Goal: Information Seeking & Learning: Learn about a topic

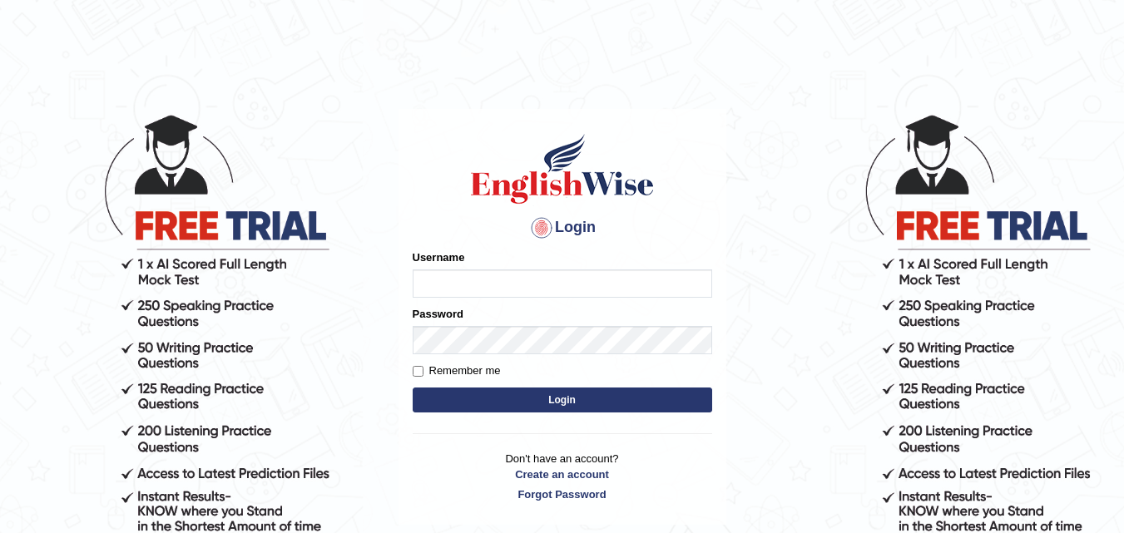
click at [566, 276] on input "Username" at bounding box center [563, 284] width 300 height 28
type input "[PERSON_NAME]"
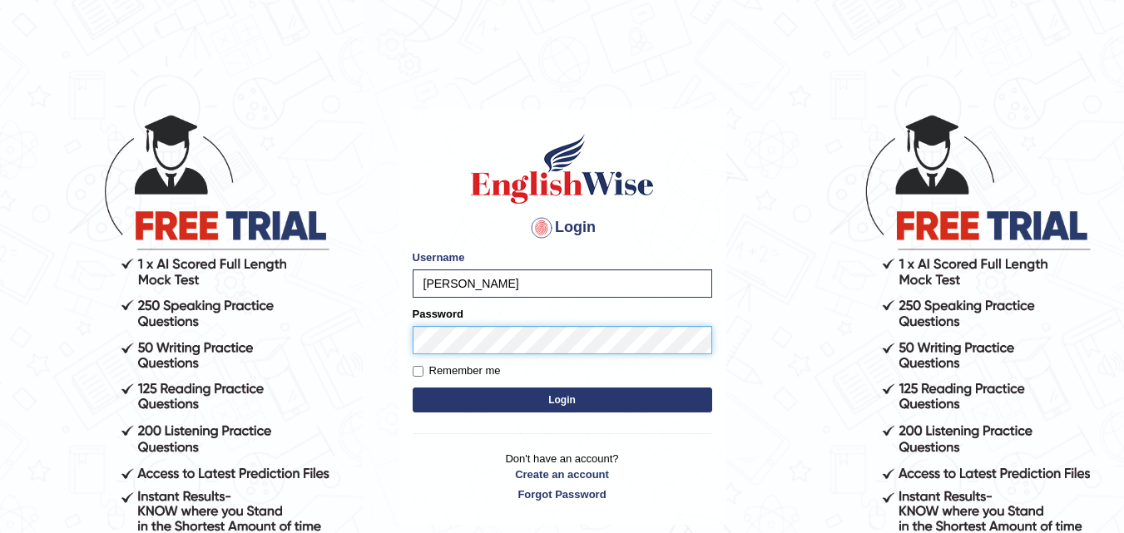
click at [413, 388] on button "Login" at bounding box center [563, 400] width 300 height 25
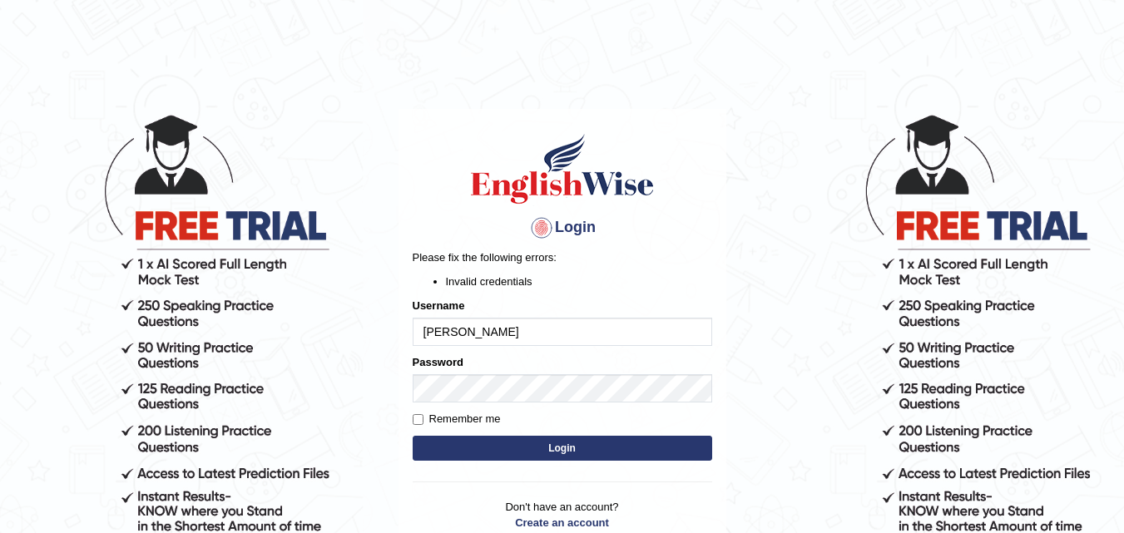
click at [549, 451] on button "Login" at bounding box center [563, 448] width 300 height 25
click at [491, 334] on input "[PERSON_NAME]" at bounding box center [563, 332] width 300 height 28
type input "Anjanatripathi"
click at [515, 449] on button "Login" at bounding box center [563, 448] width 300 height 25
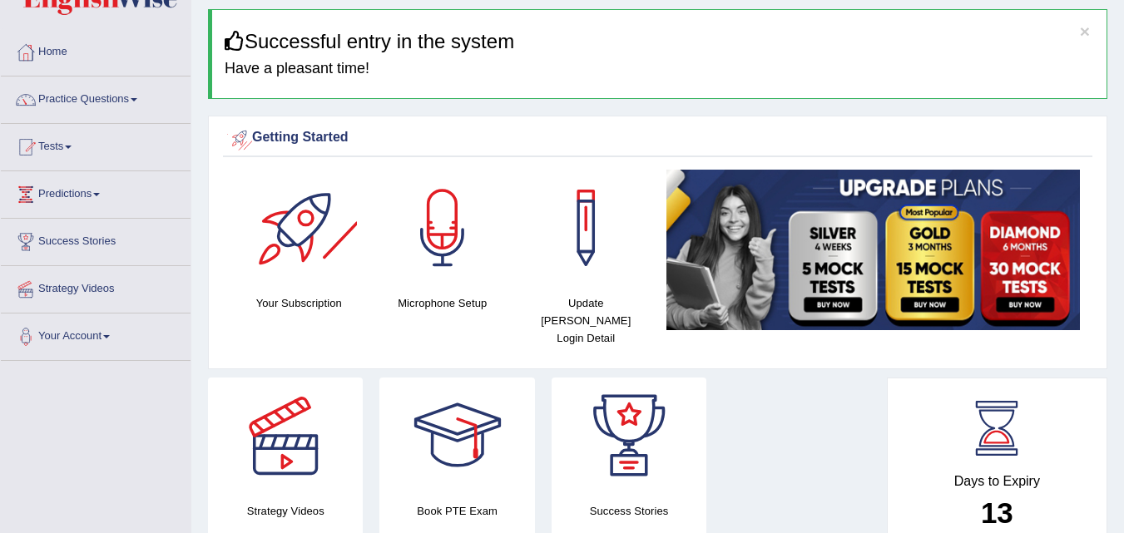
scroll to position [83, 0]
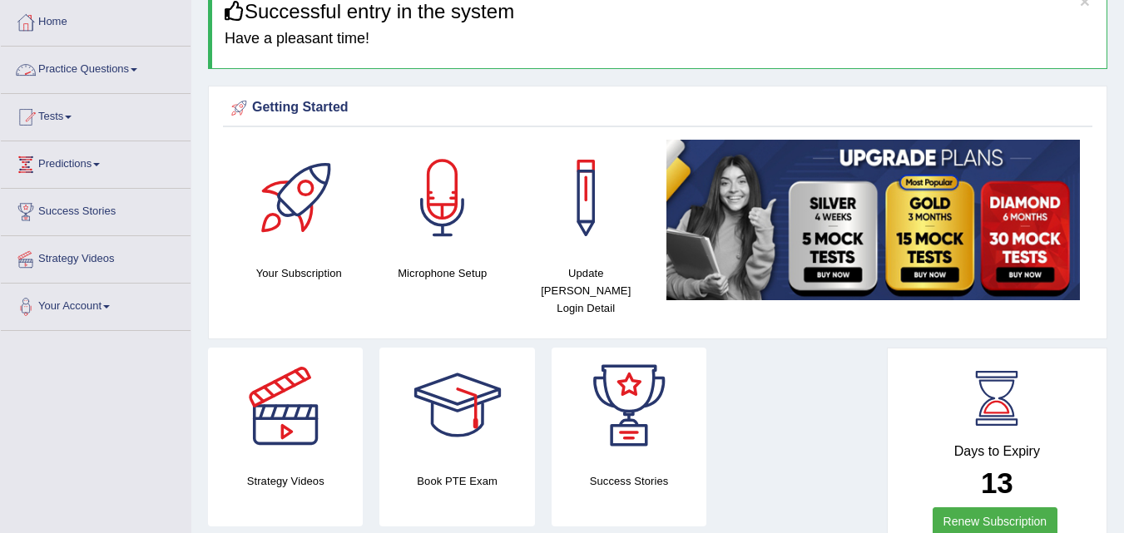
click at [145, 70] on link "Practice Questions" at bounding box center [96, 68] width 190 height 42
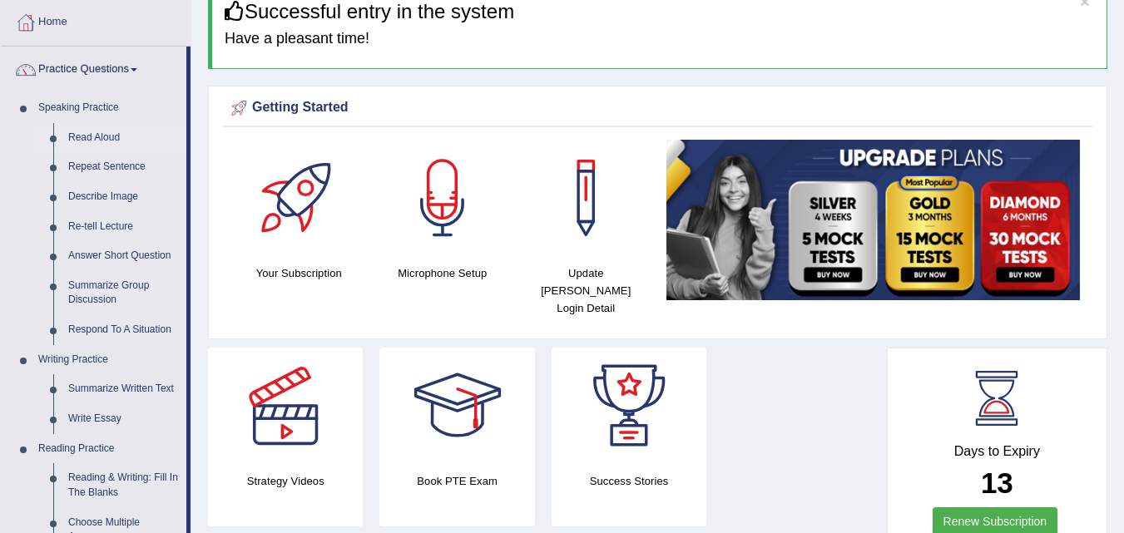
click at [116, 141] on link "Read Aloud" at bounding box center [124, 138] width 126 height 30
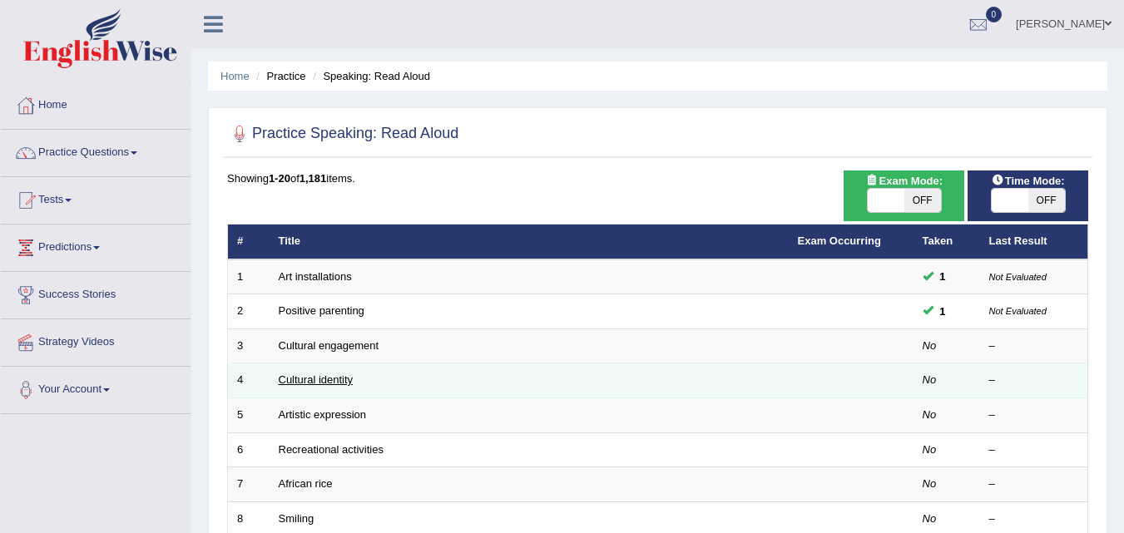
click at [321, 380] on link "Cultural identity" at bounding box center [316, 380] width 75 height 12
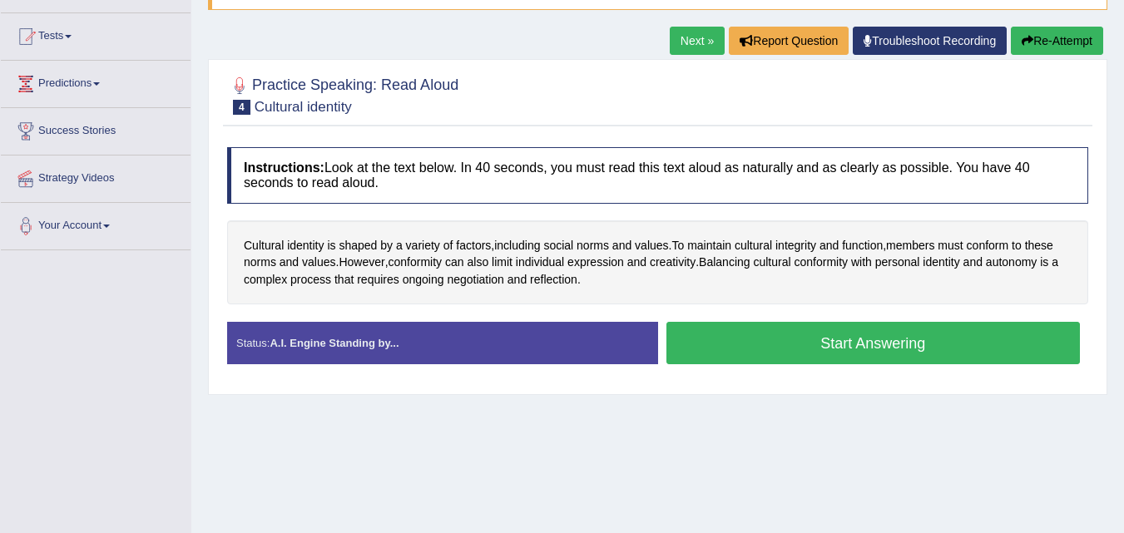
scroll to position [166, 0]
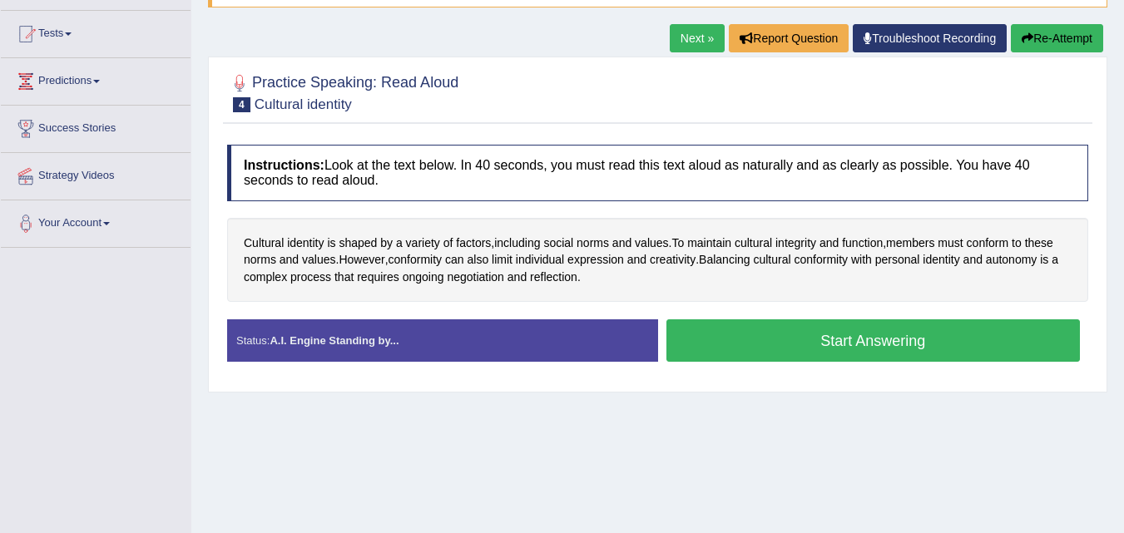
click at [844, 338] on button "Start Answering" at bounding box center [873, 340] width 414 height 42
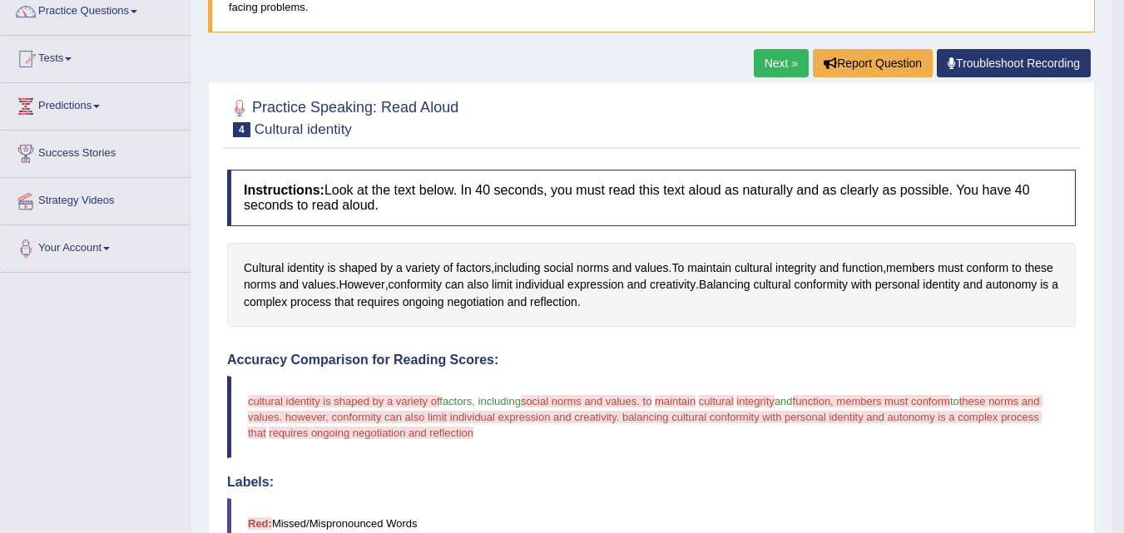
scroll to position [0, 0]
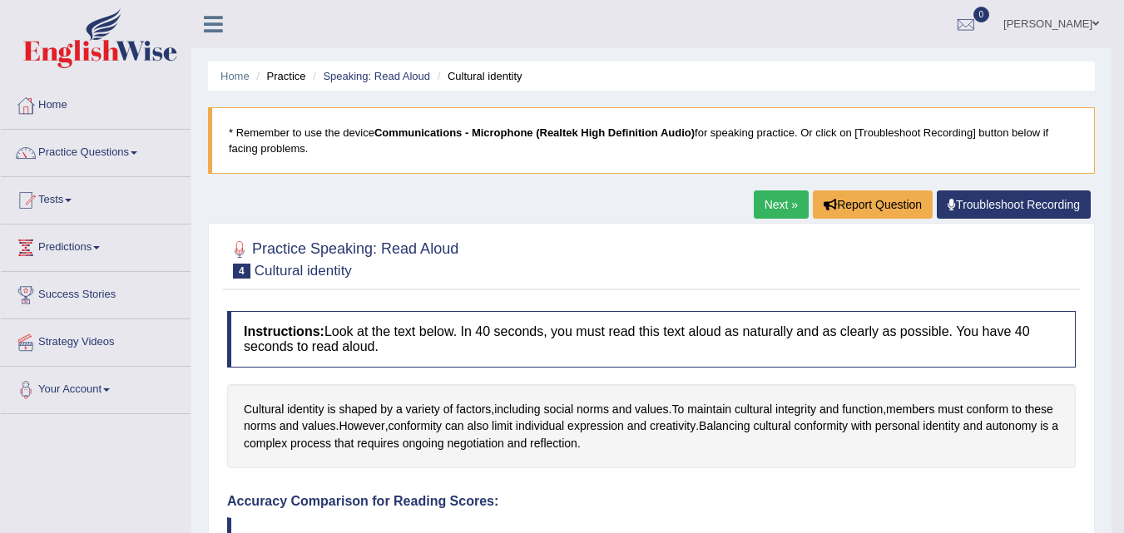
click at [780, 202] on link "Next »" at bounding box center [781, 205] width 55 height 28
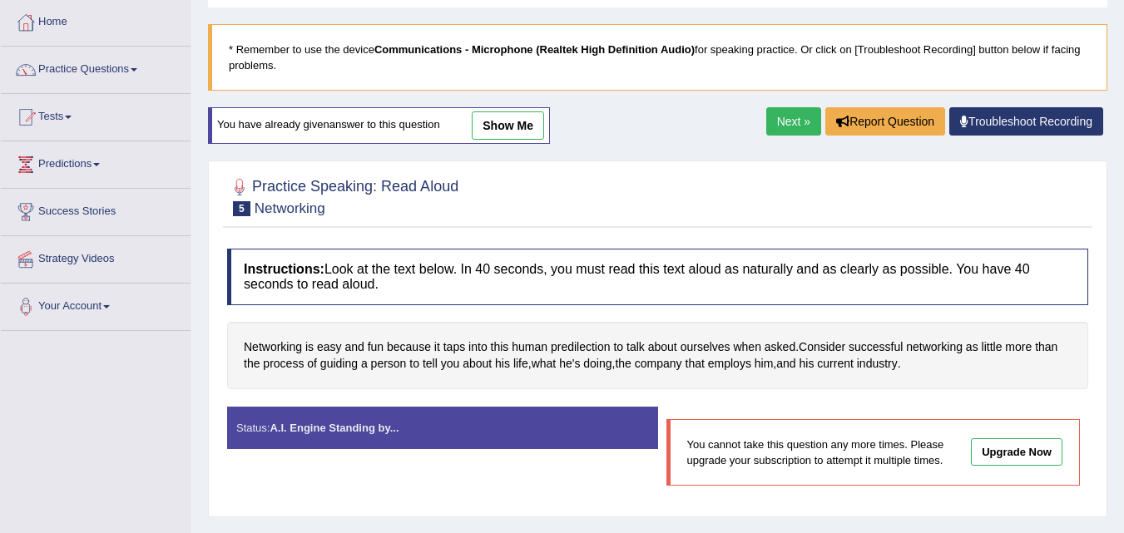
scroll to position [166, 0]
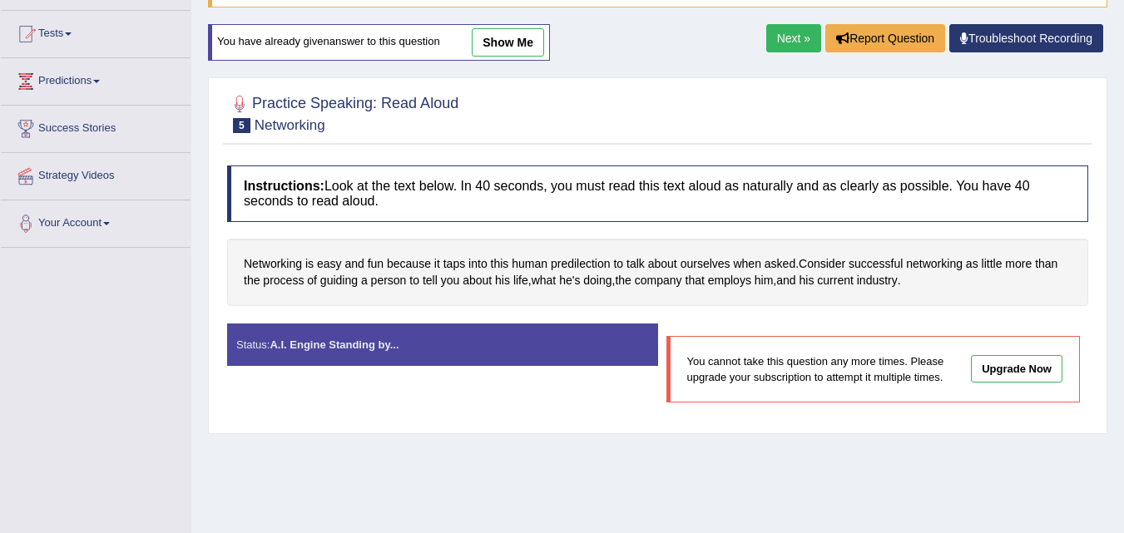
click at [785, 34] on link "Next »" at bounding box center [793, 38] width 55 height 28
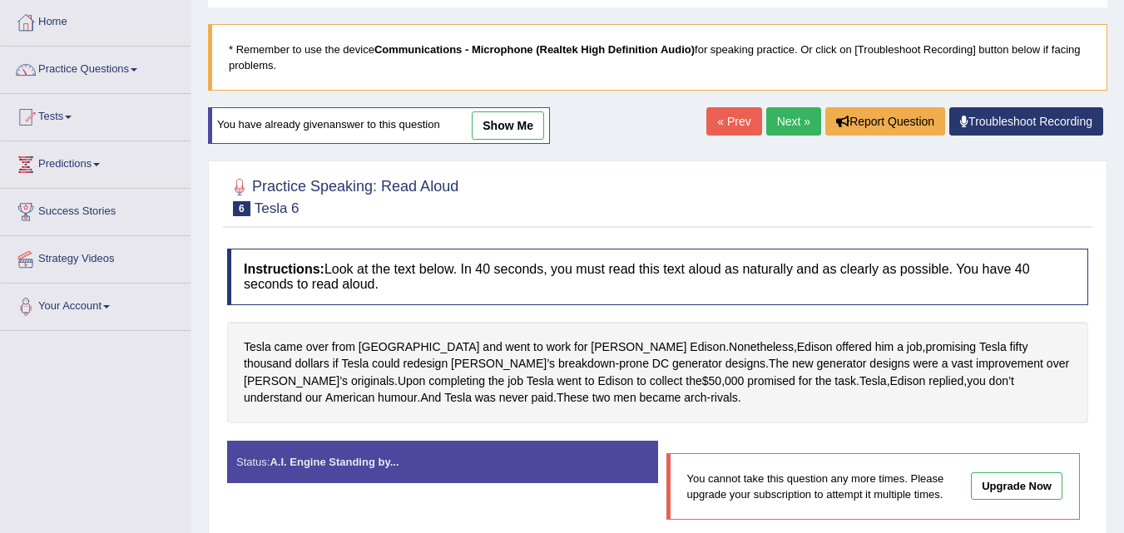
scroll to position [166, 0]
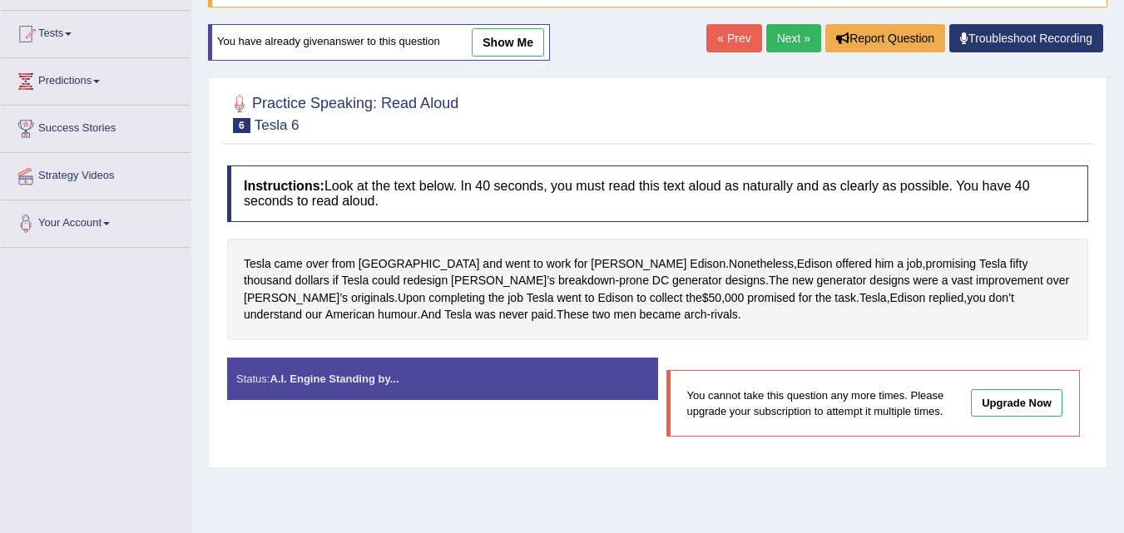
click at [780, 40] on link "Next »" at bounding box center [793, 38] width 55 height 28
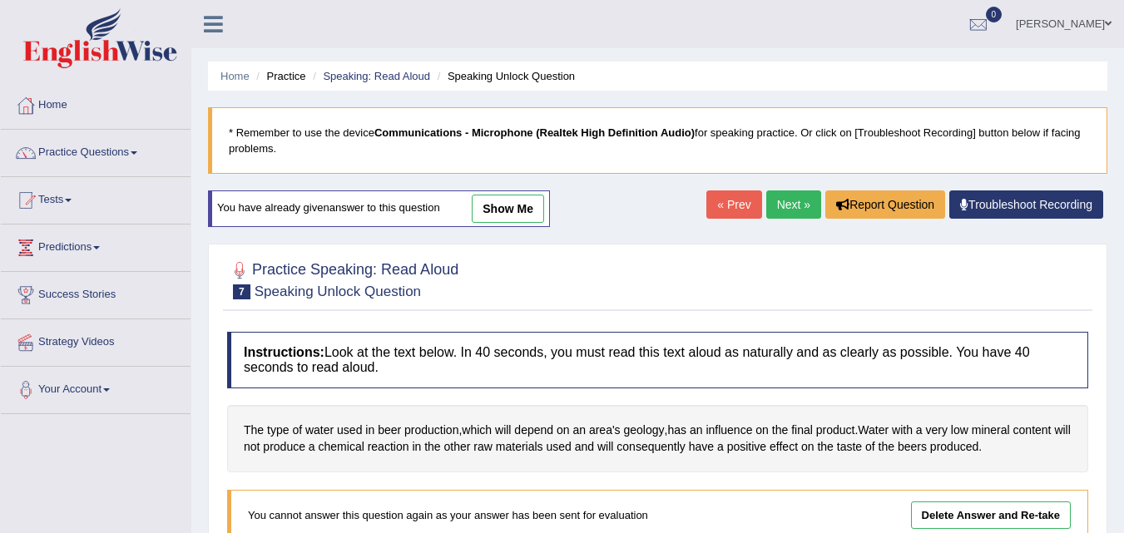
click at [786, 203] on link "Next »" at bounding box center [793, 205] width 55 height 28
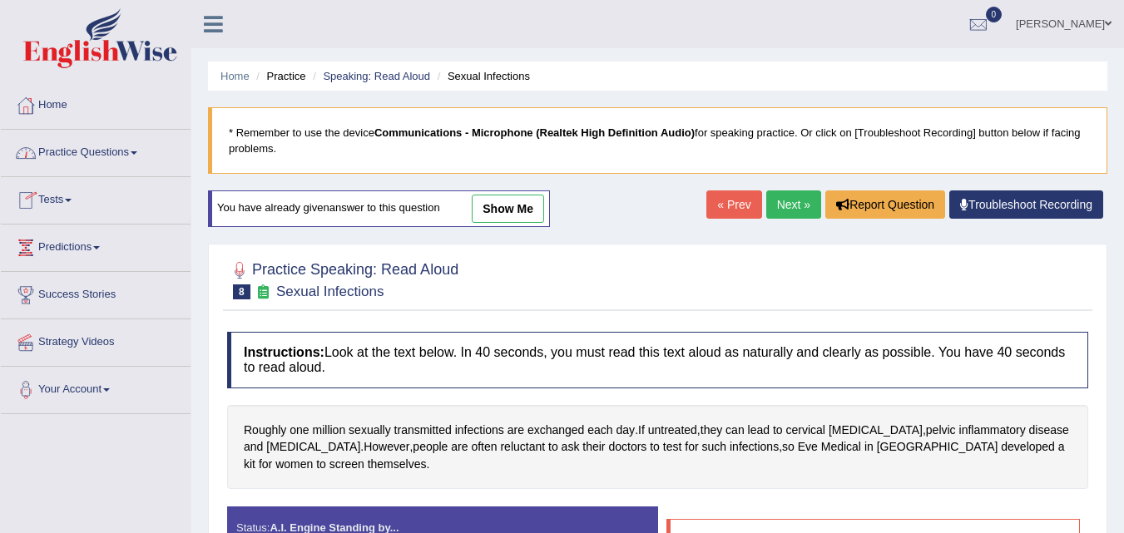
click at [116, 154] on link "Practice Questions" at bounding box center [96, 151] width 190 height 42
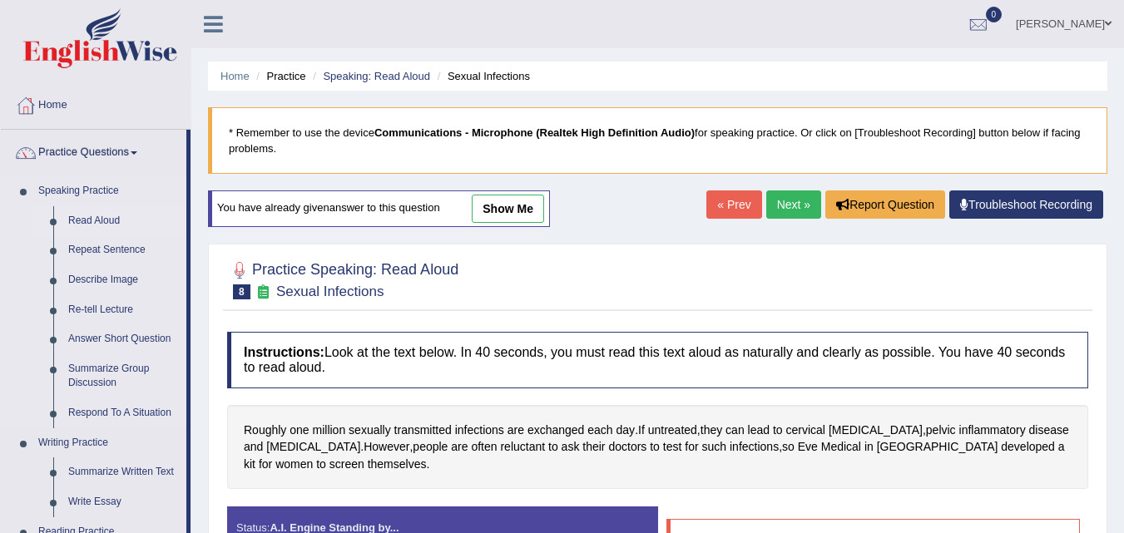
click at [107, 220] on link "Read Aloud" at bounding box center [124, 221] width 126 height 30
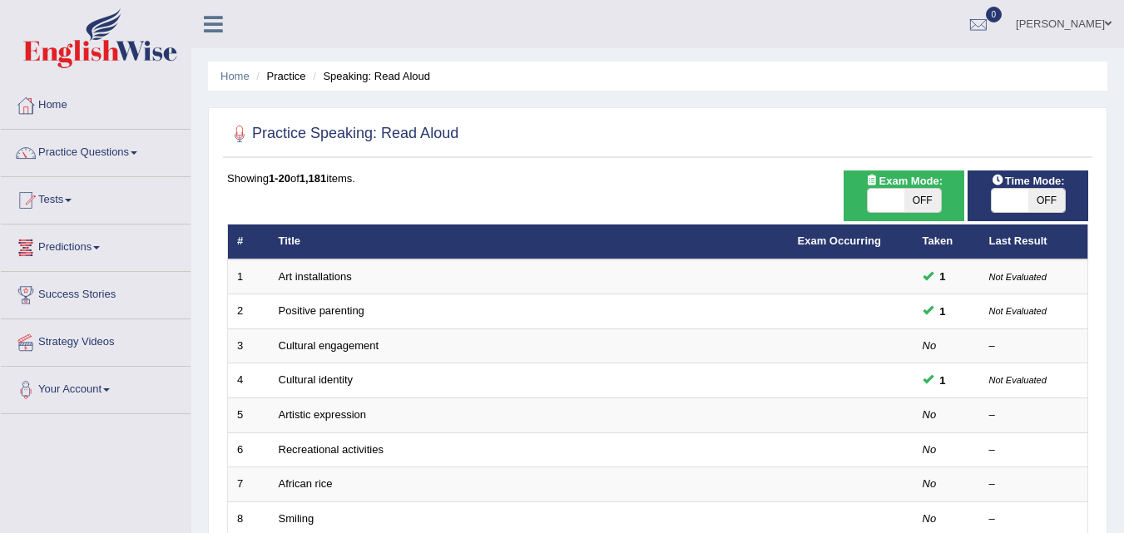
scroll to position [83, 0]
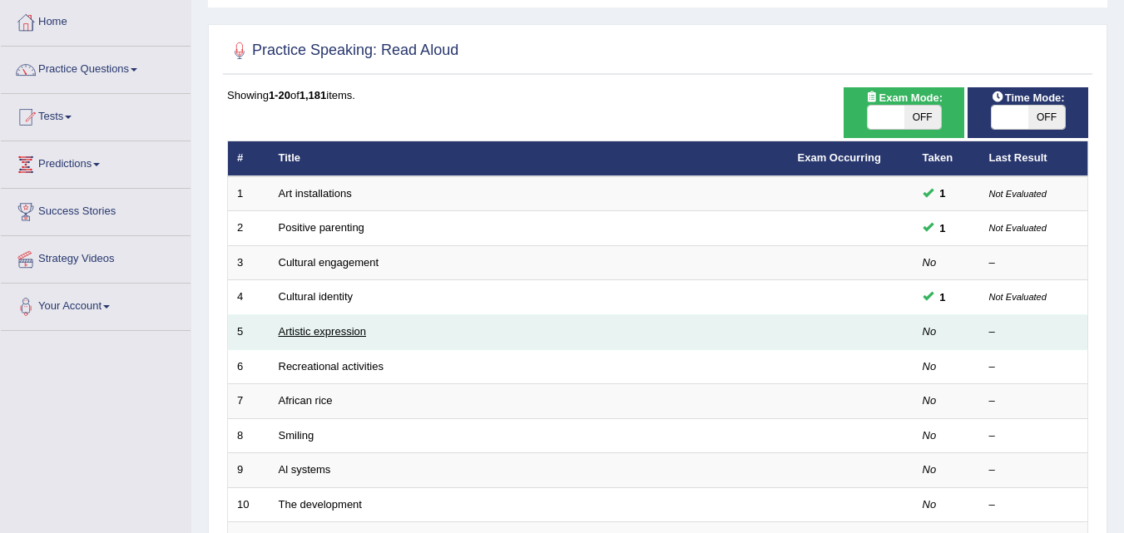
click at [334, 336] on link "Artistic expression" at bounding box center [322, 331] width 87 height 12
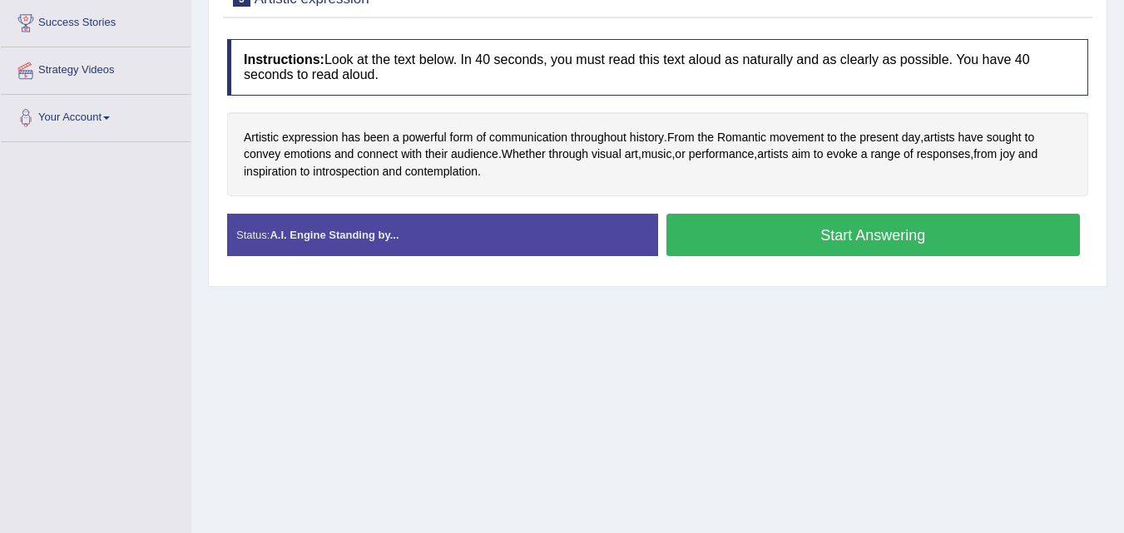
scroll to position [250, 0]
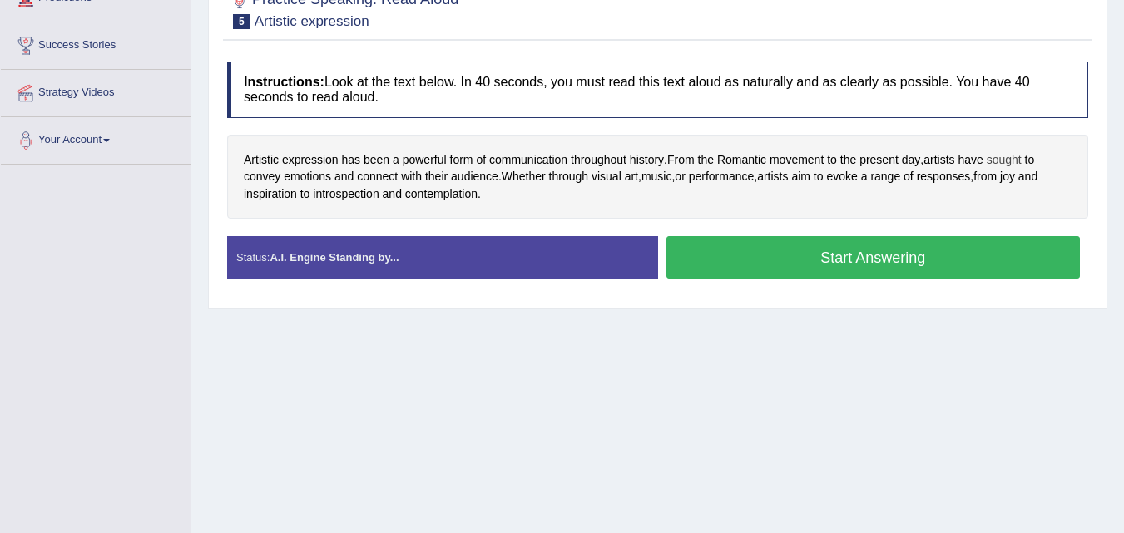
click at [1011, 163] on span "sought" at bounding box center [1004, 159] width 35 height 17
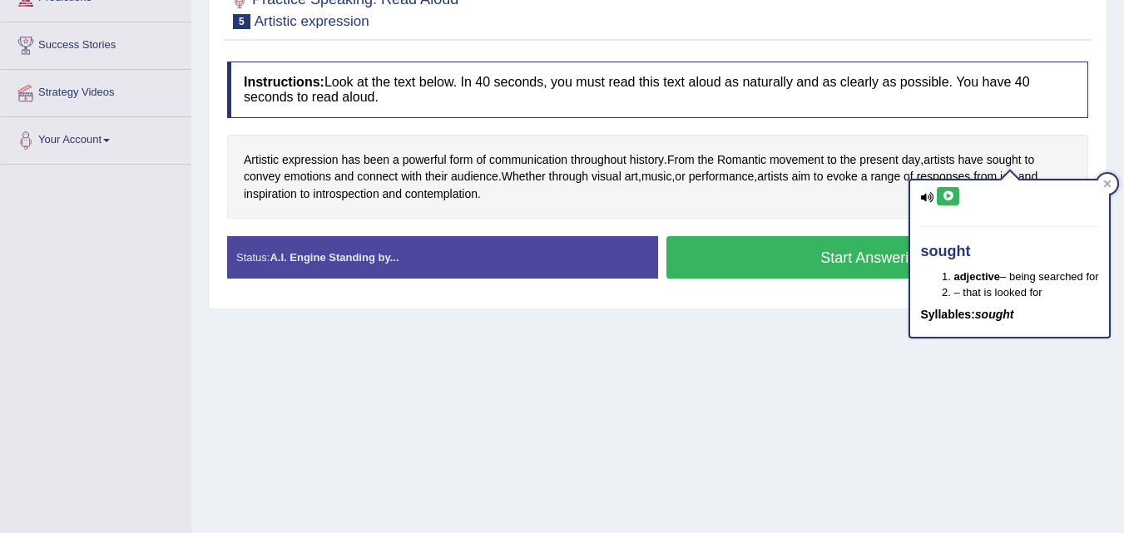
click at [945, 199] on icon at bounding box center [948, 196] width 12 height 10
click at [944, 191] on icon at bounding box center [948, 196] width 12 height 10
click at [535, 181] on span "Whether" at bounding box center [524, 176] width 44 height 17
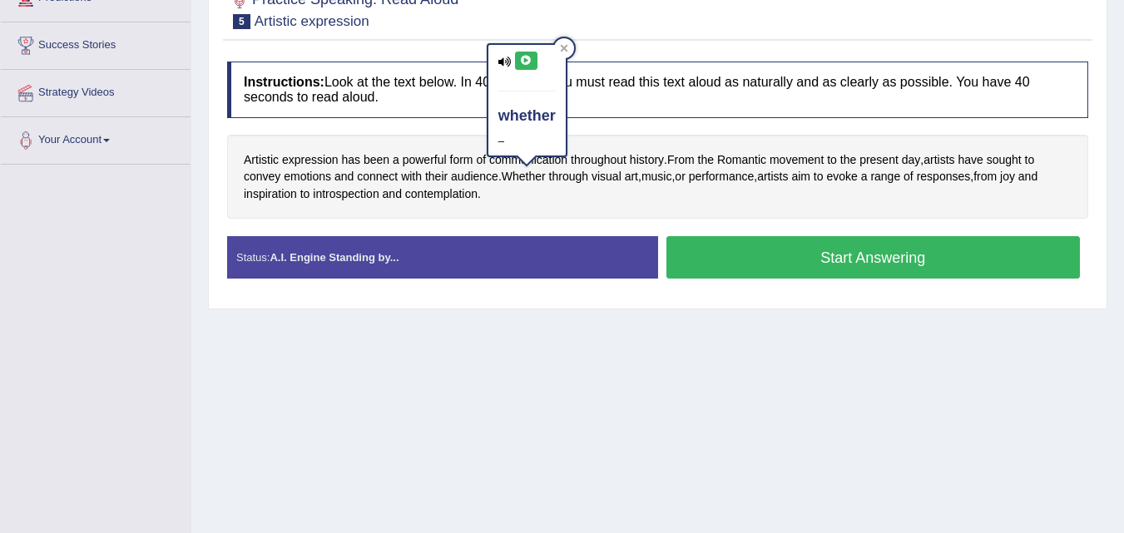
click at [518, 55] on button at bounding box center [526, 61] width 22 height 18
click at [527, 57] on icon at bounding box center [526, 61] width 12 height 10
click at [565, 50] on icon at bounding box center [563, 48] width 7 height 7
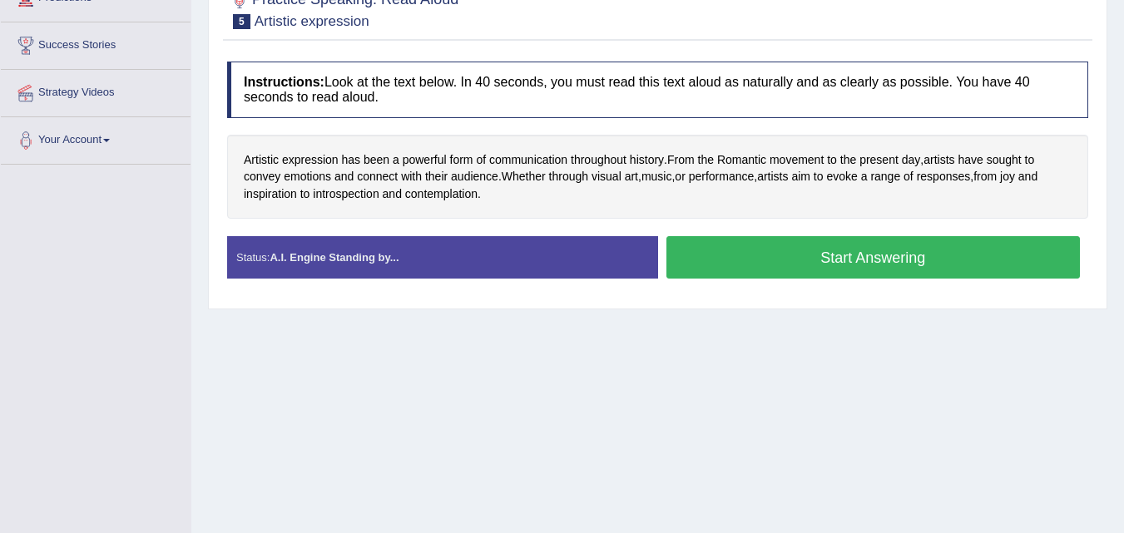
click at [913, 255] on button "Start Answering" at bounding box center [873, 257] width 414 height 42
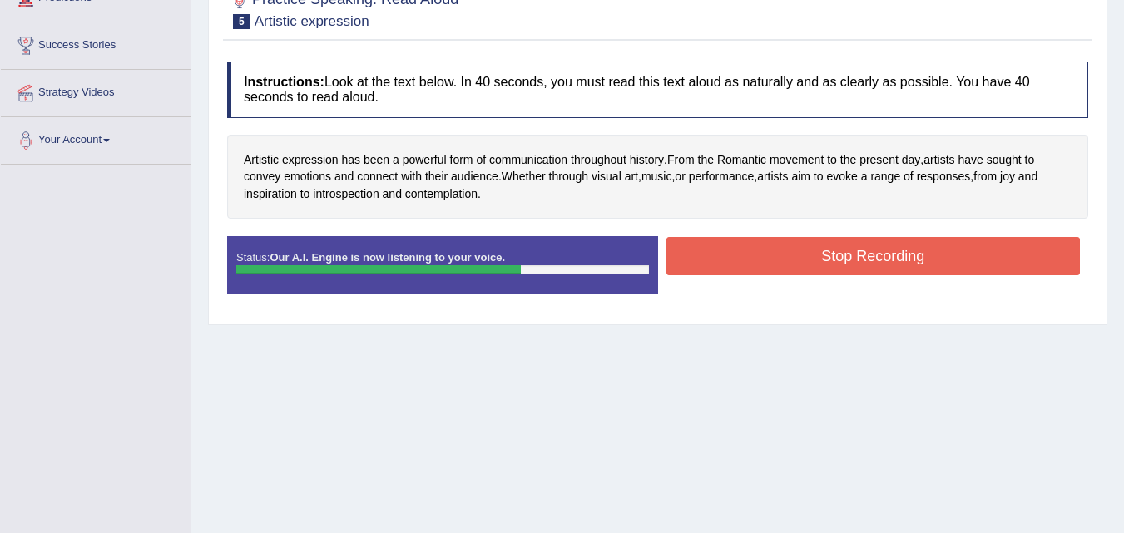
click at [913, 255] on button "Stop Recording" at bounding box center [873, 256] width 414 height 38
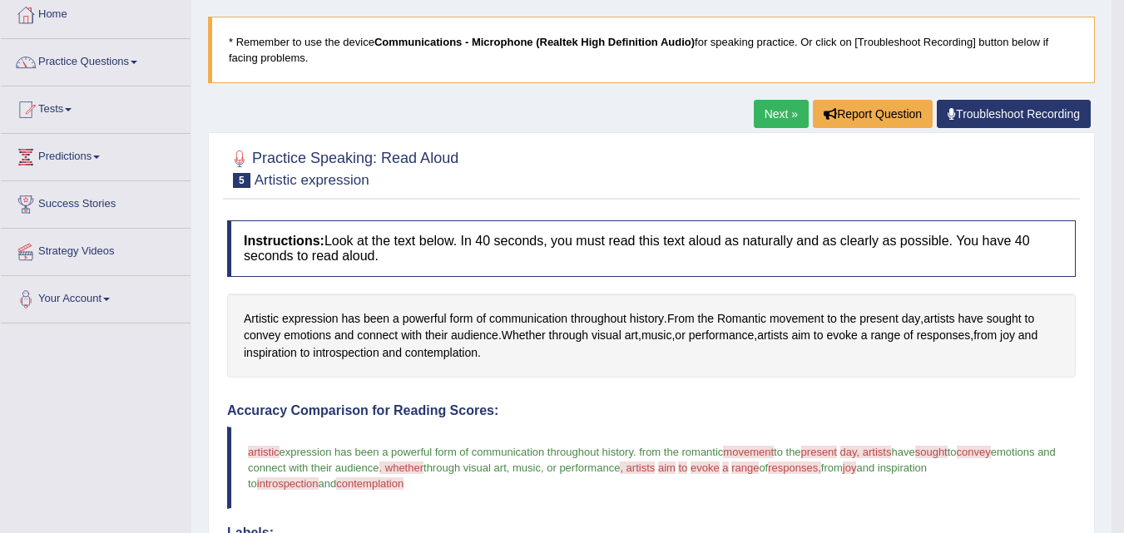
scroll to position [0, 0]
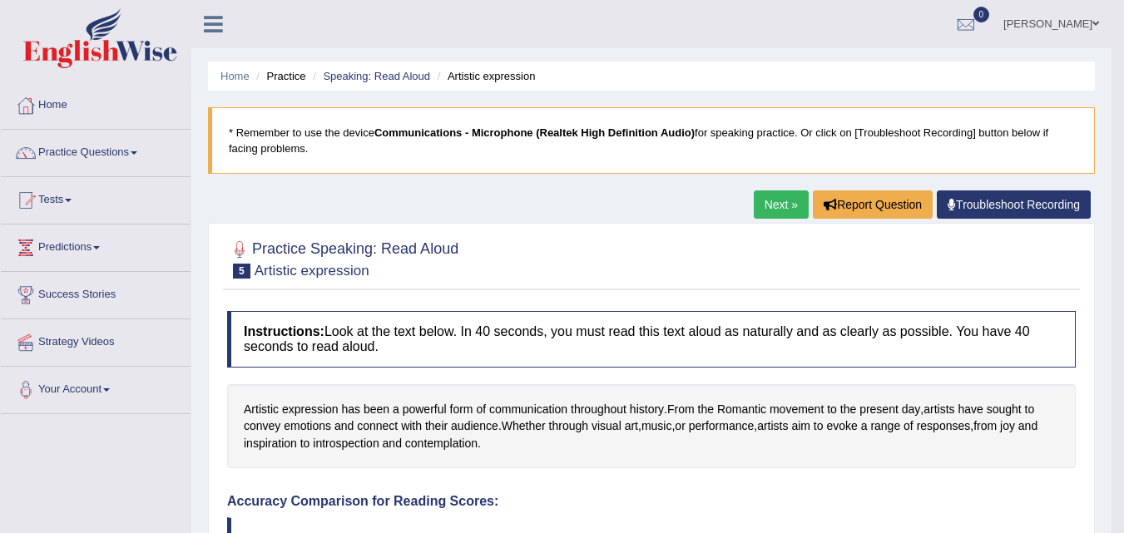
click at [780, 203] on link "Next »" at bounding box center [781, 205] width 55 height 28
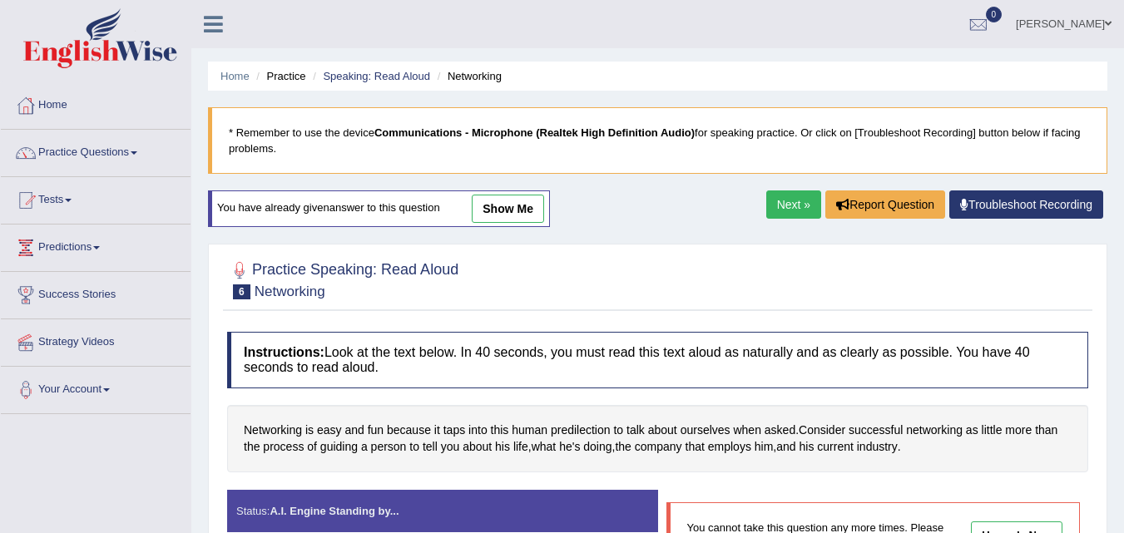
click at [787, 200] on link "Next »" at bounding box center [793, 205] width 55 height 28
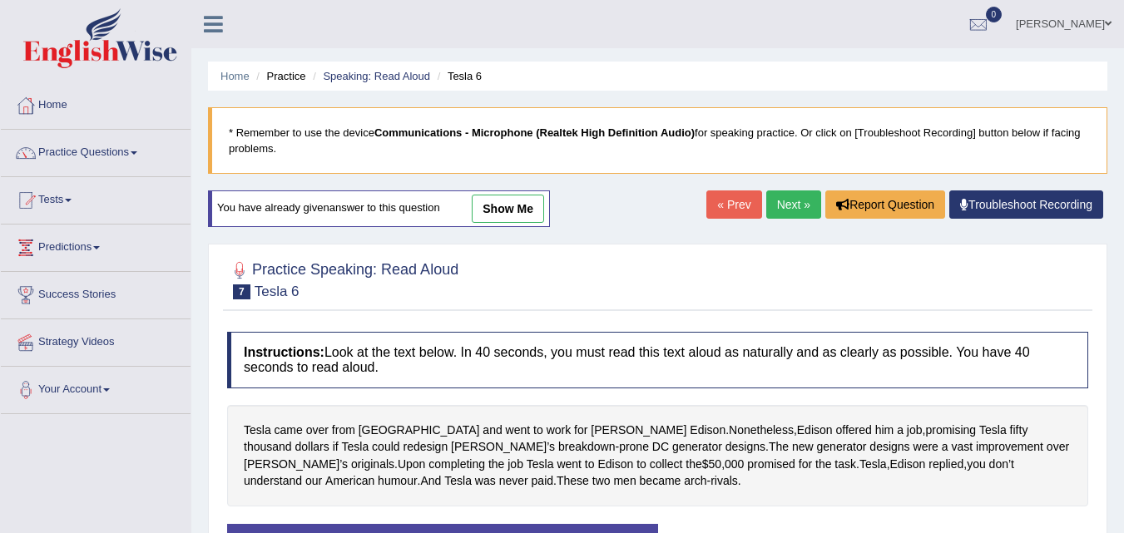
click at [787, 200] on link "Next »" at bounding box center [793, 205] width 55 height 28
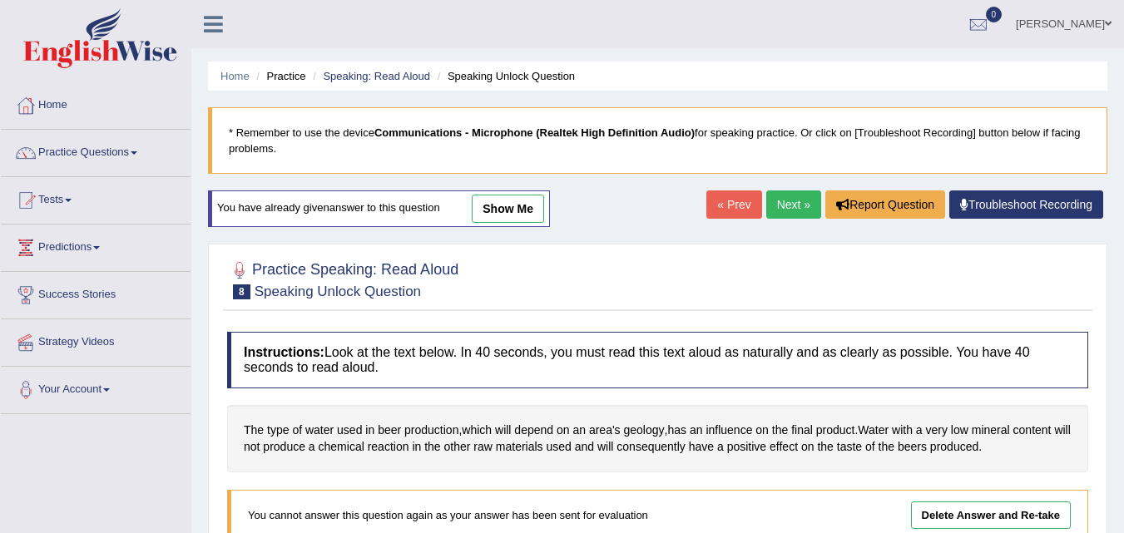
click at [787, 200] on link "Next »" at bounding box center [793, 205] width 55 height 28
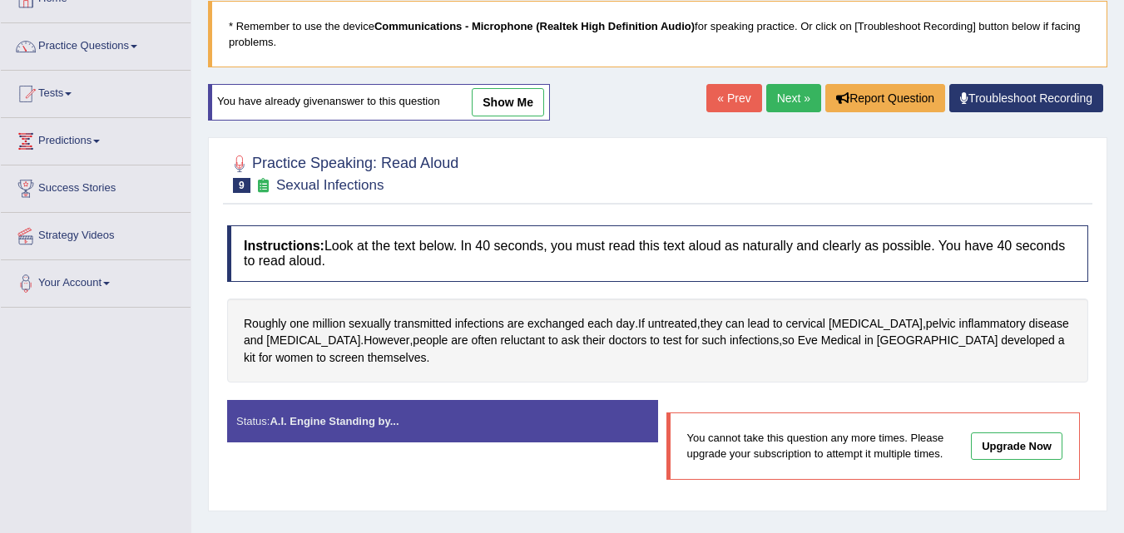
scroll to position [83, 0]
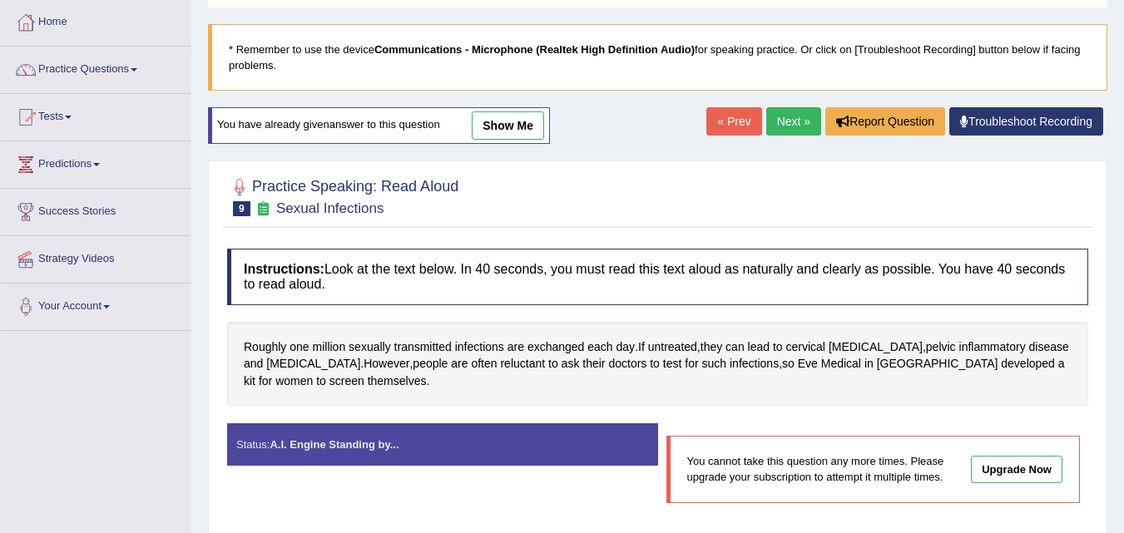
click at [777, 118] on link "Next »" at bounding box center [793, 121] width 55 height 28
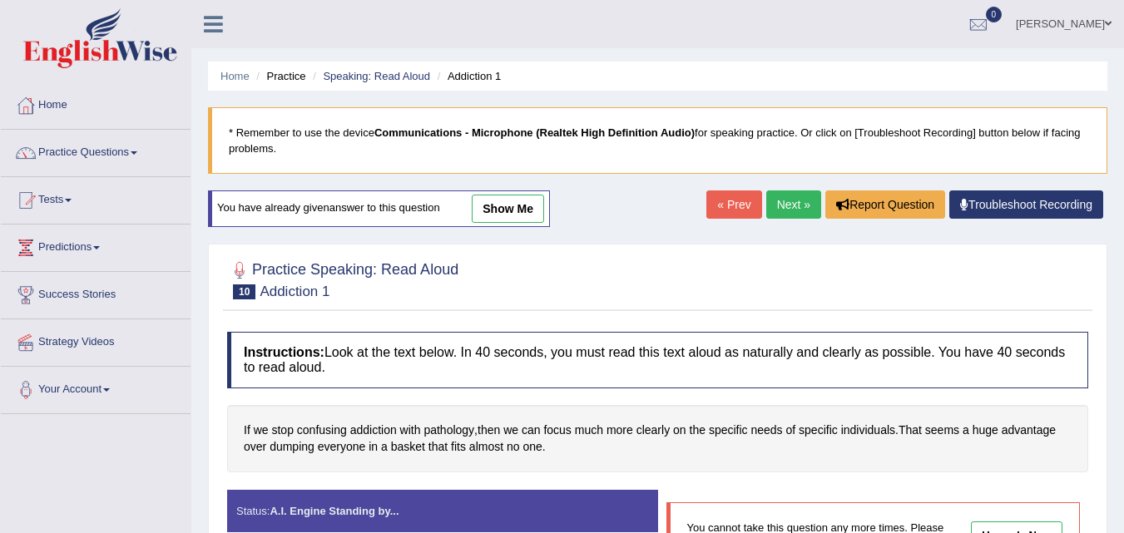
click at [775, 200] on link "Next »" at bounding box center [793, 205] width 55 height 28
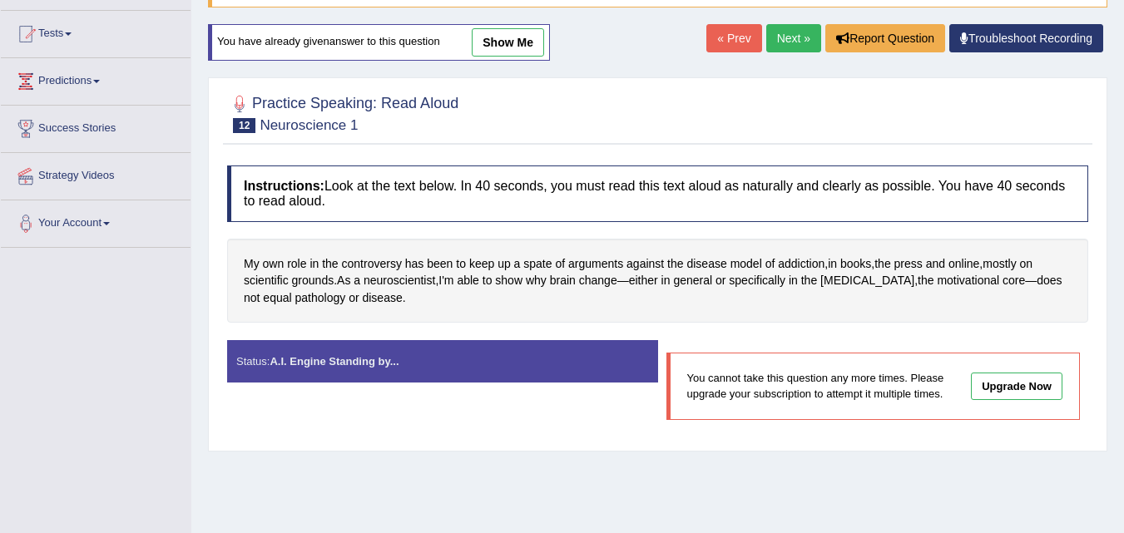
click at [790, 36] on link "Next »" at bounding box center [793, 38] width 55 height 28
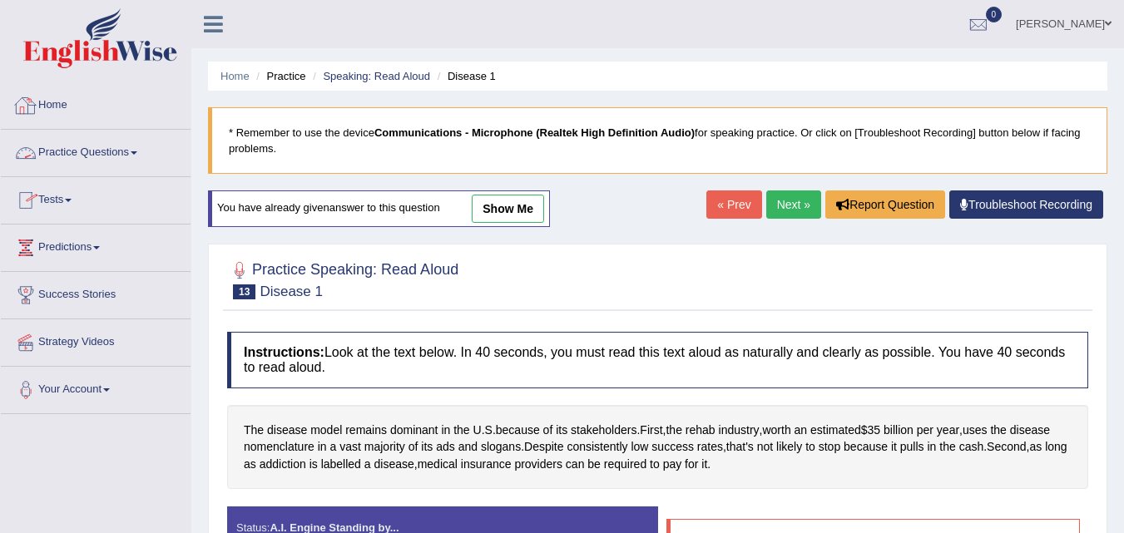
click at [121, 151] on link "Practice Questions" at bounding box center [96, 151] width 190 height 42
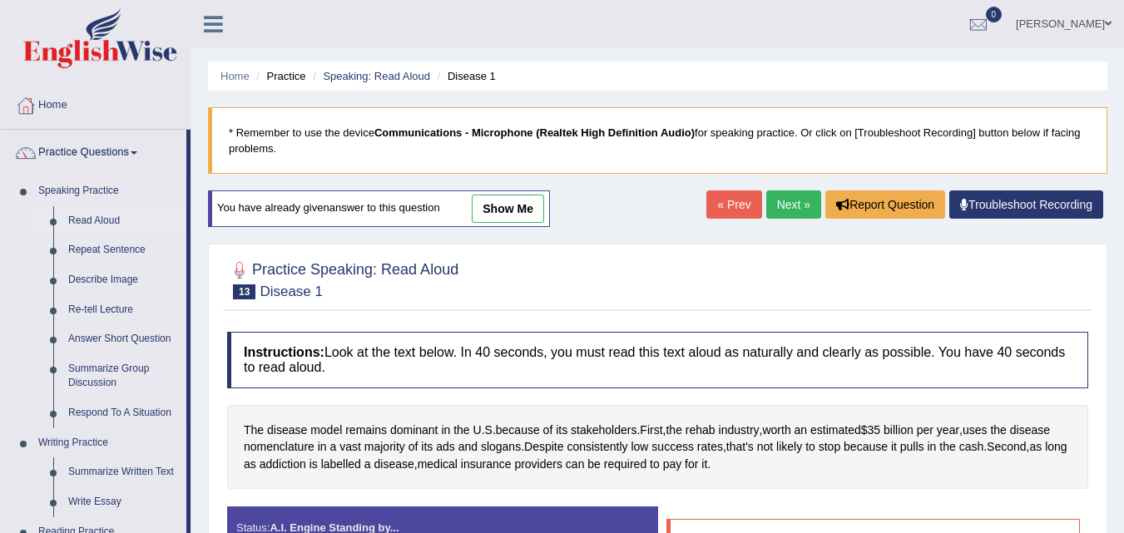
click at [107, 220] on link "Read Aloud" at bounding box center [124, 221] width 126 height 30
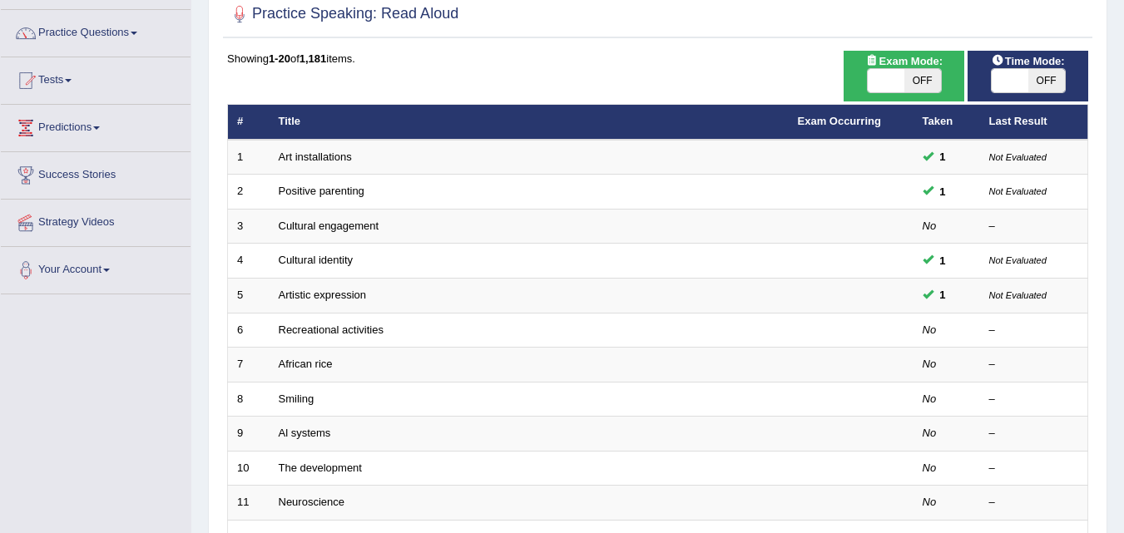
scroll to position [83, 0]
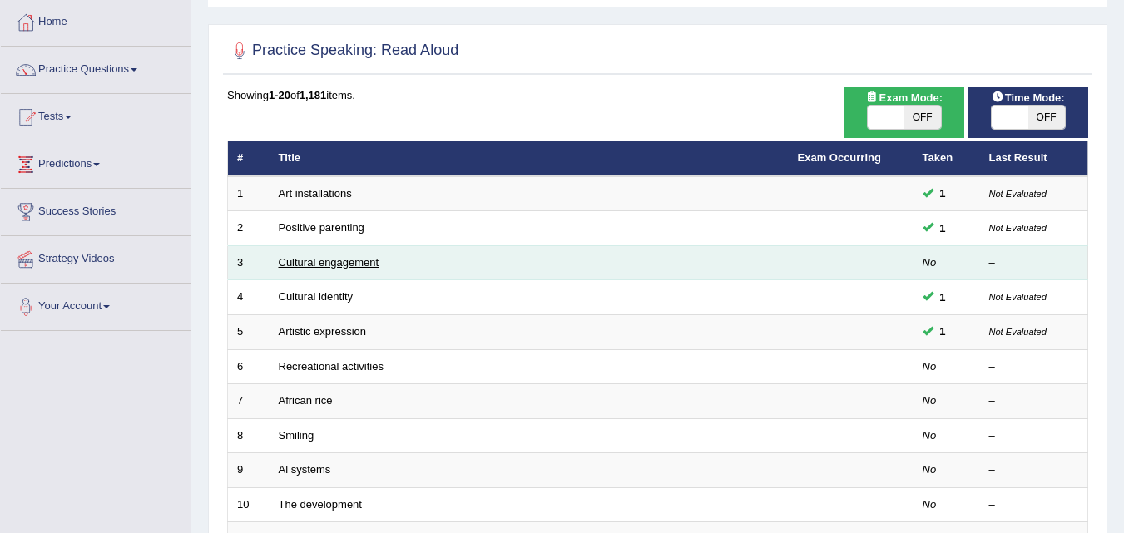
click at [341, 262] on link "Cultural engagement" at bounding box center [329, 262] width 101 height 12
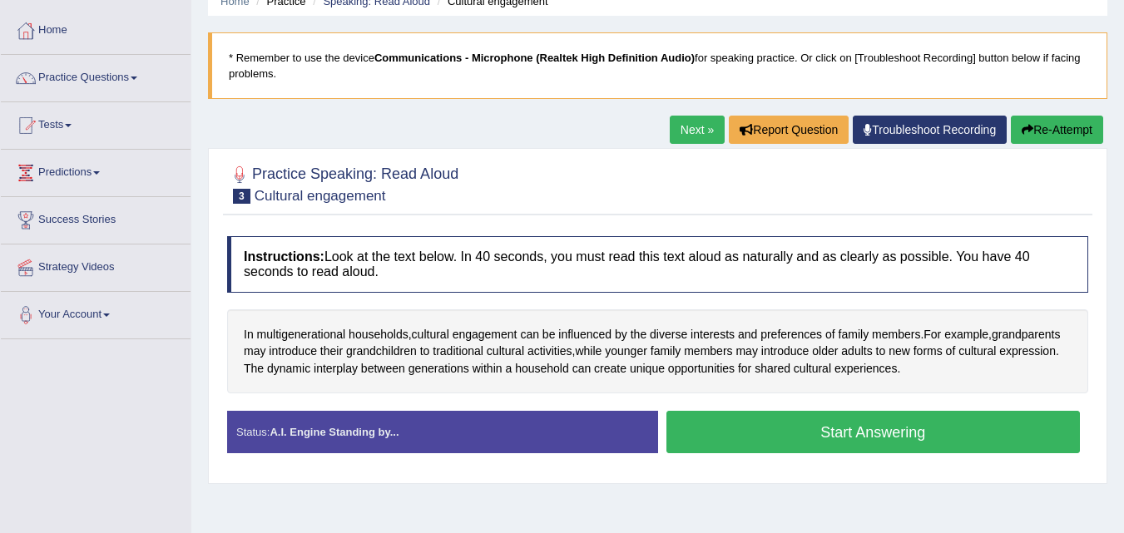
scroll to position [83, 0]
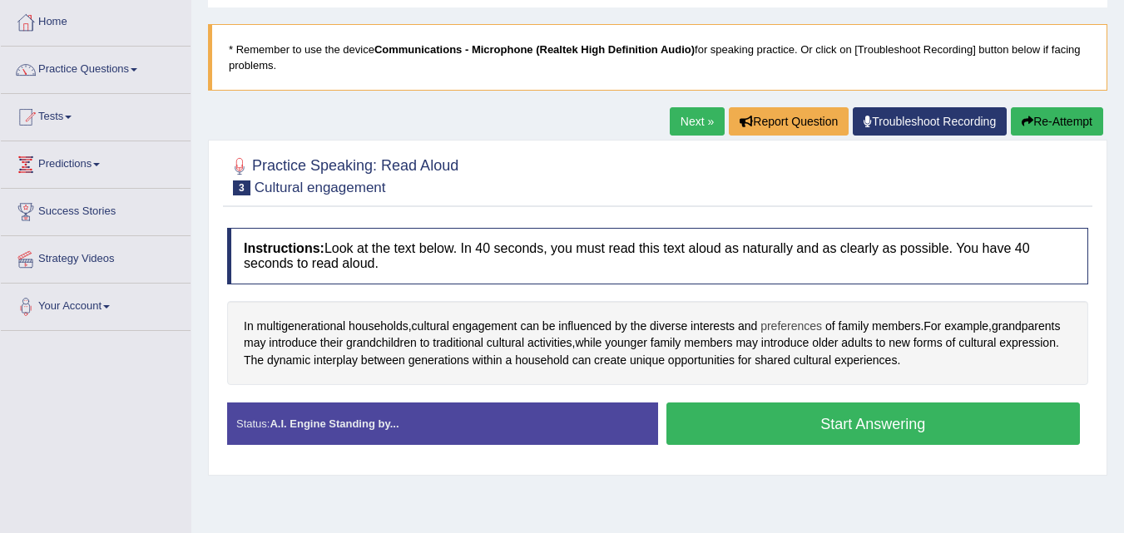
click at [780, 325] on span "preferences" at bounding box center [791, 326] width 62 height 17
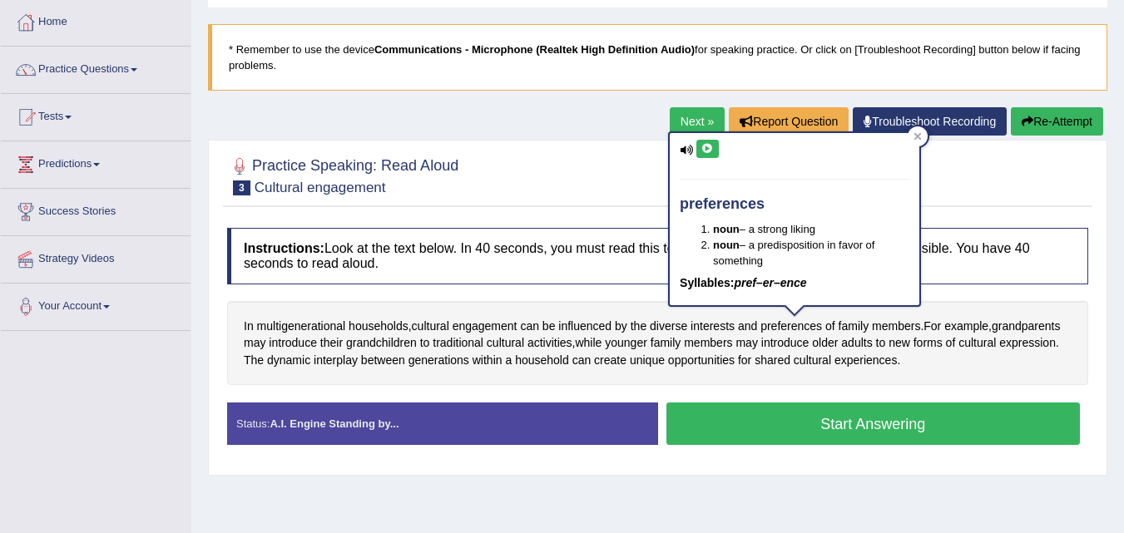
click at [709, 147] on icon at bounding box center [707, 149] width 12 height 10
click at [710, 147] on icon at bounding box center [707, 149] width 12 height 10
click at [923, 142] on div at bounding box center [918, 136] width 20 height 20
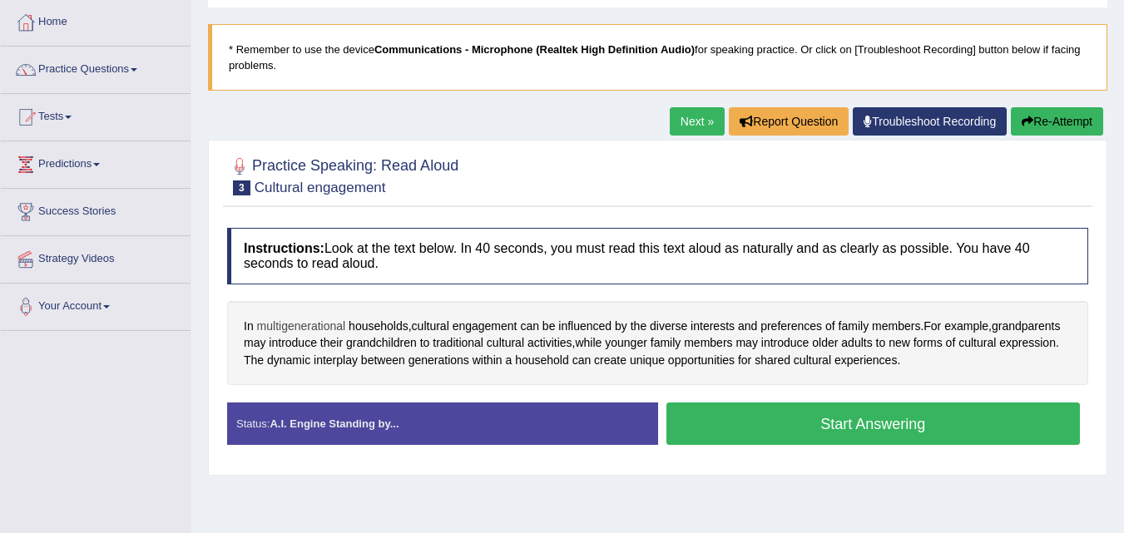
click at [315, 329] on span "multigenerational" at bounding box center [301, 326] width 89 height 17
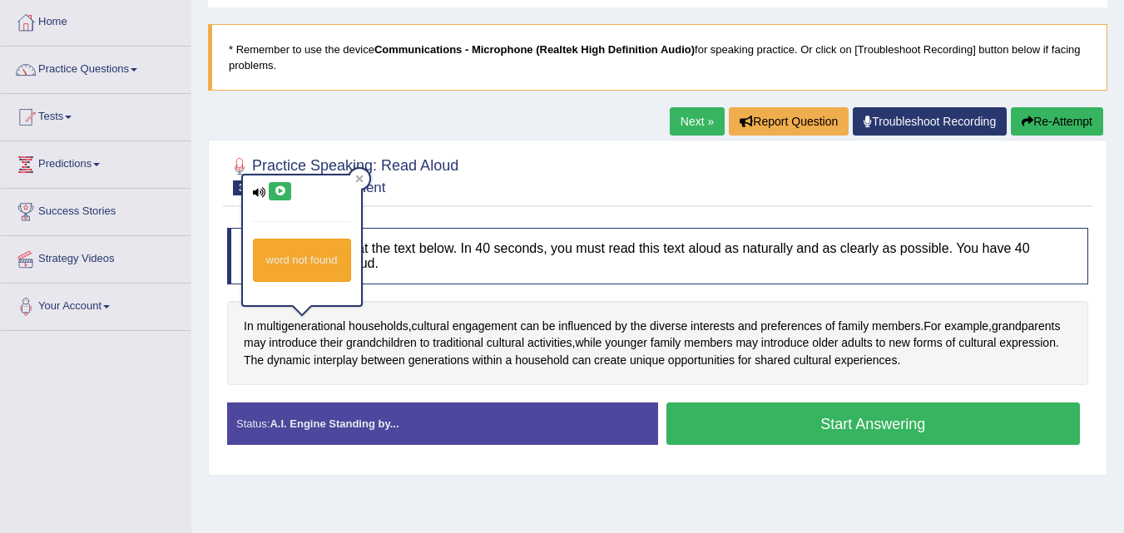
click at [285, 186] on icon at bounding box center [280, 191] width 12 height 10
click at [365, 186] on div at bounding box center [359, 179] width 20 height 20
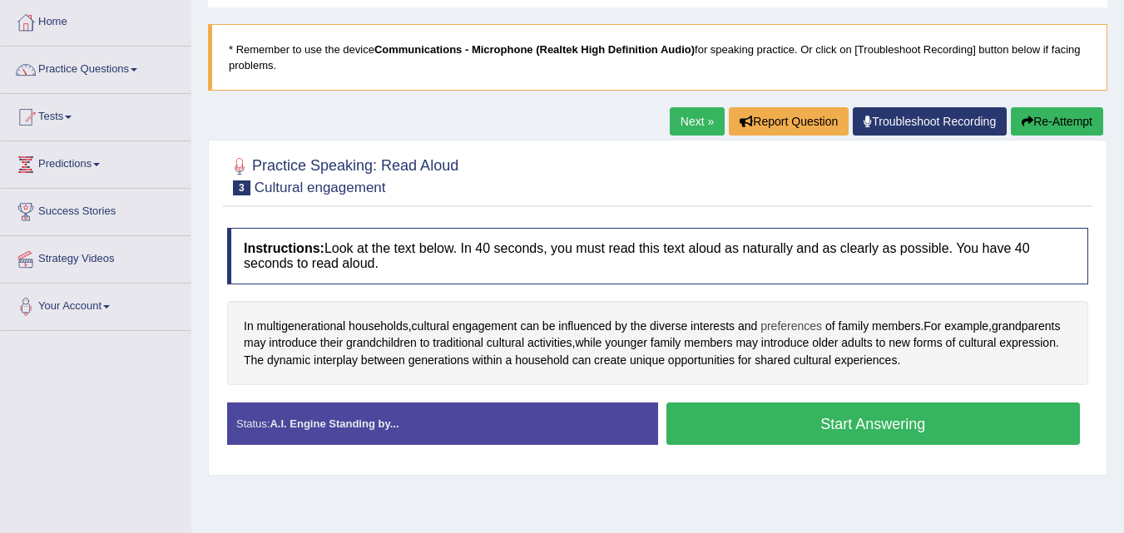
click at [785, 325] on span "preferences" at bounding box center [791, 326] width 62 height 17
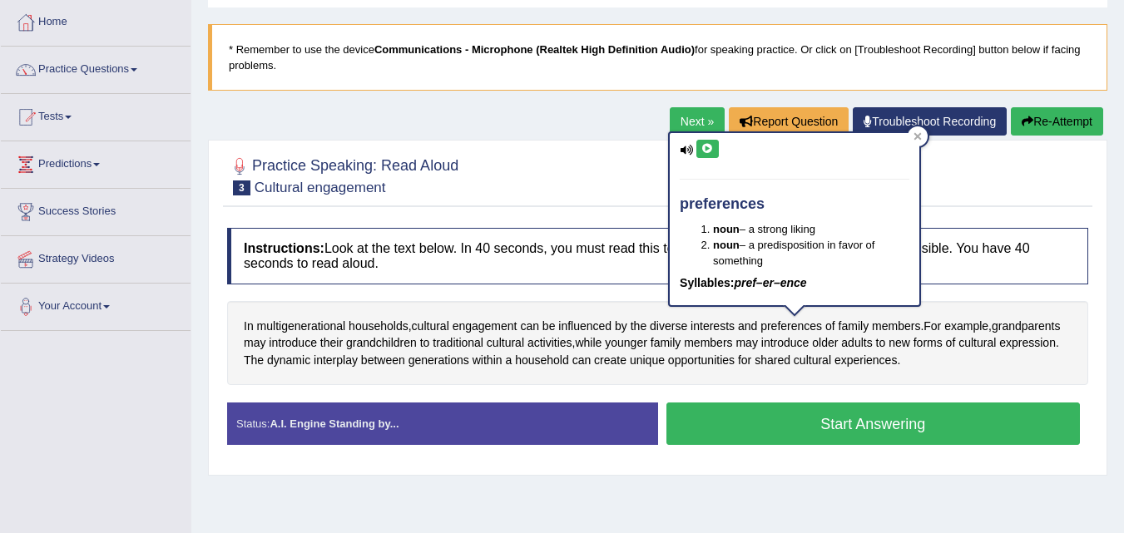
click at [710, 152] on icon at bounding box center [707, 149] width 12 height 10
click at [914, 377] on div "In multigenerational households , cultural engagement can be influenced by the …" at bounding box center [657, 343] width 861 height 85
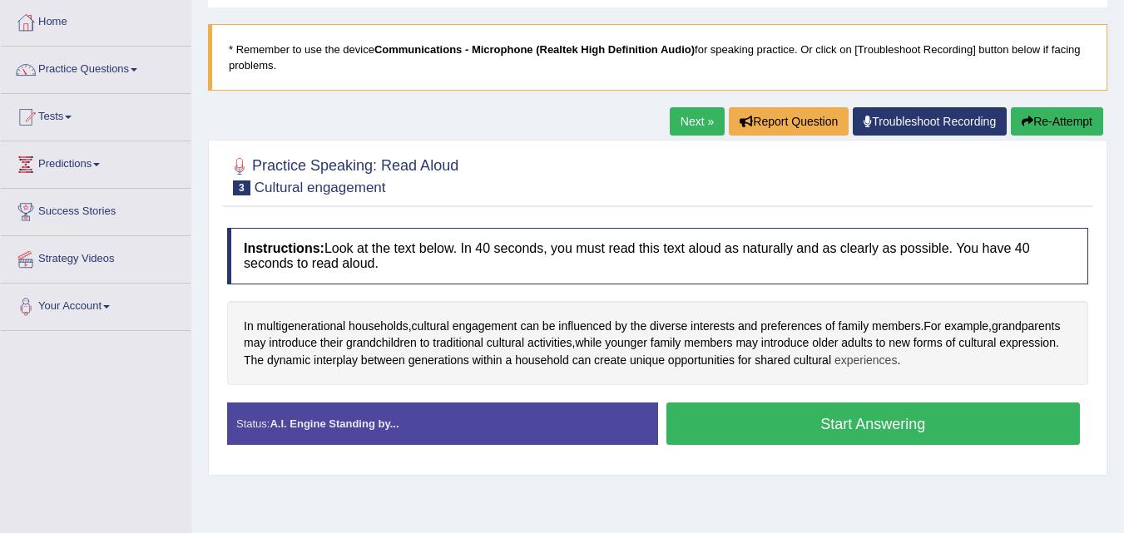
click at [869, 358] on span "experiences" at bounding box center [866, 360] width 63 height 17
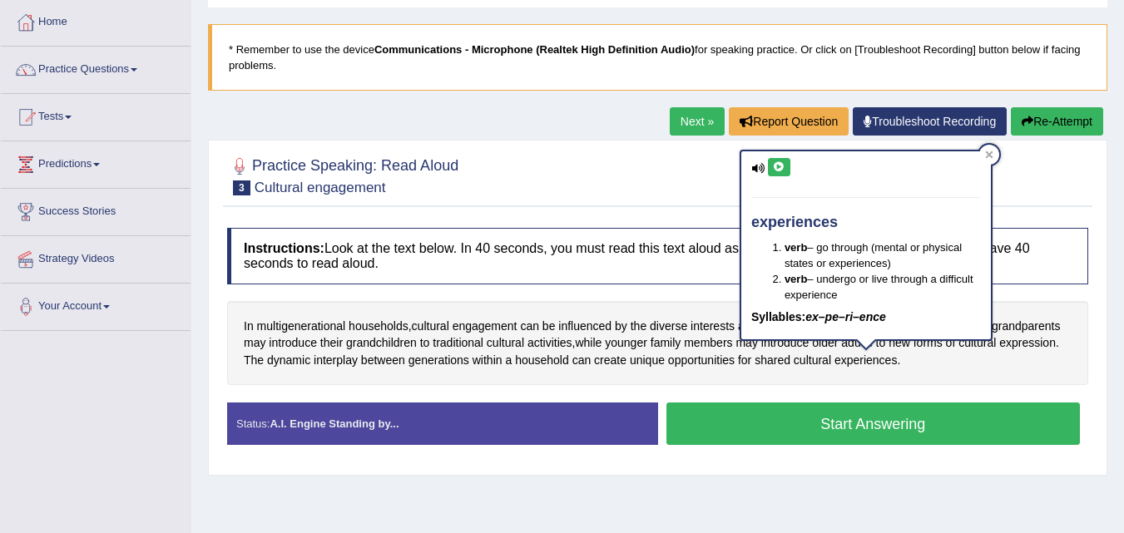
click at [775, 167] on icon at bounding box center [779, 167] width 12 height 10
click at [981, 153] on div at bounding box center [989, 155] width 20 height 20
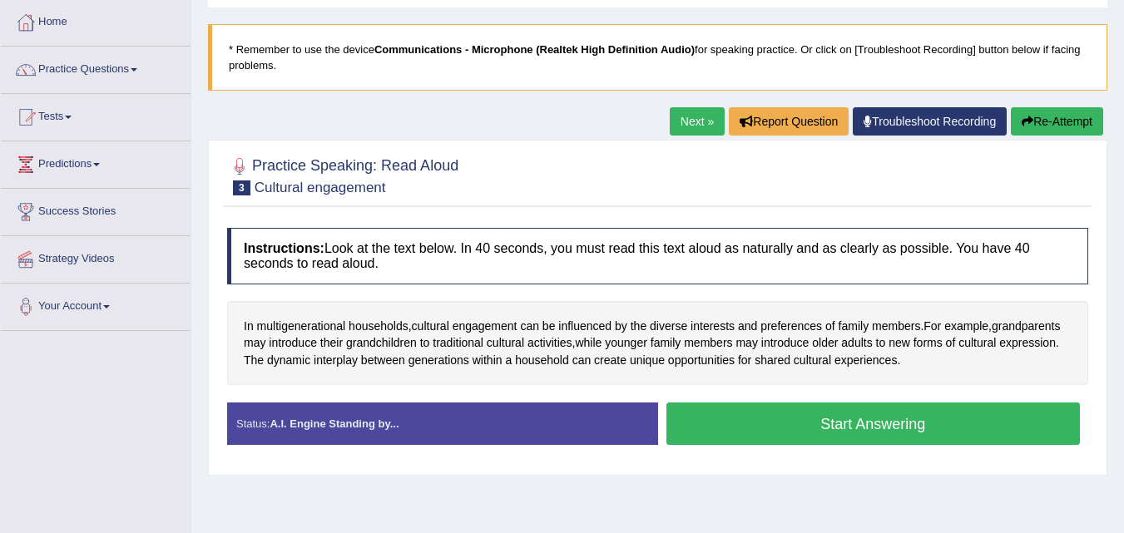
click at [835, 415] on button "Start Answering" at bounding box center [873, 424] width 414 height 42
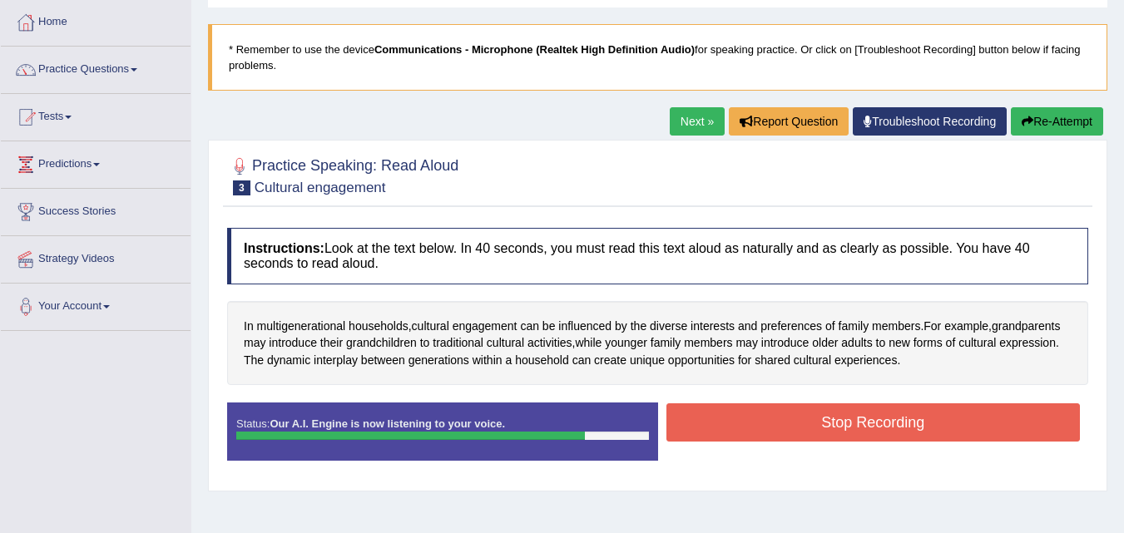
click at [835, 415] on button "Stop Recording" at bounding box center [873, 423] width 414 height 38
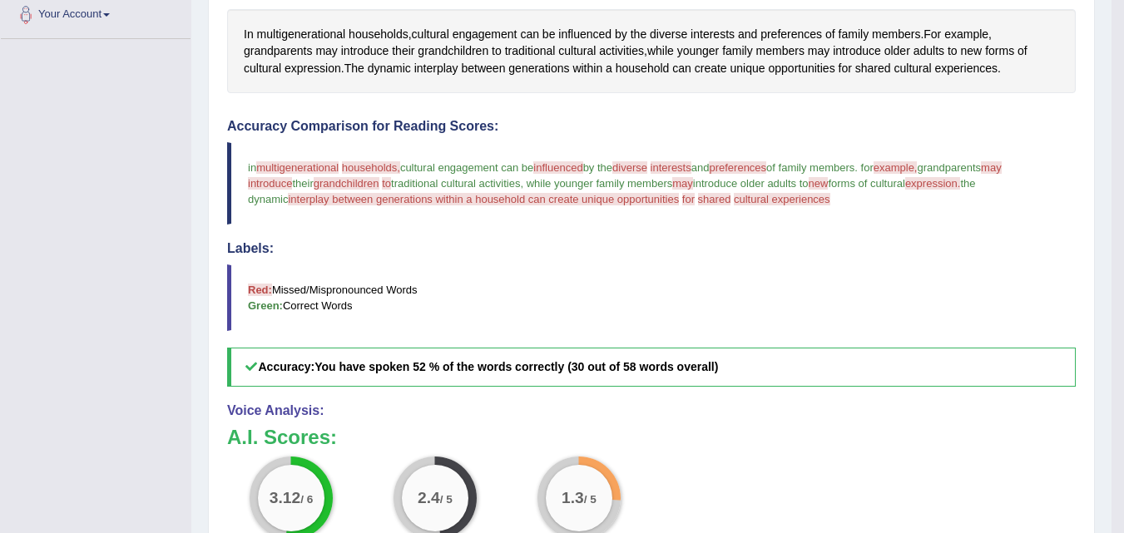
scroll to position [166, 0]
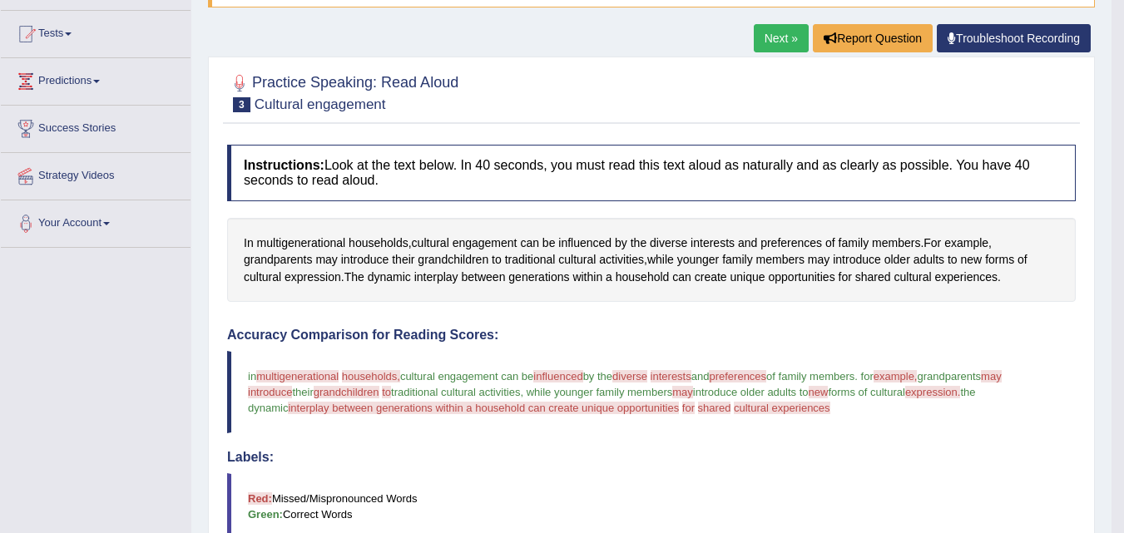
click at [779, 48] on link "Next »" at bounding box center [781, 38] width 55 height 28
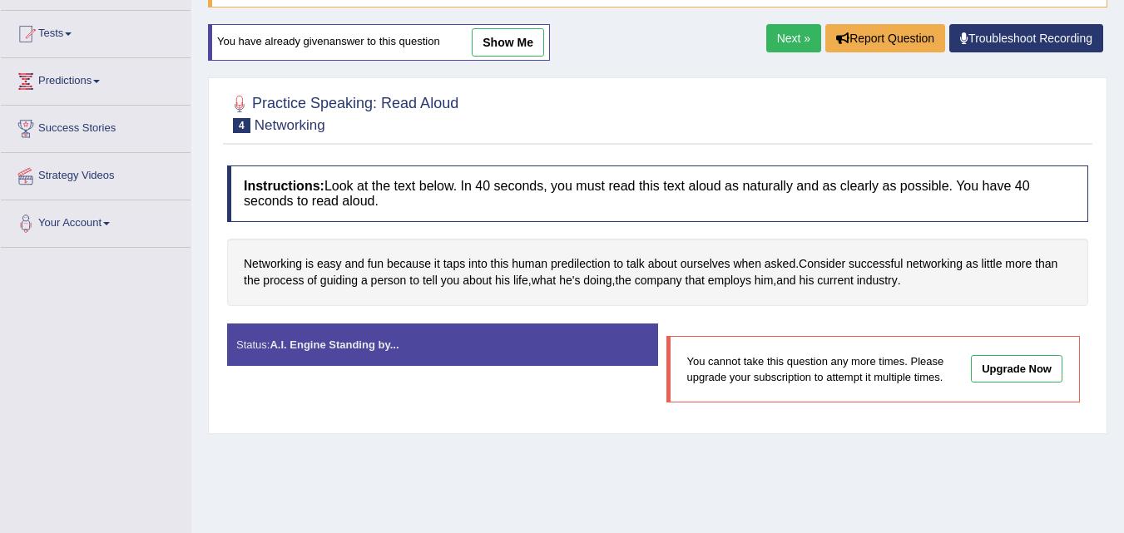
scroll to position [166, 0]
click at [786, 37] on link "Next »" at bounding box center [793, 38] width 55 height 28
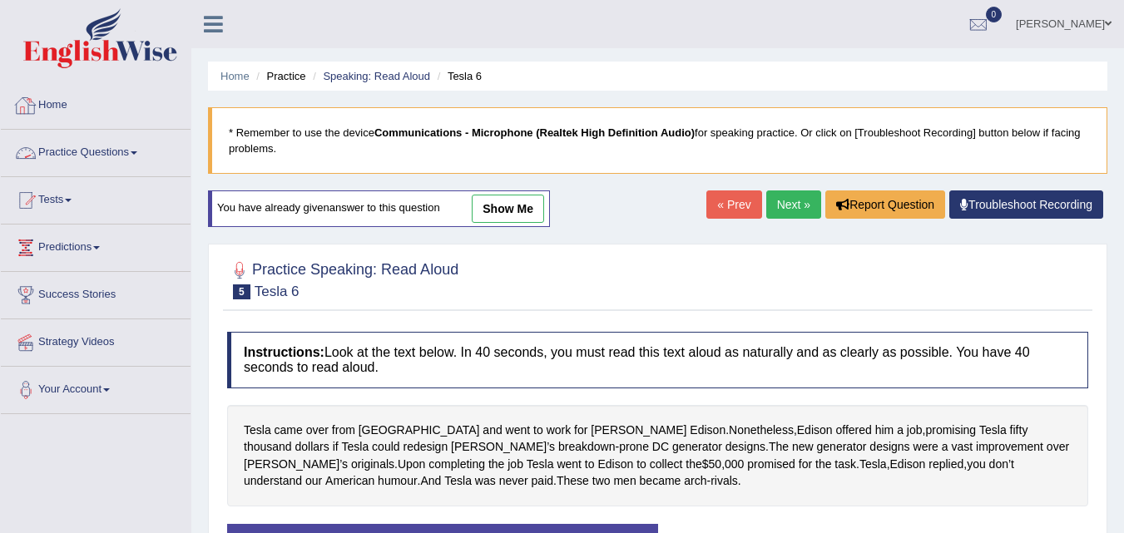
click at [137, 154] on span at bounding box center [134, 152] width 7 height 3
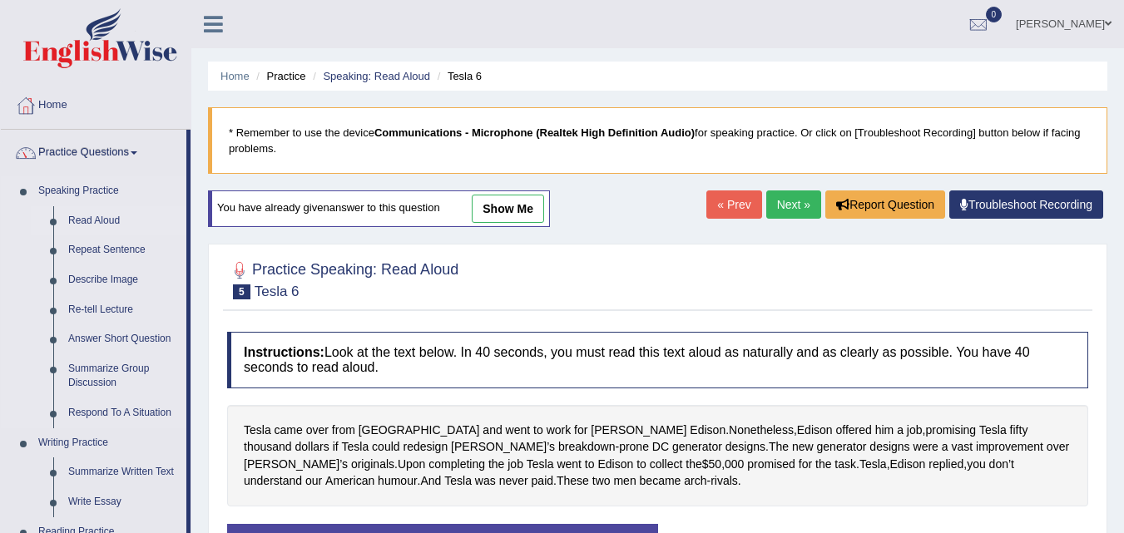
click at [111, 220] on link "Read Aloud" at bounding box center [124, 221] width 126 height 30
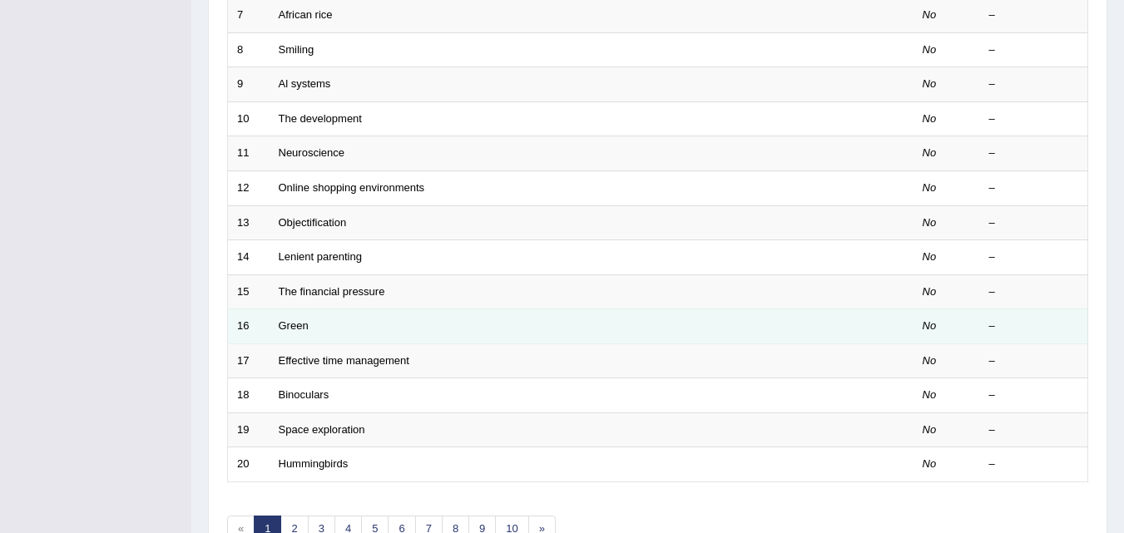
scroll to position [499, 0]
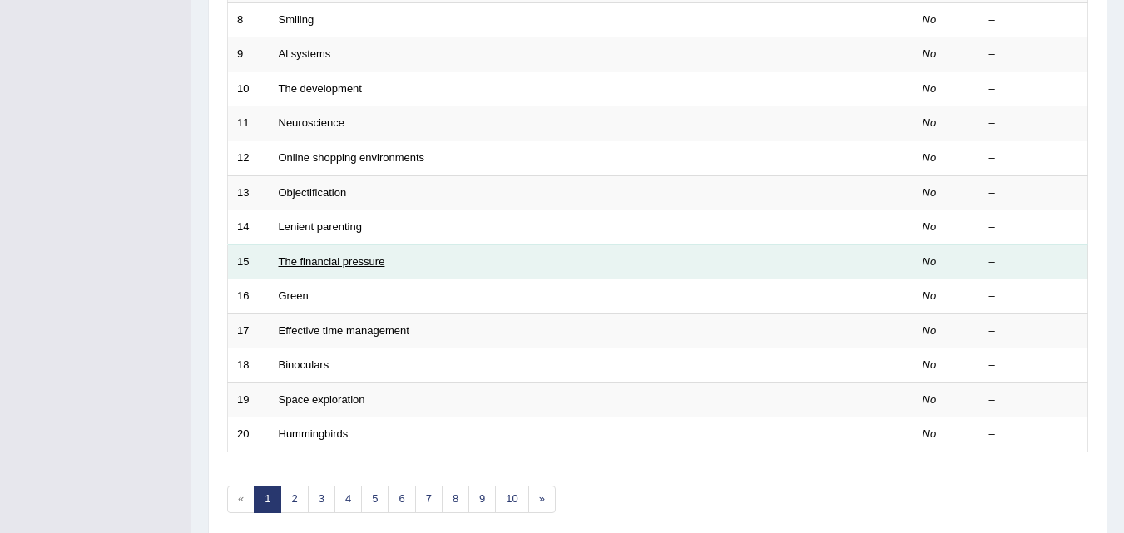
click at [336, 260] on link "The financial pressure" at bounding box center [332, 261] width 106 height 12
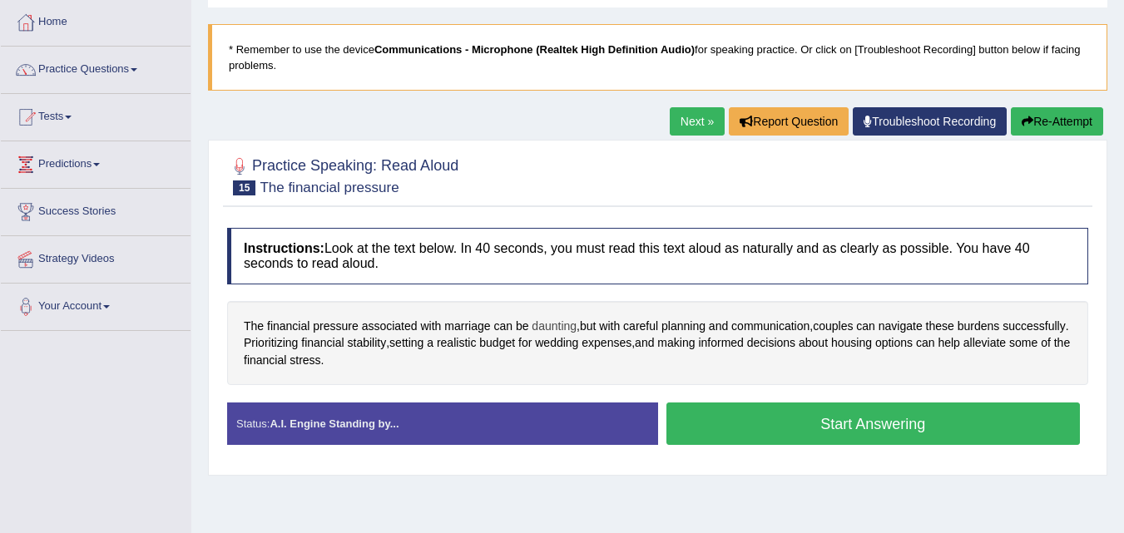
click at [550, 321] on span "daunting" at bounding box center [554, 326] width 45 height 17
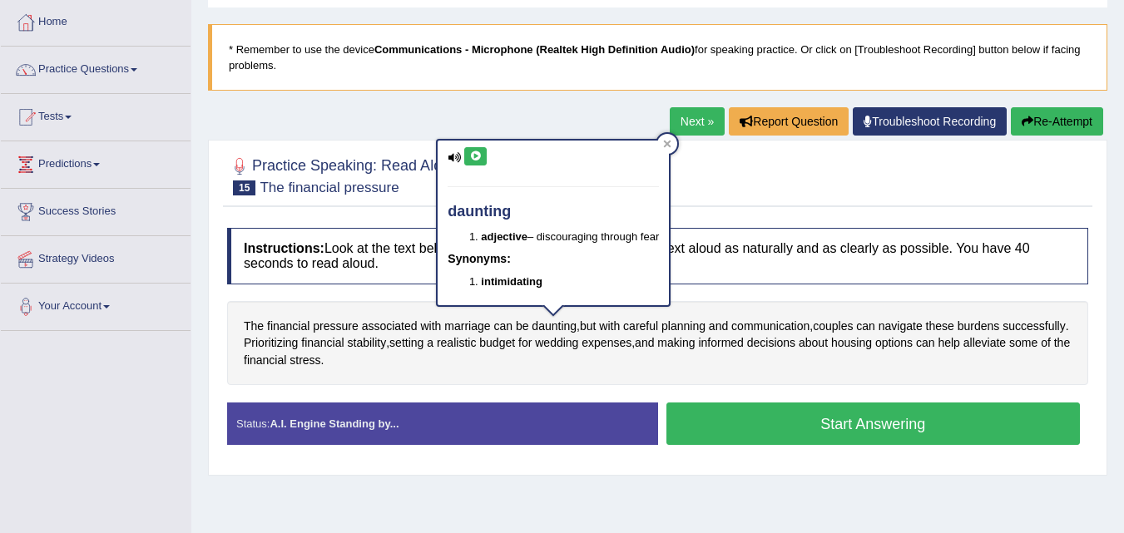
click at [472, 158] on icon at bounding box center [475, 156] width 12 height 10
click at [667, 146] on icon at bounding box center [667, 144] width 7 height 7
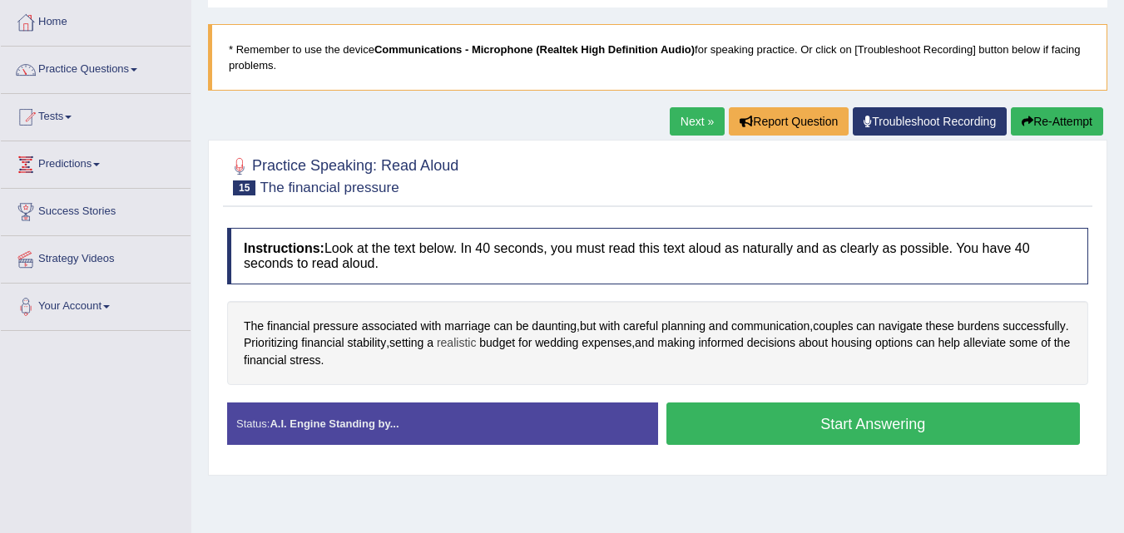
click at [476, 344] on span "realistic" at bounding box center [456, 342] width 39 height 17
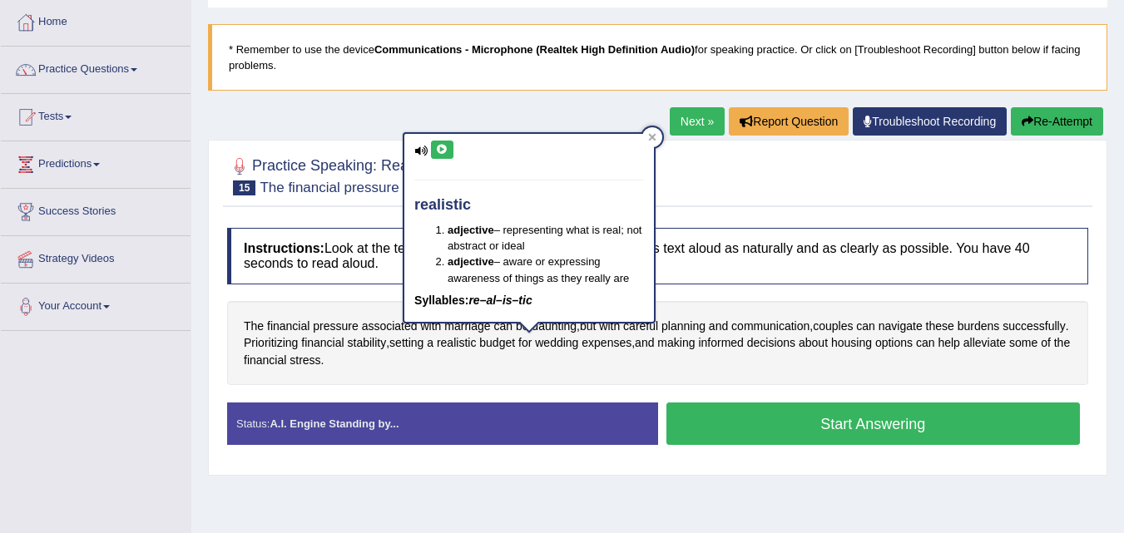
click at [444, 150] on icon at bounding box center [442, 150] width 12 height 10
click at [659, 136] on div at bounding box center [652, 137] width 20 height 20
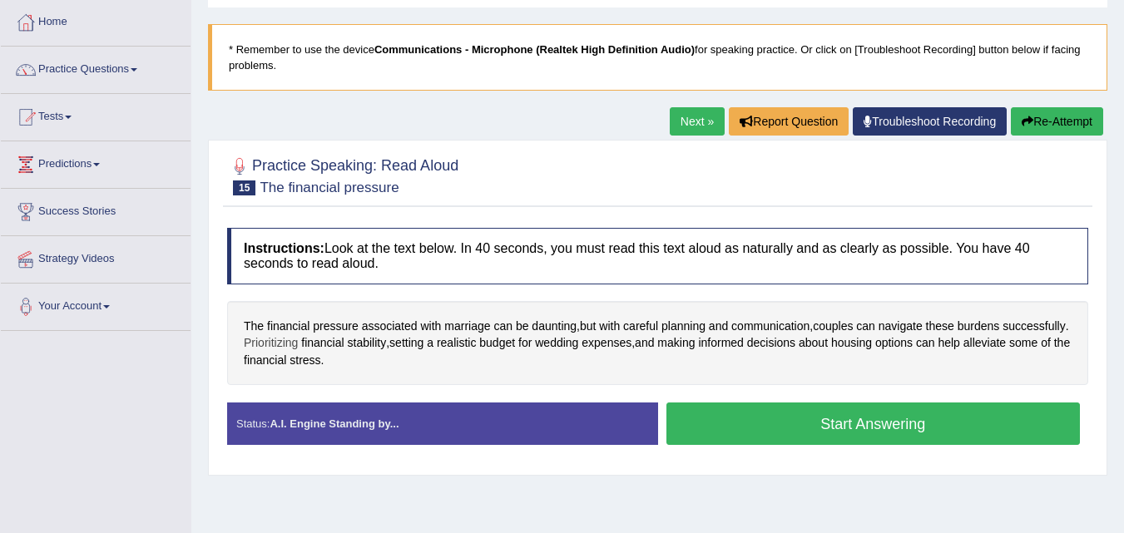
click at [298, 349] on span "Prioritizing" at bounding box center [271, 342] width 54 height 17
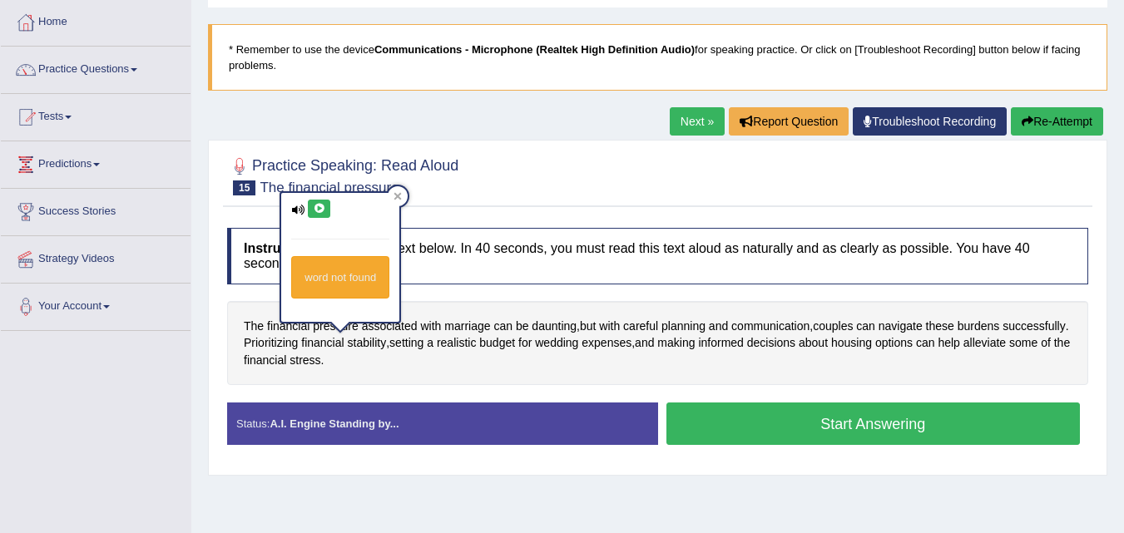
click at [319, 207] on icon at bounding box center [319, 209] width 12 height 10
click at [387, 344] on span "stability" at bounding box center [367, 342] width 39 height 17
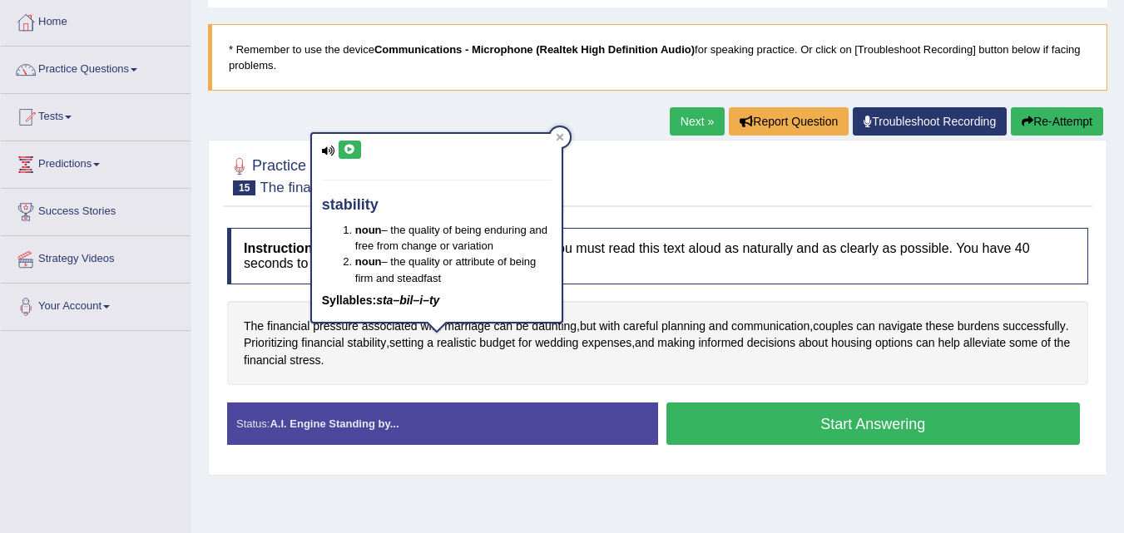
click at [354, 151] on icon at bounding box center [350, 150] width 12 height 10
click at [963, 352] on span "alleviate" at bounding box center [984, 342] width 42 height 17
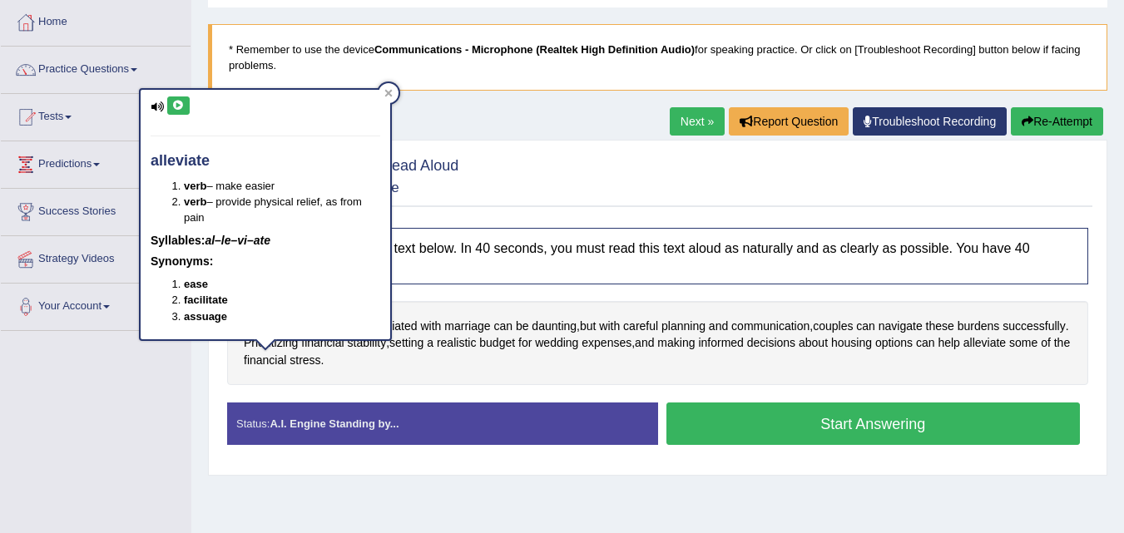
click at [175, 108] on icon at bounding box center [178, 106] width 12 height 10
click at [176, 106] on icon at bounding box center [178, 106] width 12 height 10
click at [387, 96] on icon at bounding box center [388, 93] width 7 height 7
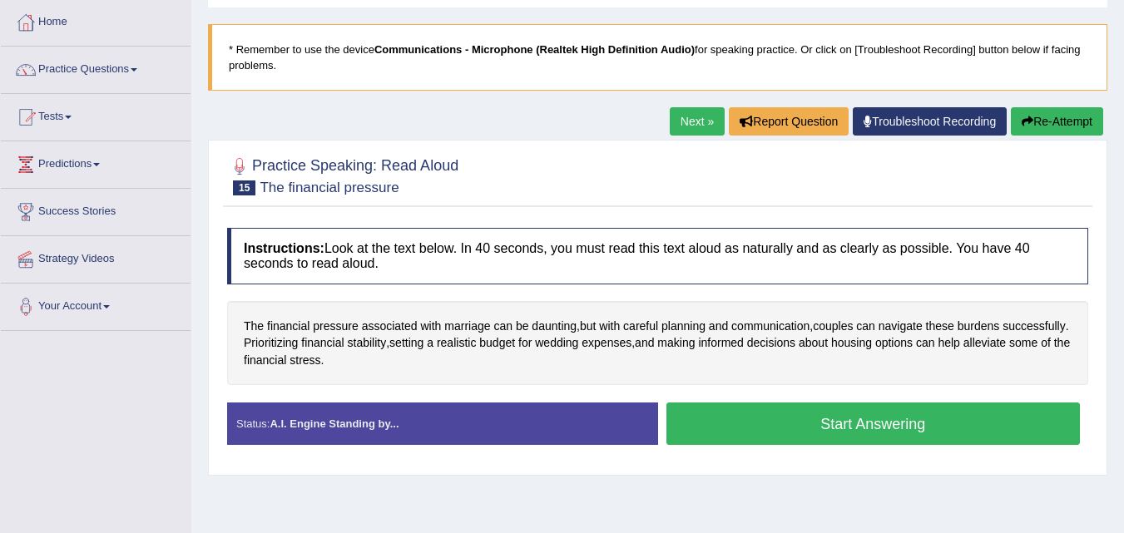
click at [831, 433] on button "Start Answering" at bounding box center [873, 424] width 414 height 42
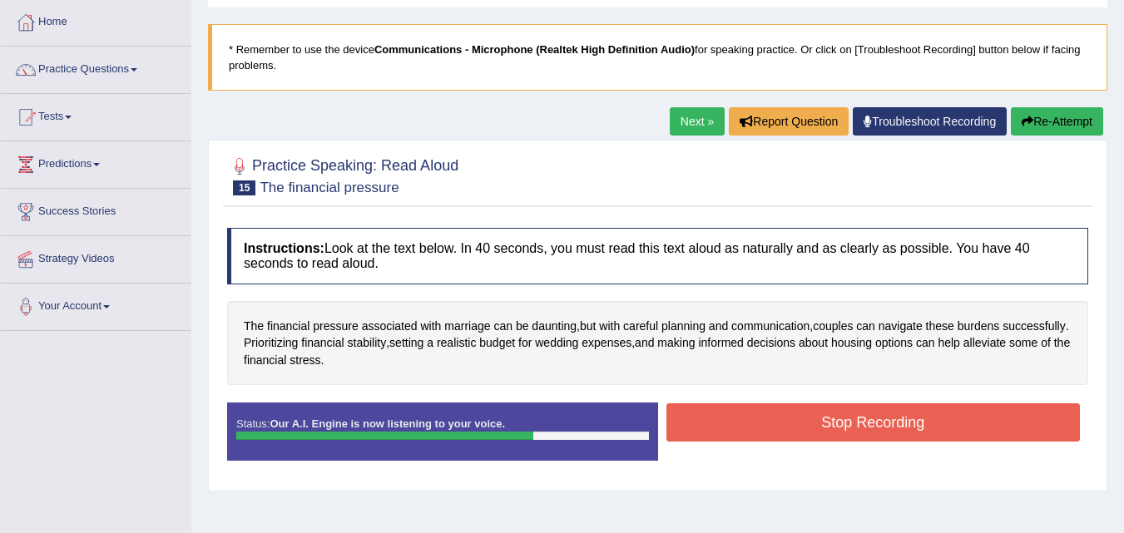
click at [831, 428] on button "Stop Recording" at bounding box center [873, 423] width 414 height 38
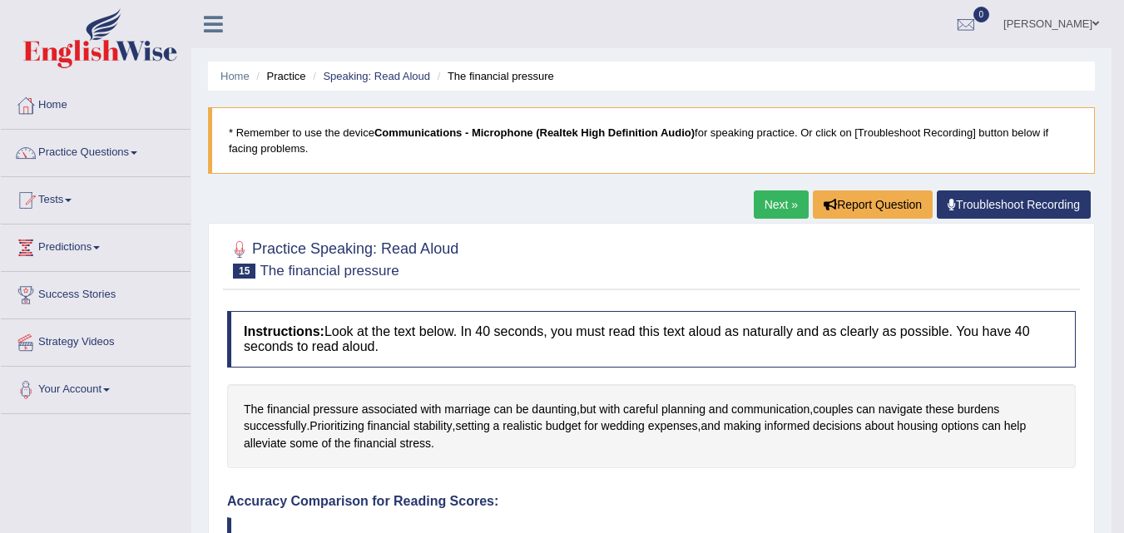
click at [760, 199] on link "Next »" at bounding box center [781, 205] width 55 height 28
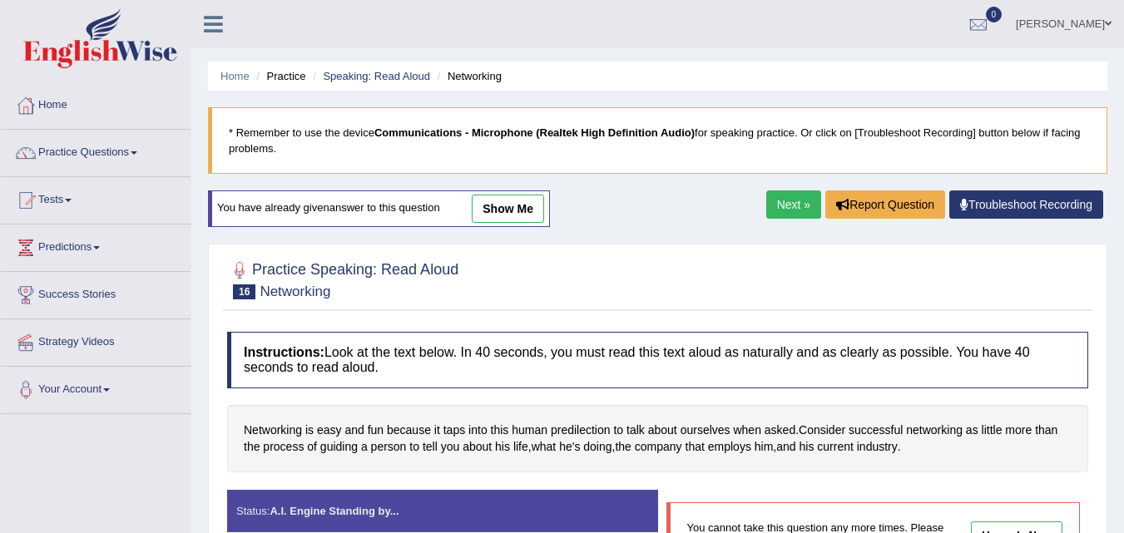
click at [766, 199] on link "Next »" at bounding box center [793, 205] width 55 height 28
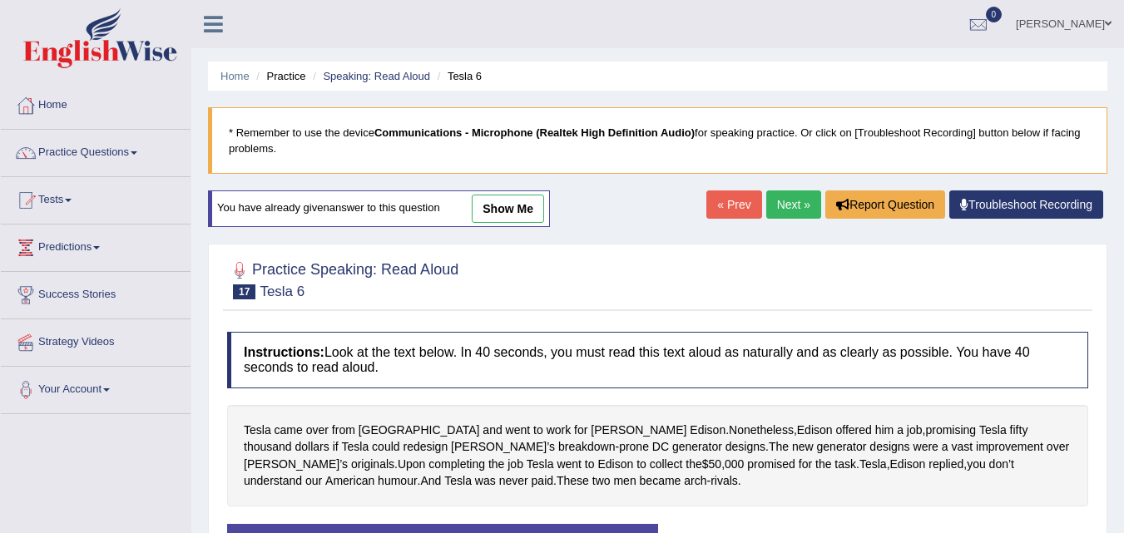
click at [783, 206] on link "Next »" at bounding box center [793, 205] width 55 height 28
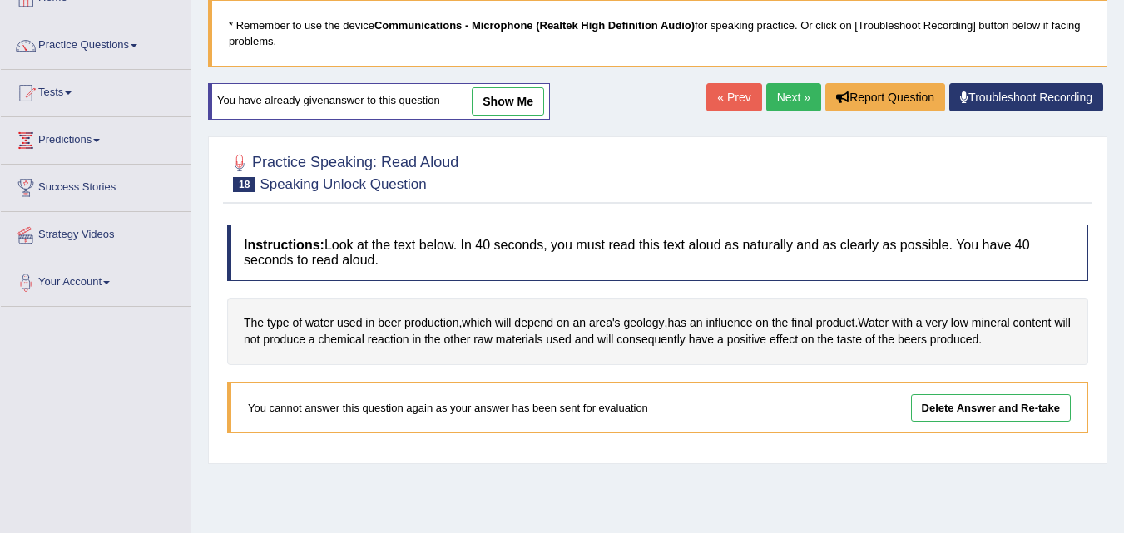
scroll to position [83, 0]
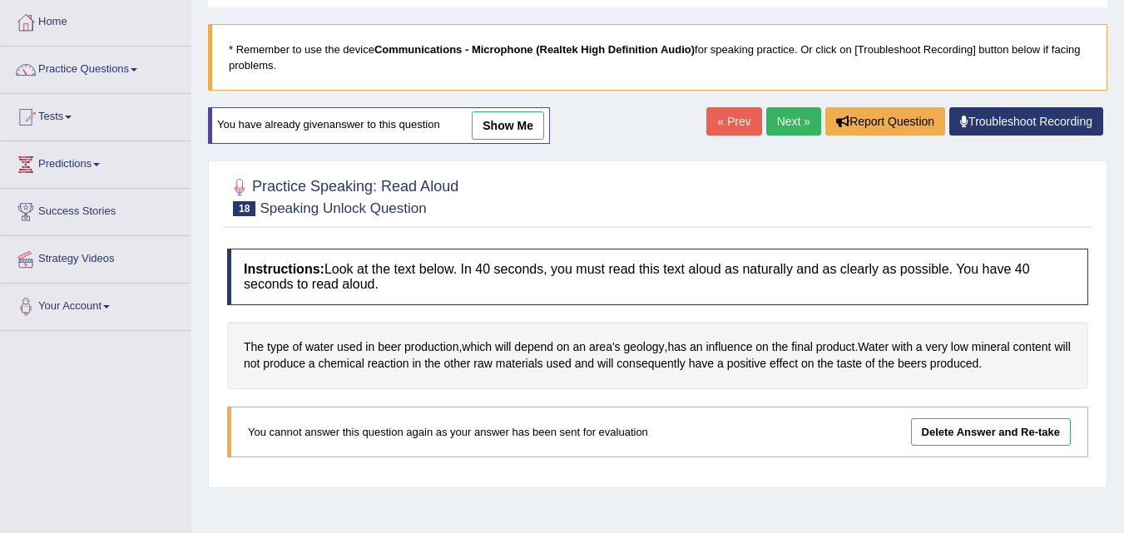
click at [775, 121] on link "Next »" at bounding box center [793, 121] width 55 height 28
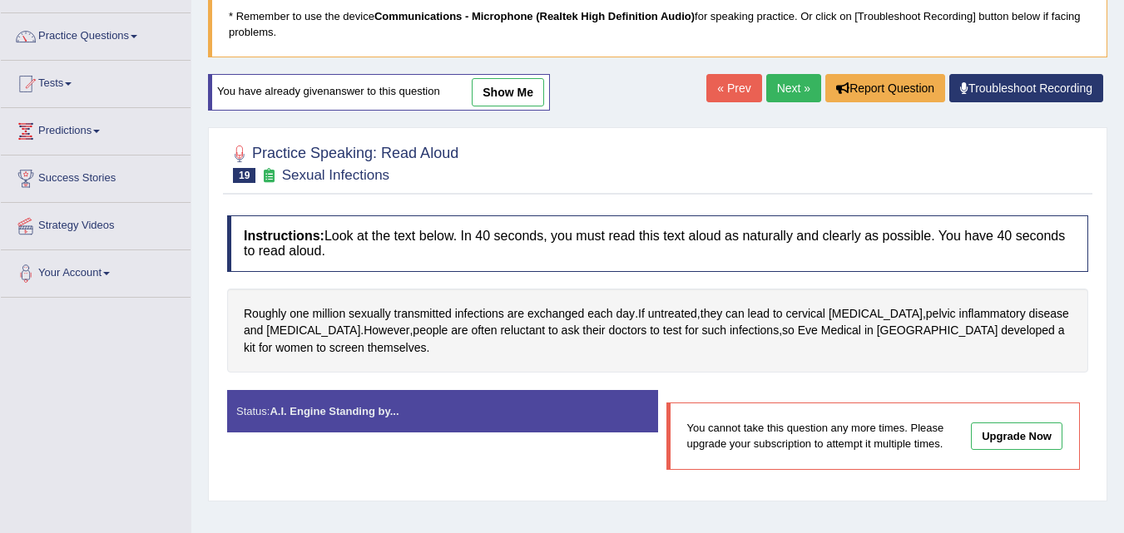
scroll to position [166, 0]
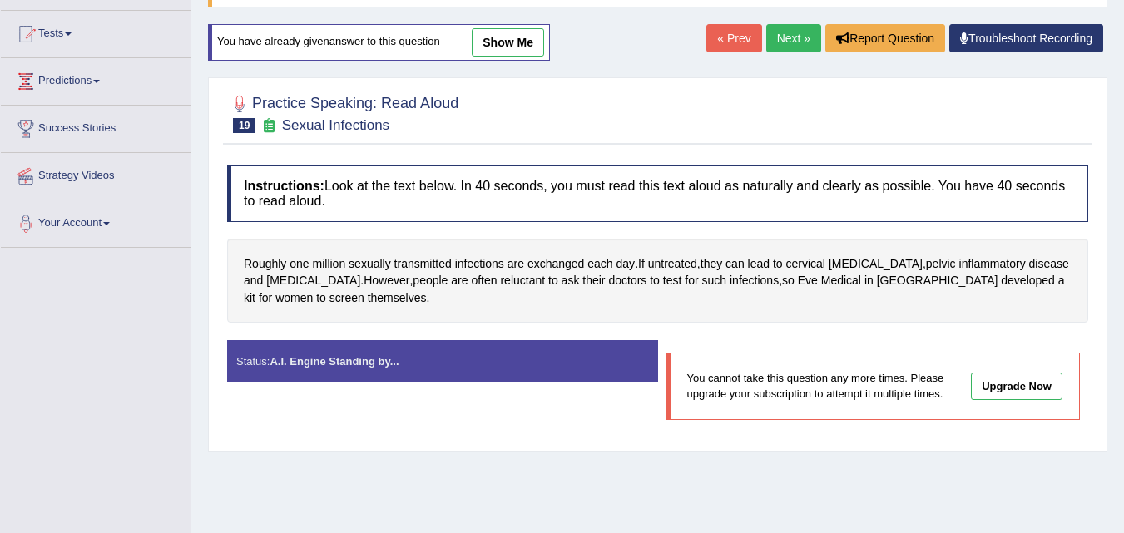
click at [799, 34] on link "Next »" at bounding box center [793, 38] width 55 height 28
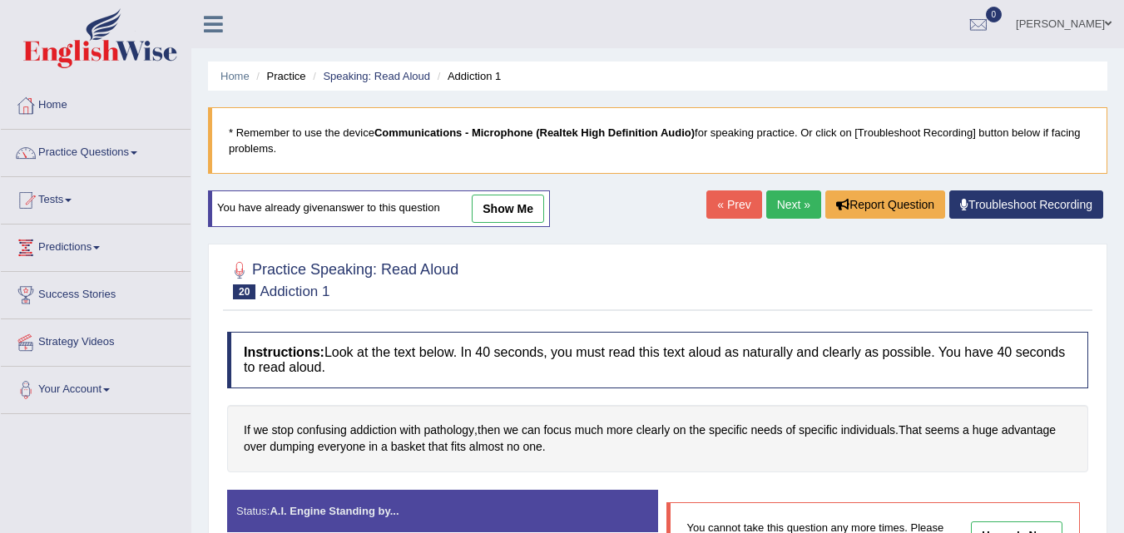
click at [780, 205] on link "Next »" at bounding box center [793, 205] width 55 height 28
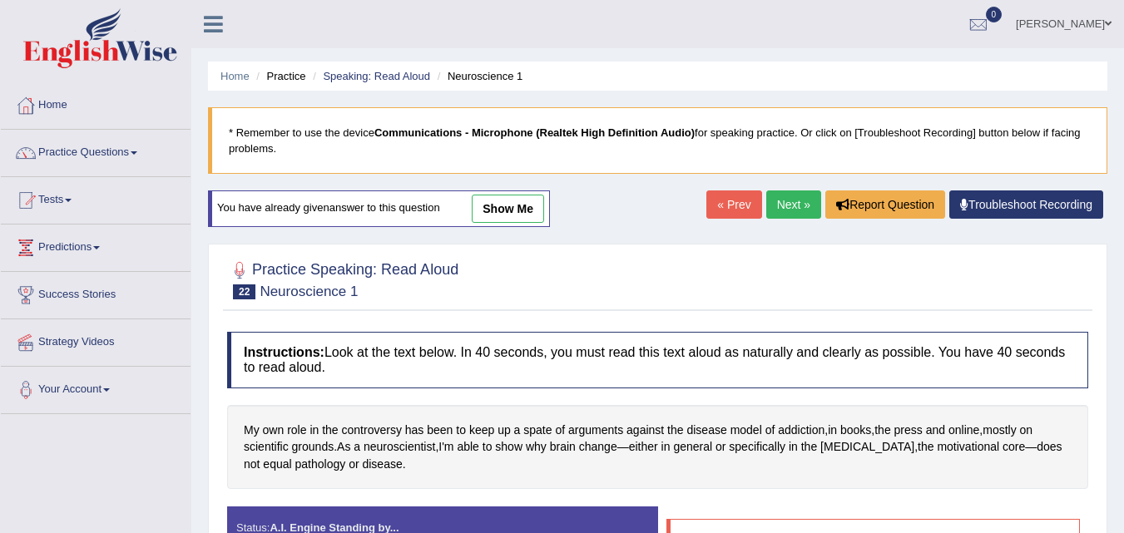
click at [780, 205] on link "Next »" at bounding box center [793, 205] width 55 height 28
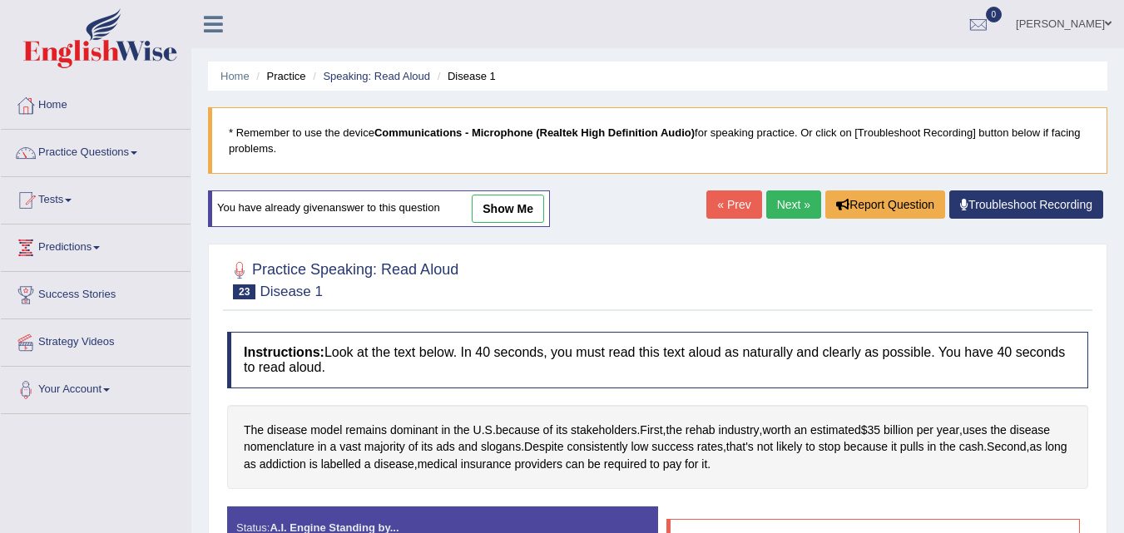
click at [780, 205] on link "Next »" at bounding box center [793, 205] width 55 height 28
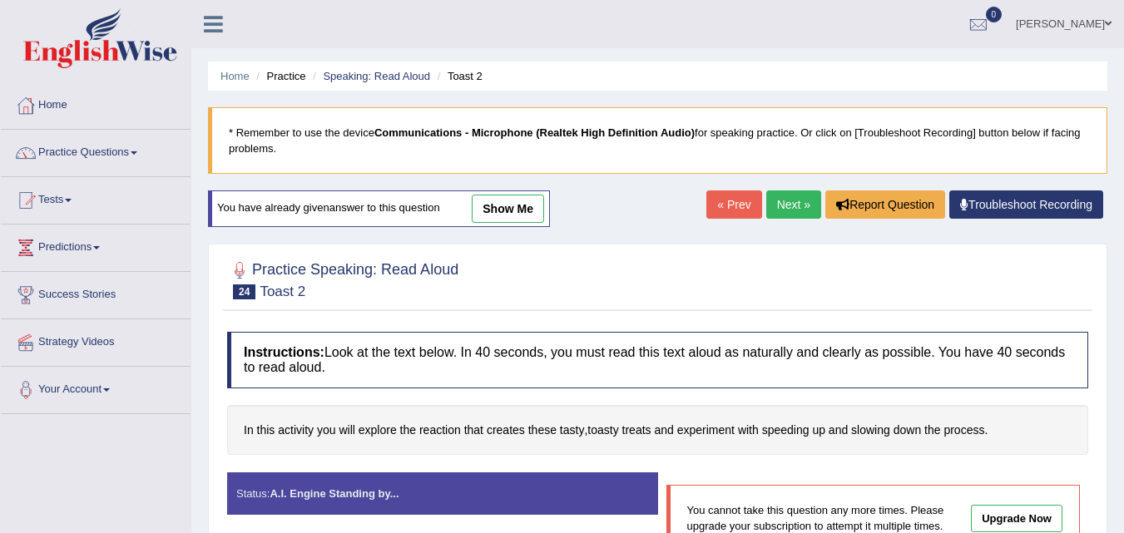
drag, startPoint x: 0, startPoint y: 0, endPoint x: 780, endPoint y: 205, distance: 806.0
click at [780, 205] on link "Next »" at bounding box center [793, 205] width 55 height 28
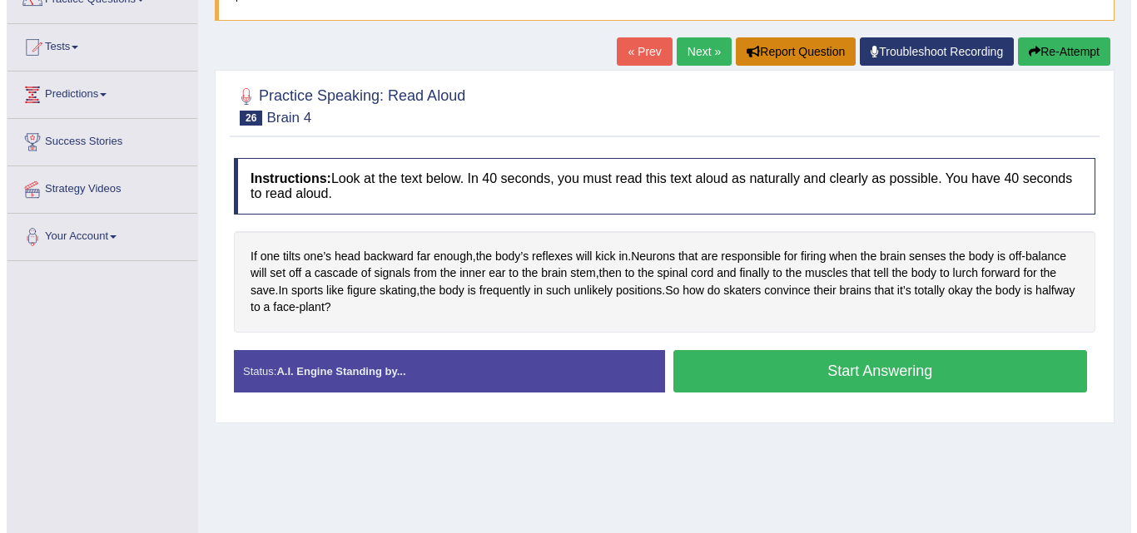
scroll to position [166, 0]
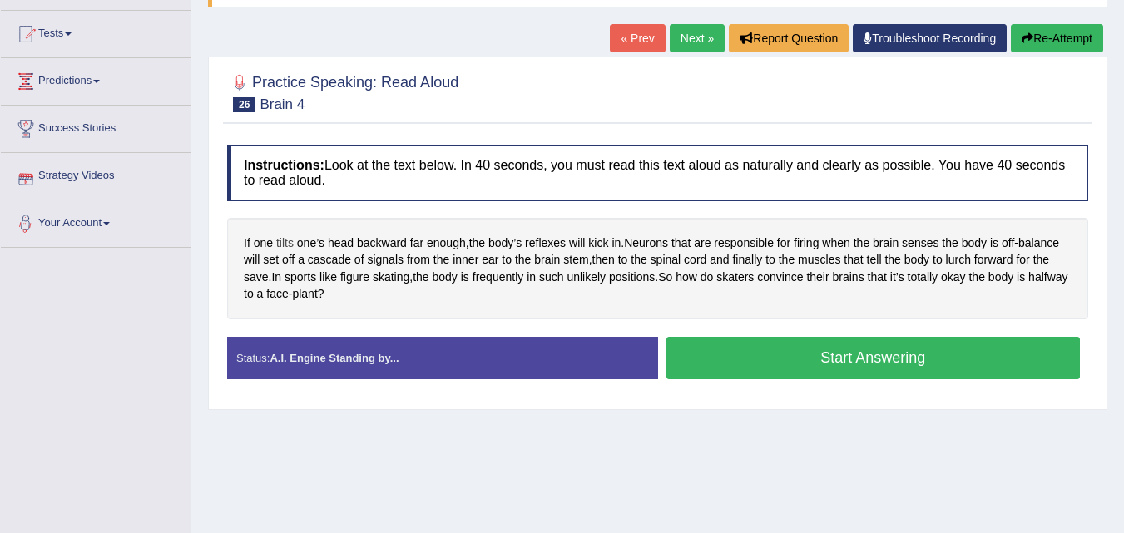
click at [280, 241] on span "tilts" at bounding box center [284, 243] width 17 height 17
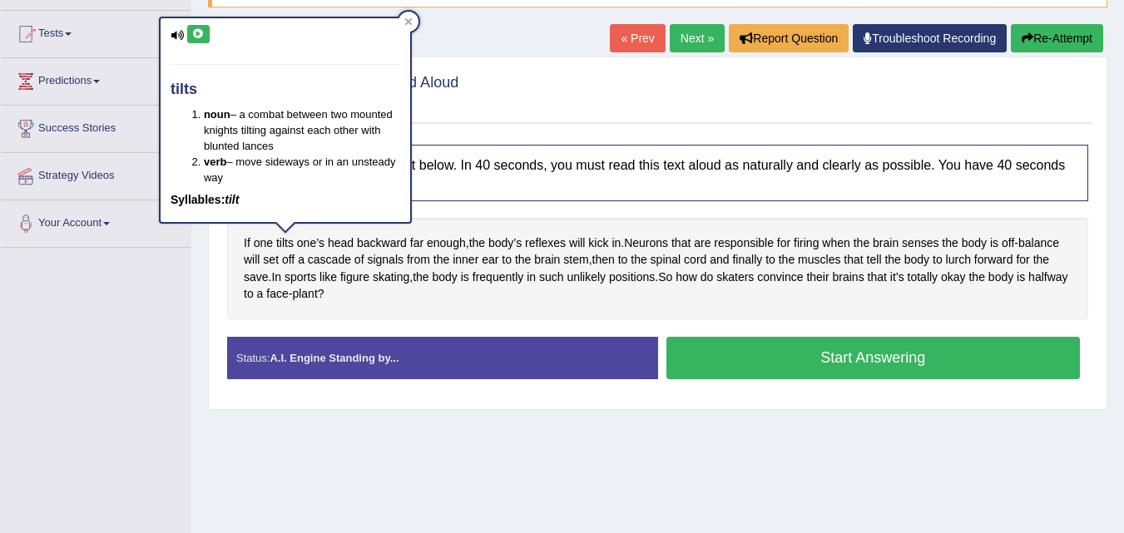
click at [193, 38] on icon at bounding box center [198, 34] width 12 height 10
click at [196, 37] on icon at bounding box center [198, 34] width 12 height 10
click at [405, 20] on icon at bounding box center [408, 21] width 8 height 8
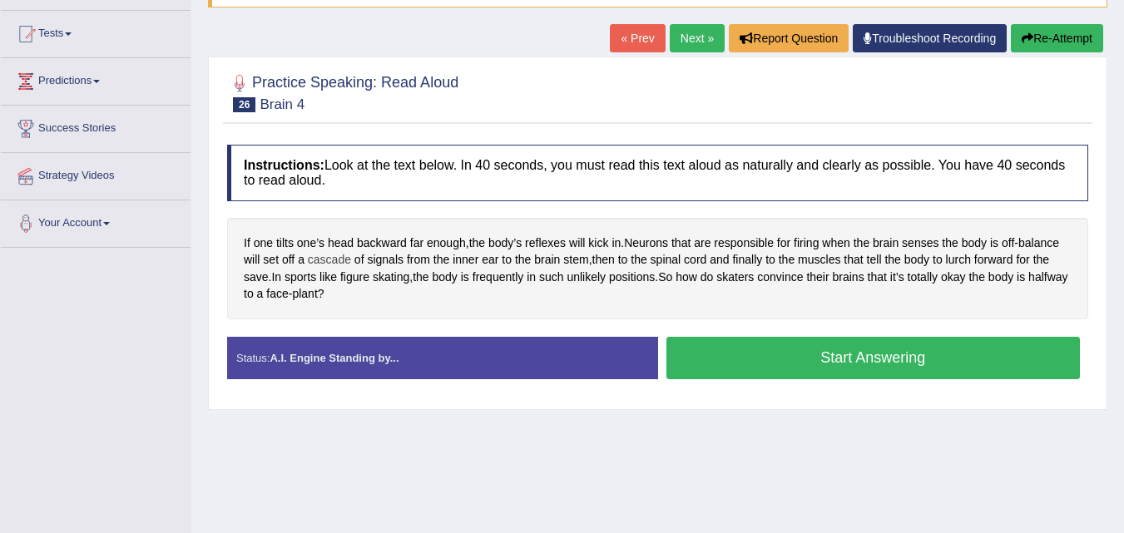
click at [337, 263] on span "cascade" at bounding box center [329, 259] width 43 height 17
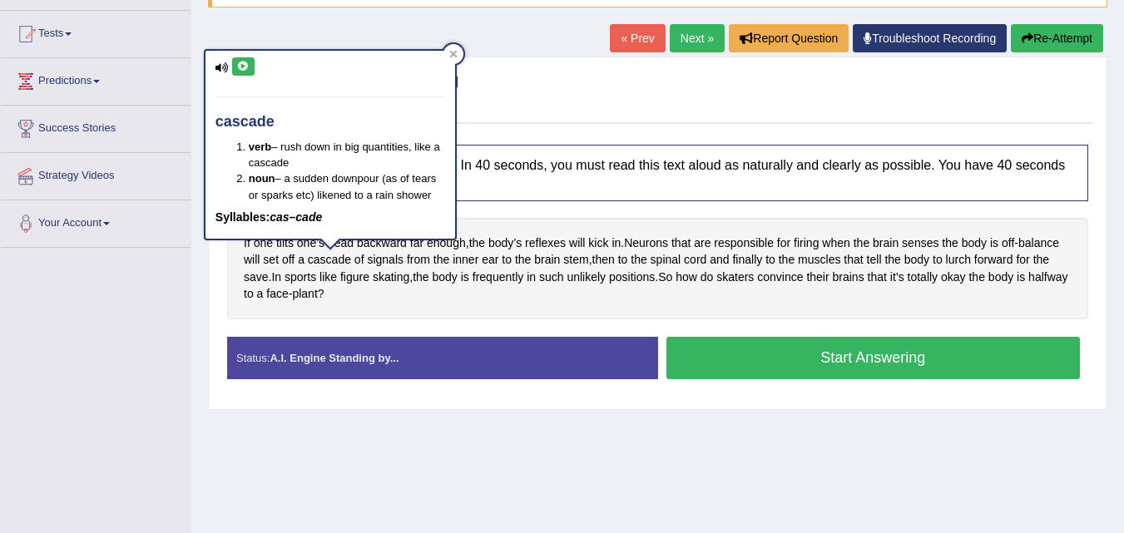
click at [237, 62] on icon at bounding box center [243, 67] width 12 height 10
click at [456, 52] on icon at bounding box center [452, 54] width 7 height 7
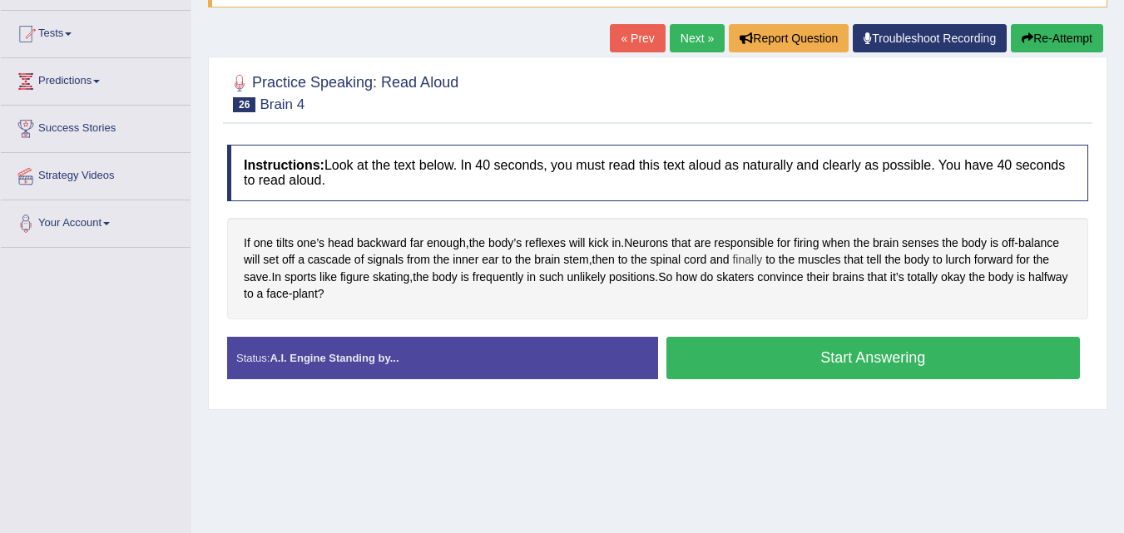
click at [754, 261] on span "finally" at bounding box center [747, 259] width 30 height 17
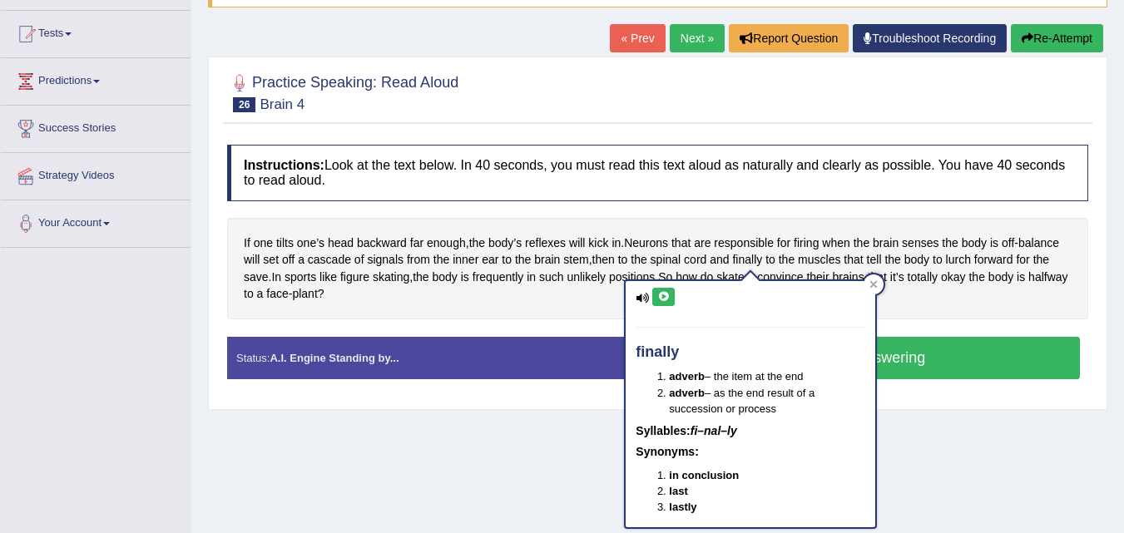
click at [660, 298] on icon at bounding box center [663, 297] width 12 height 10
click at [875, 280] on icon at bounding box center [873, 284] width 8 height 8
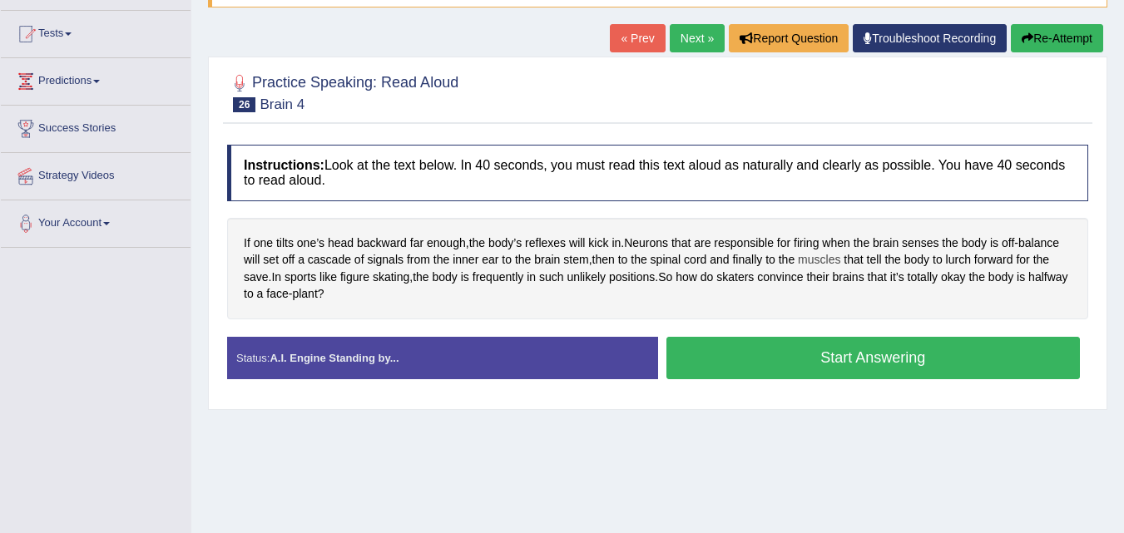
click at [821, 259] on span "muscles" at bounding box center [819, 259] width 42 height 17
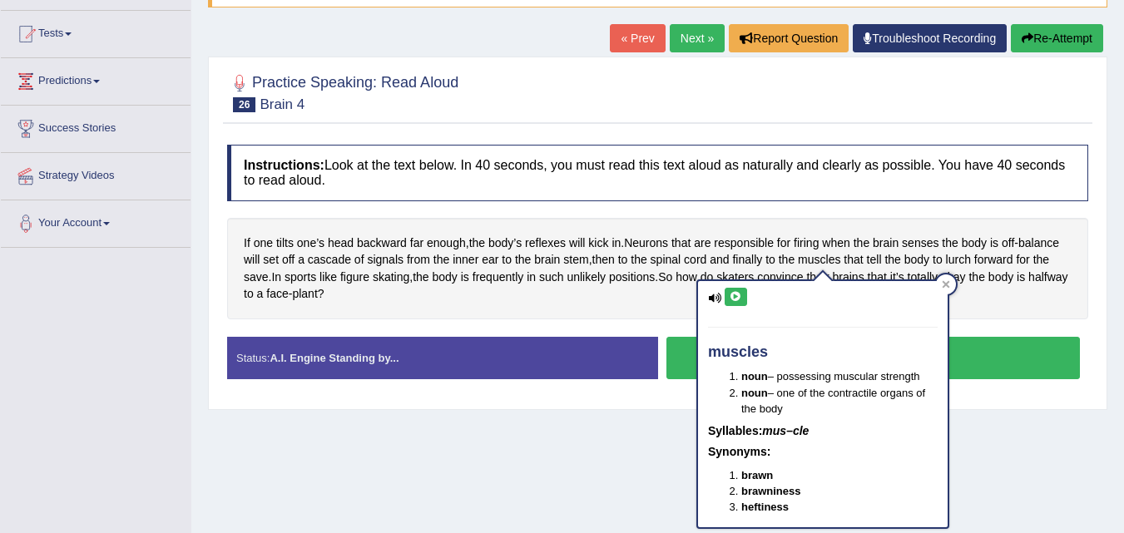
click at [744, 299] on button at bounding box center [736, 297] width 22 height 18
click at [944, 280] on icon at bounding box center [946, 284] width 8 height 8
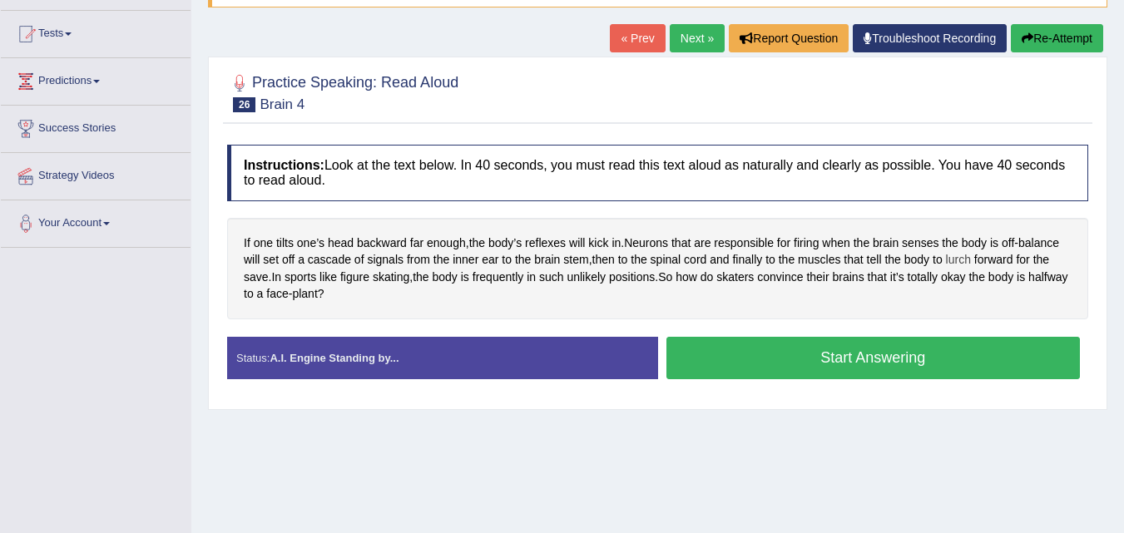
click at [962, 261] on span "lurch" at bounding box center [958, 259] width 25 height 17
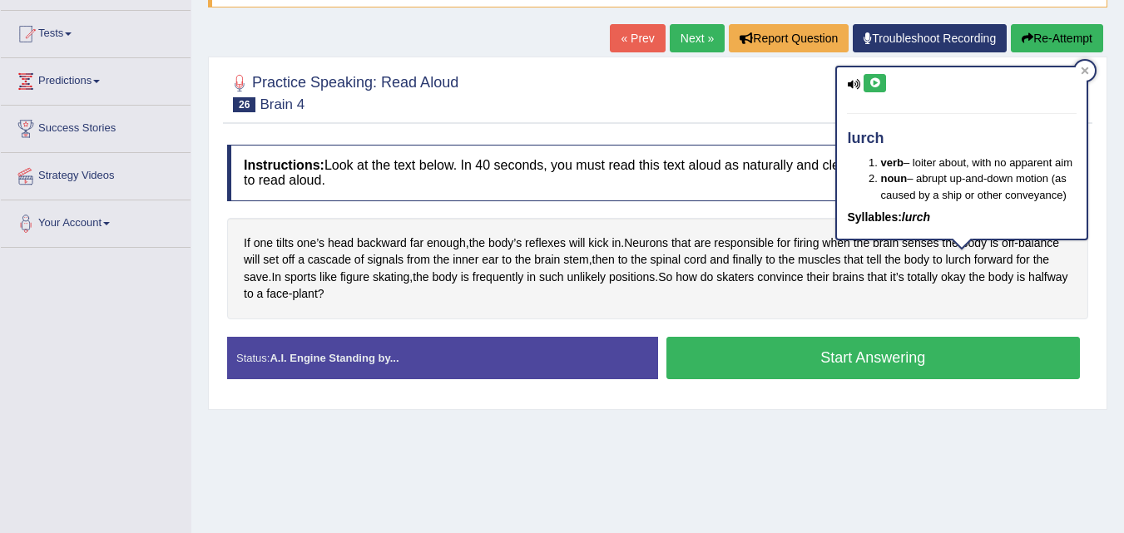
click at [876, 78] on icon at bounding box center [875, 83] width 12 height 10
click at [1088, 69] on icon at bounding box center [1085, 71] width 8 height 8
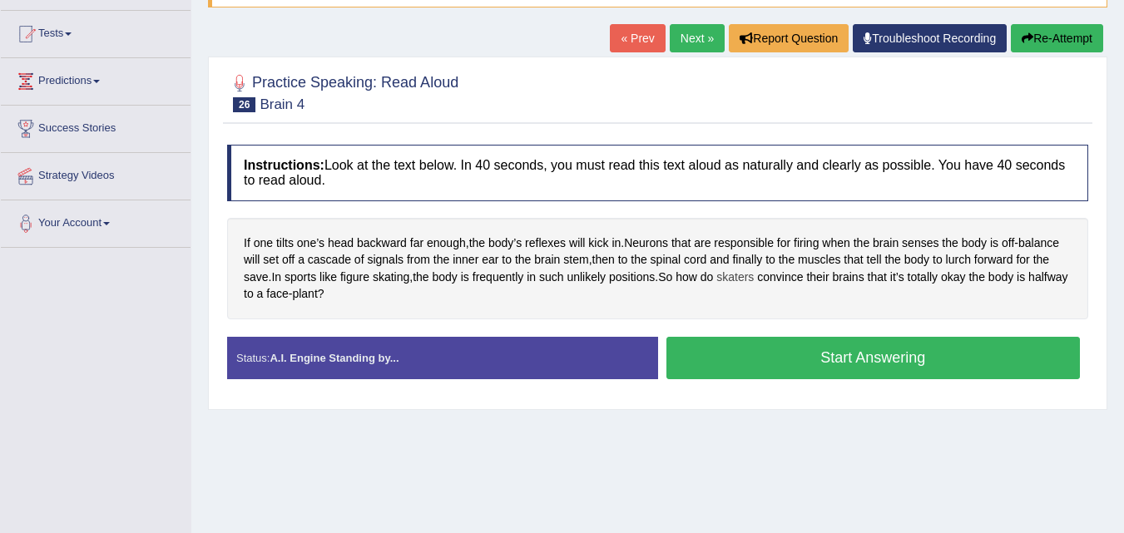
click at [754, 276] on span "skaters" at bounding box center [734, 277] width 37 height 17
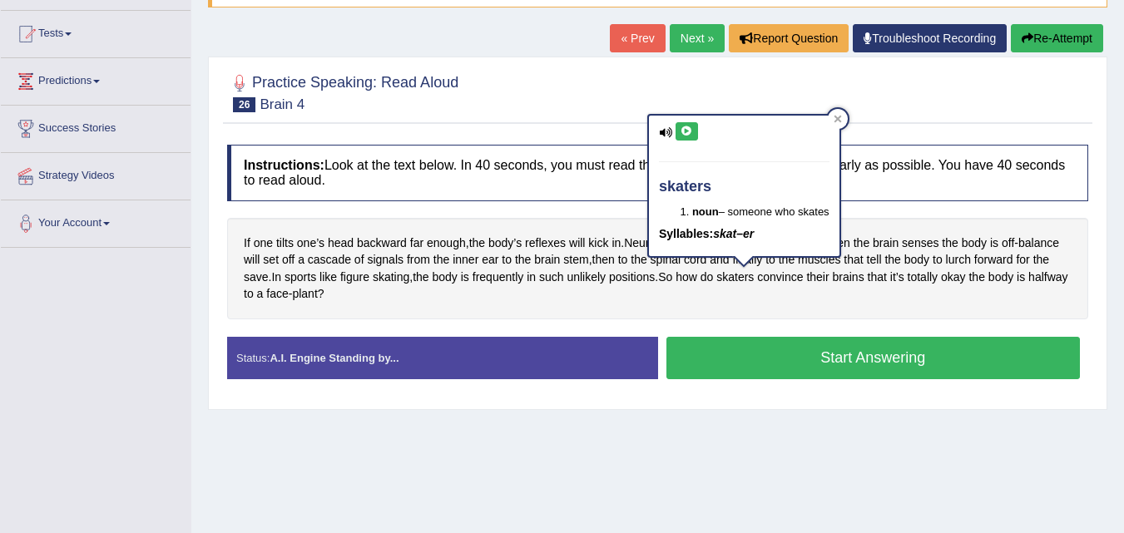
click at [686, 133] on icon at bounding box center [687, 131] width 12 height 10
click at [842, 121] on icon at bounding box center [838, 119] width 8 height 8
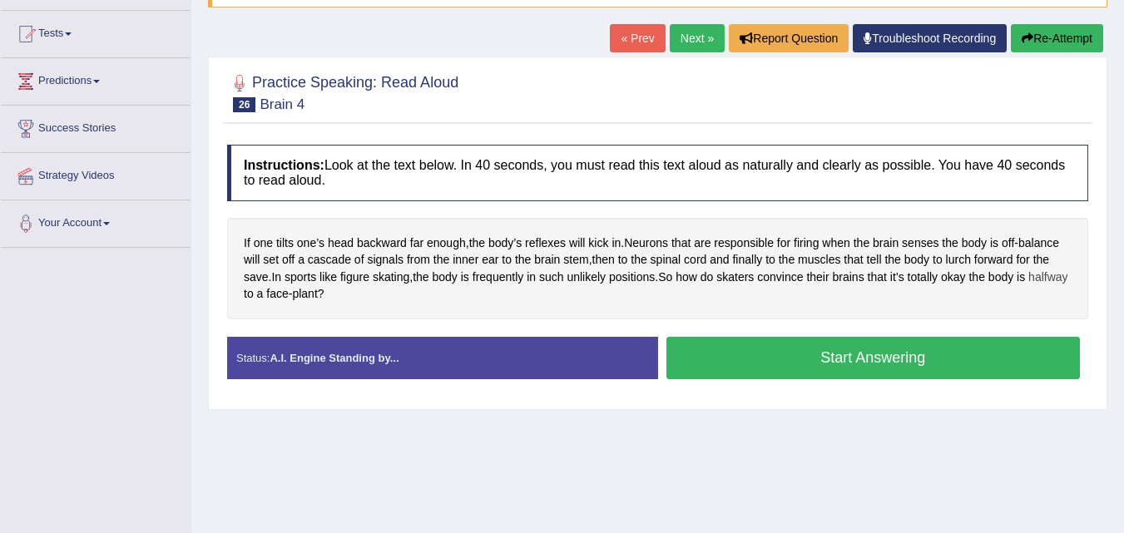
click at [1028, 286] on span "halfway" at bounding box center [1047, 277] width 39 height 17
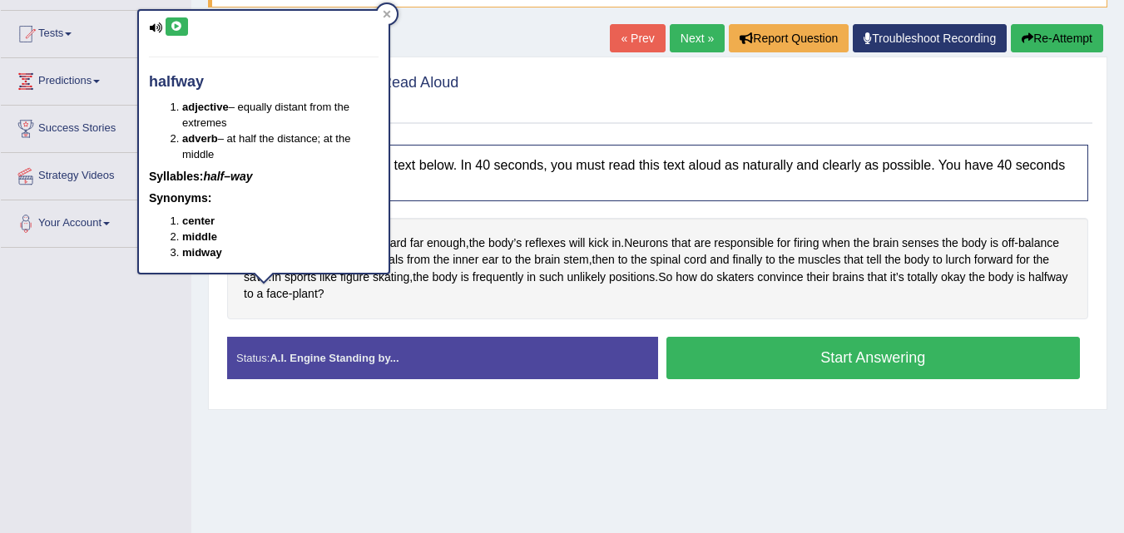
click at [173, 28] on icon at bounding box center [177, 27] width 12 height 10
click at [388, 18] on div at bounding box center [387, 14] width 20 height 20
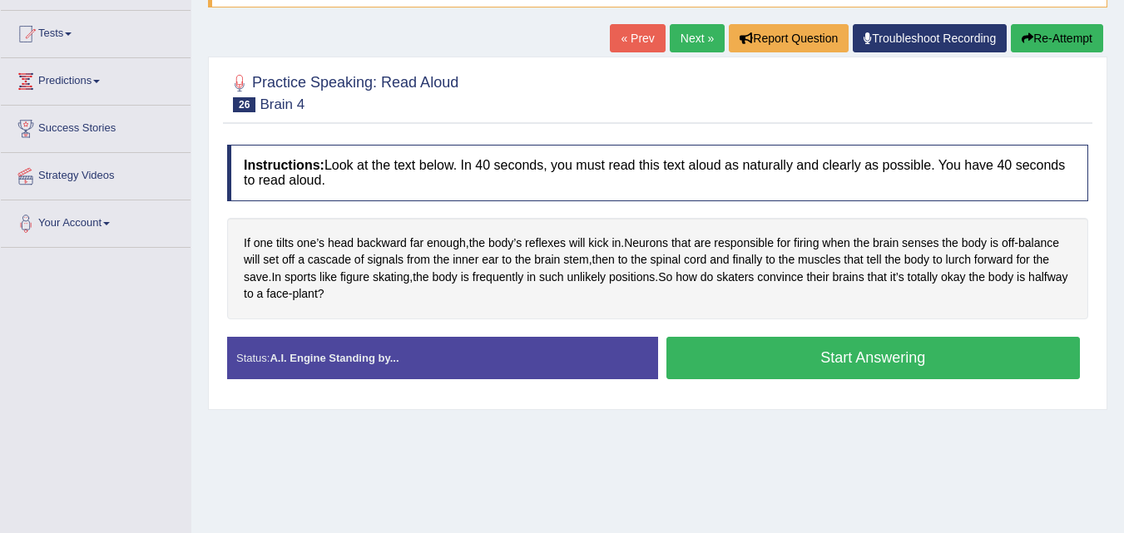
click at [782, 367] on button "Start Answering" at bounding box center [873, 358] width 414 height 42
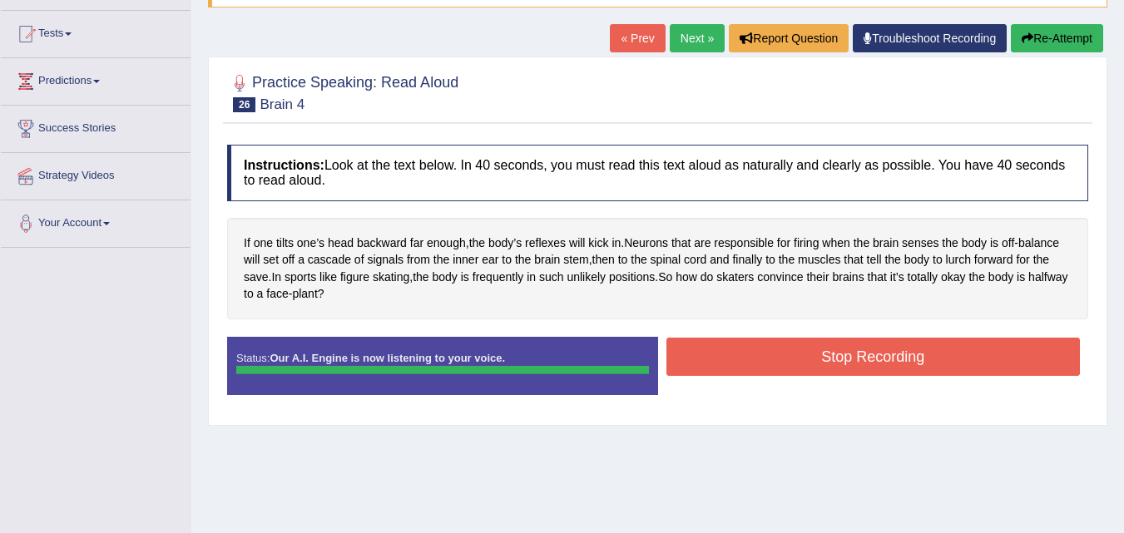
click at [808, 344] on button "Stop Recording" at bounding box center [873, 357] width 414 height 38
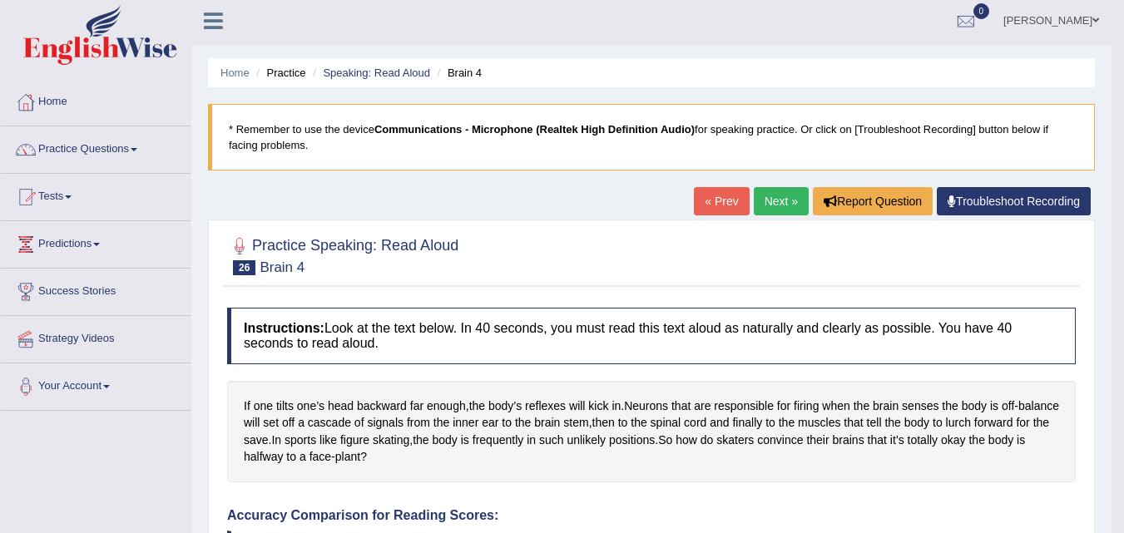
scroll to position [0, 0]
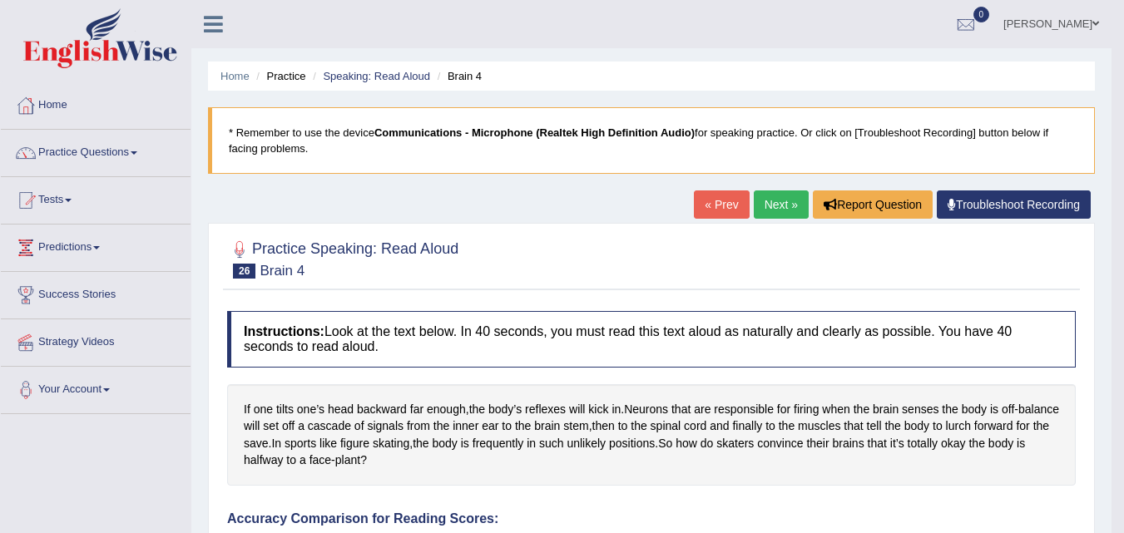
click at [781, 208] on link "Next »" at bounding box center [781, 205] width 55 height 28
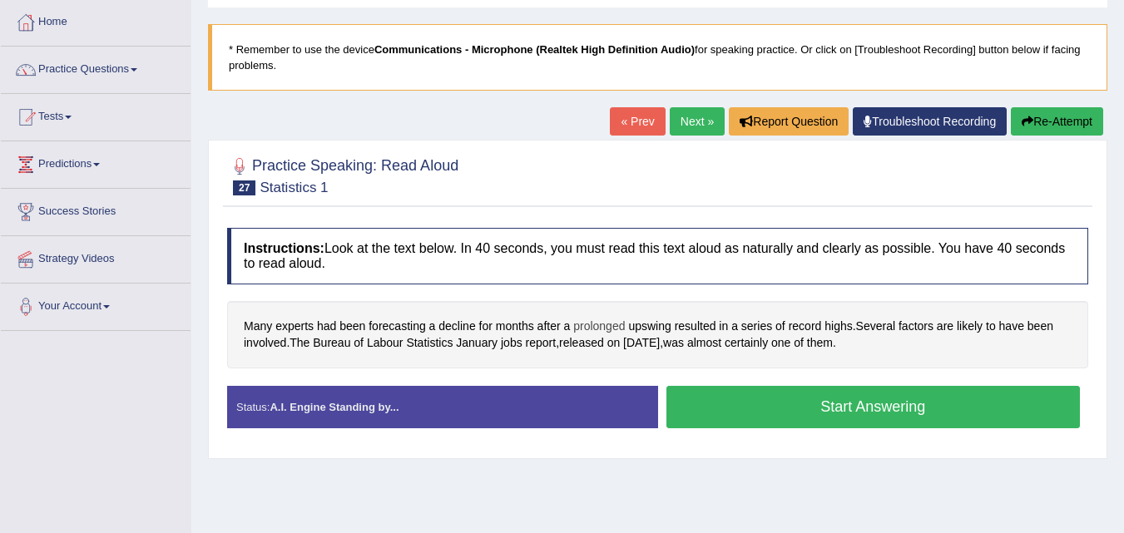
click at [602, 328] on span "prolonged" at bounding box center [599, 326] width 52 height 17
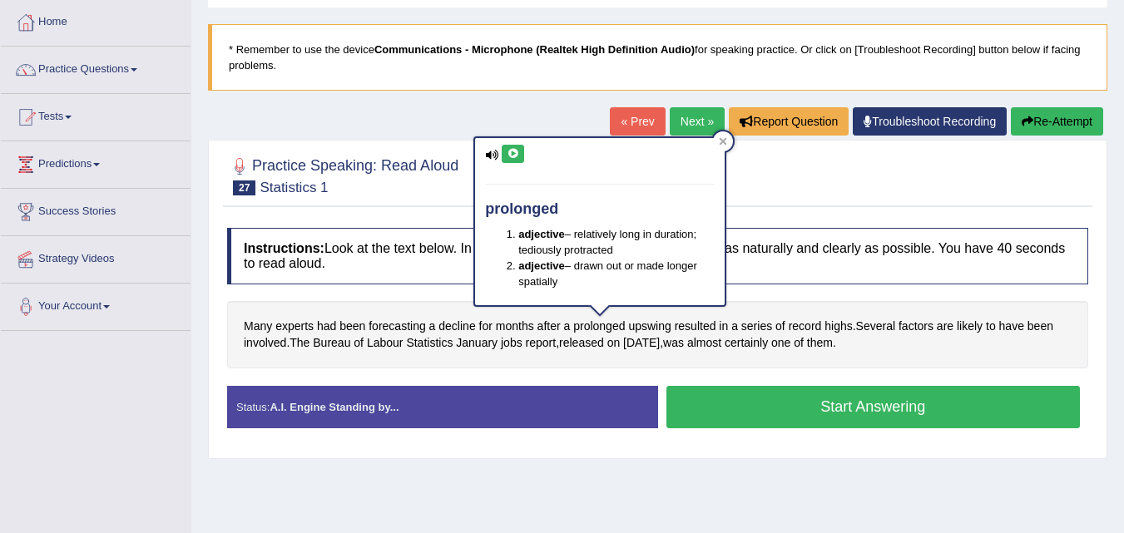
click at [512, 153] on icon at bounding box center [513, 154] width 12 height 10
click at [725, 139] on icon at bounding box center [723, 141] width 8 height 8
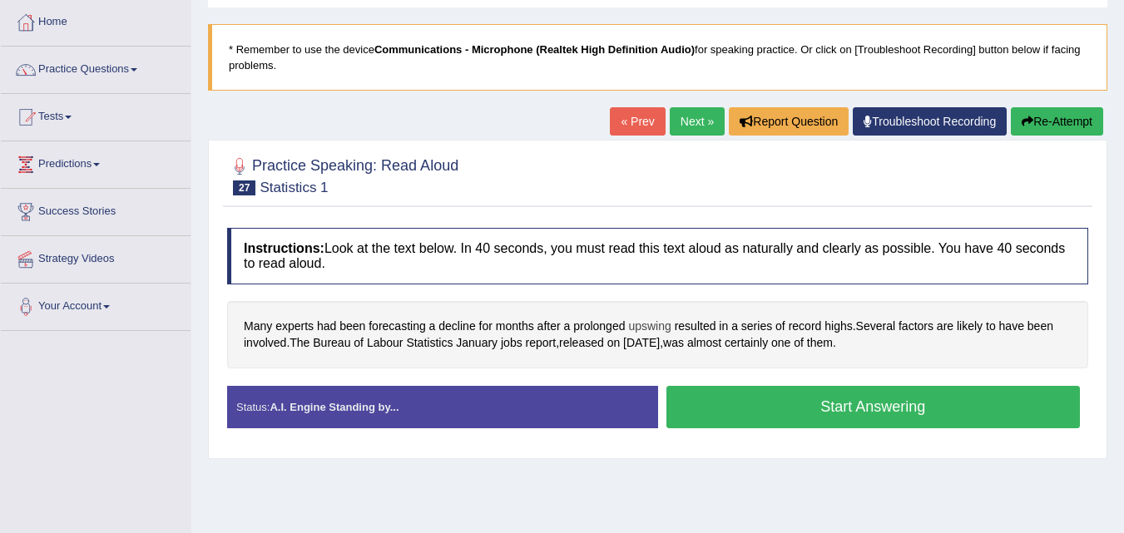
click at [659, 324] on span "upswing" at bounding box center [649, 326] width 42 height 17
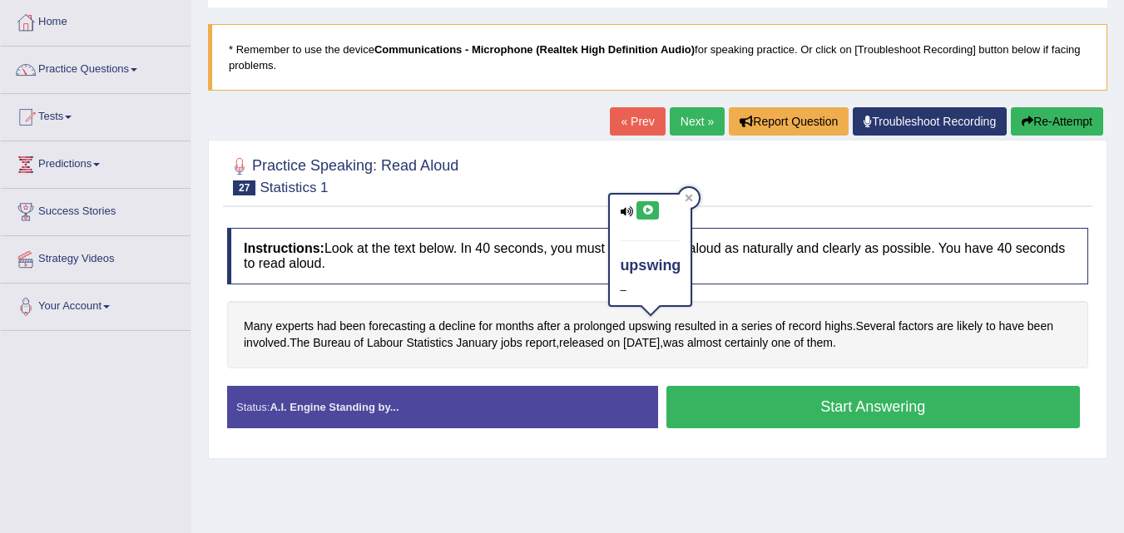
click at [641, 214] on icon at bounding box center [647, 211] width 12 height 10
click at [690, 192] on div at bounding box center [689, 198] width 20 height 20
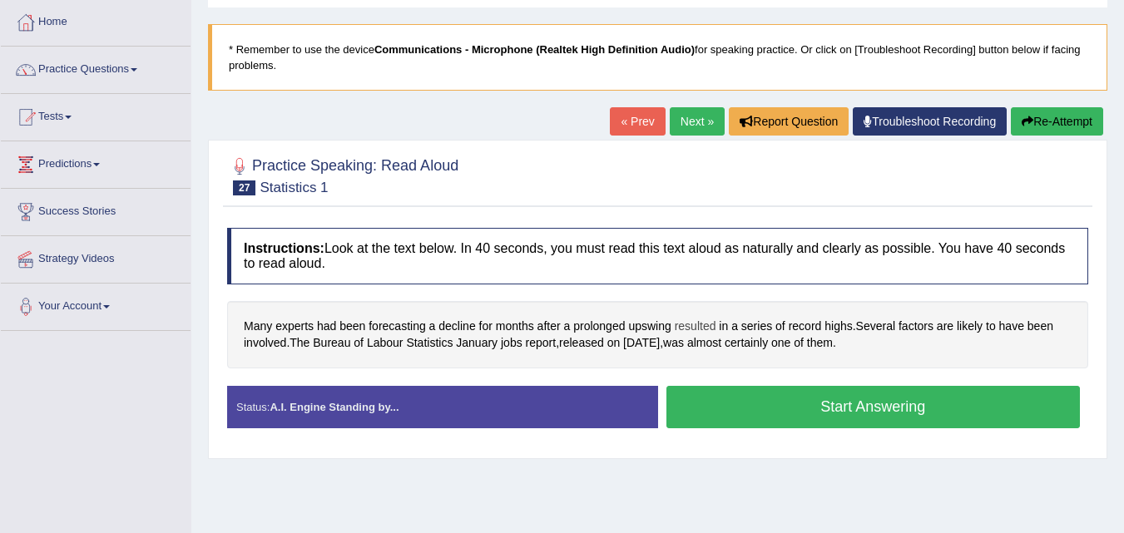
click at [690, 330] on span "resulted" at bounding box center [696, 326] width 42 height 17
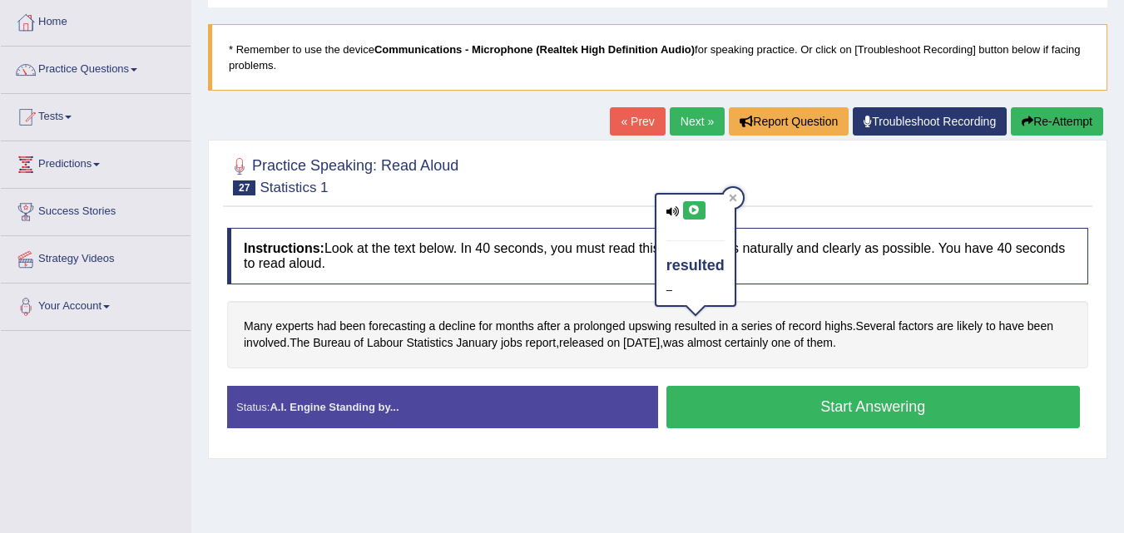
click at [691, 210] on icon at bounding box center [694, 211] width 12 height 10
click at [734, 196] on icon at bounding box center [732, 197] width 7 height 7
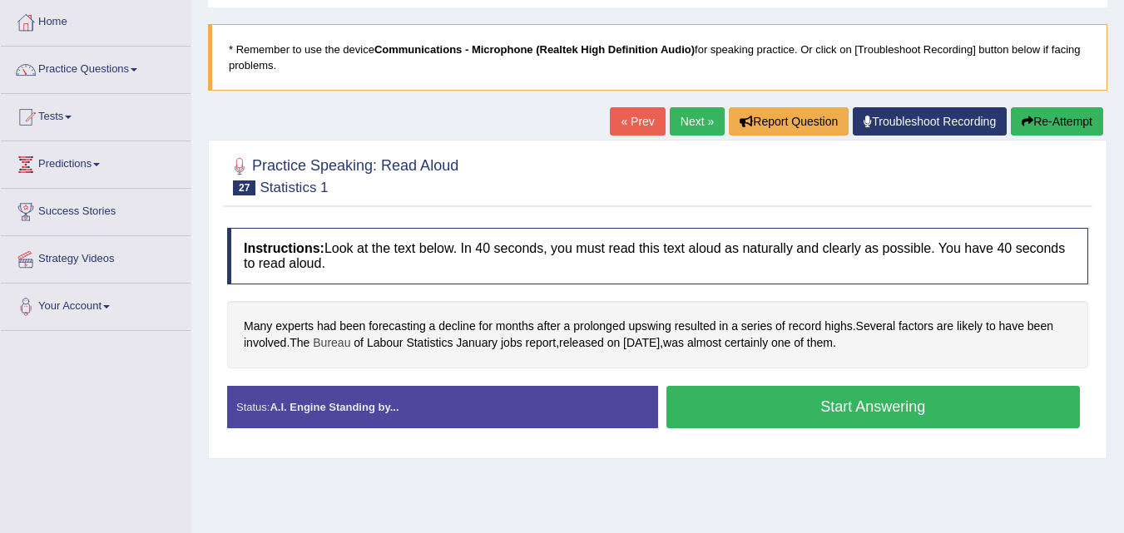
click at [337, 343] on span "Bureau" at bounding box center [331, 342] width 37 height 17
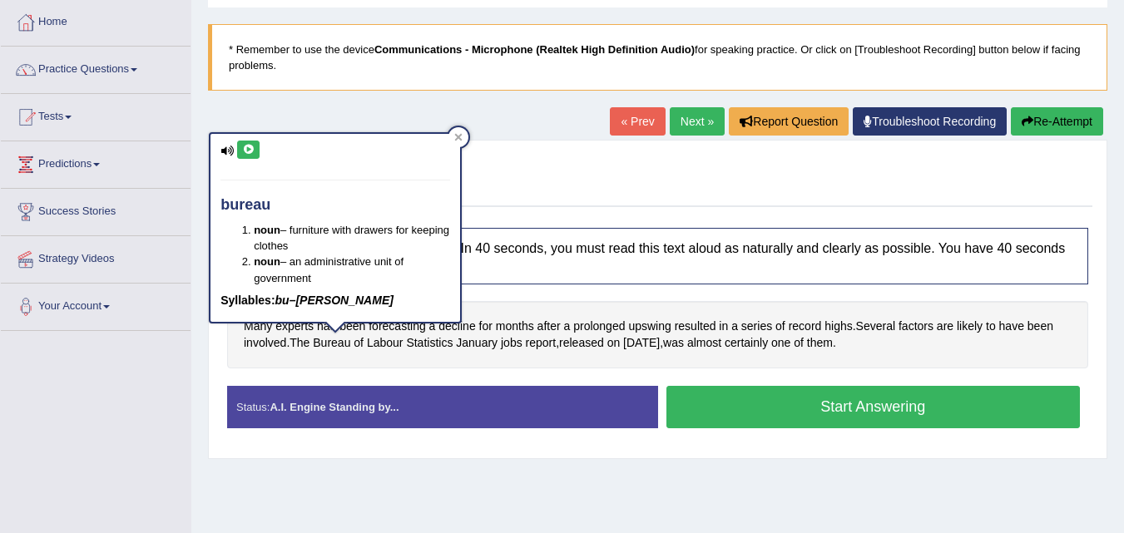
click at [254, 150] on icon at bounding box center [248, 150] width 12 height 10
click at [438, 346] on span "Statistics" at bounding box center [429, 342] width 47 height 17
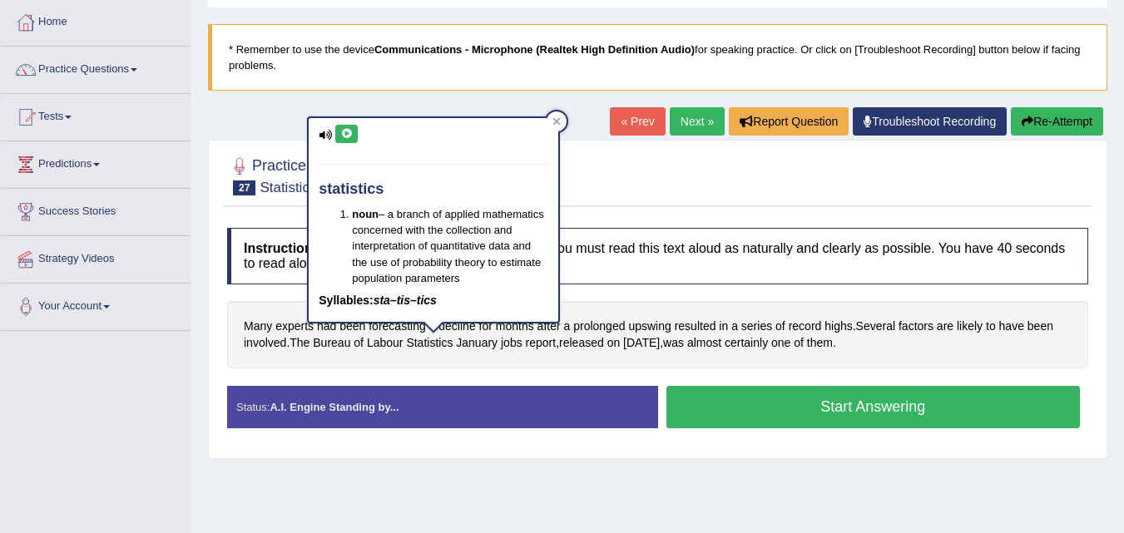
click at [340, 135] on icon at bounding box center [346, 134] width 12 height 10
click at [750, 346] on span "certainly" at bounding box center [746, 342] width 43 height 17
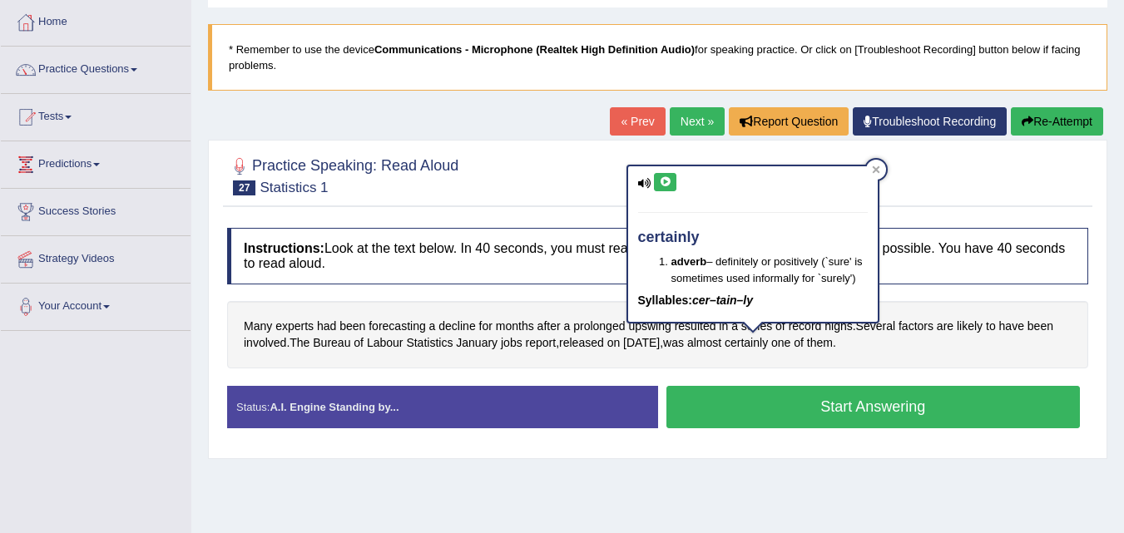
click at [656, 185] on button at bounding box center [665, 182] width 22 height 18
click at [879, 168] on icon at bounding box center [876, 170] width 8 height 8
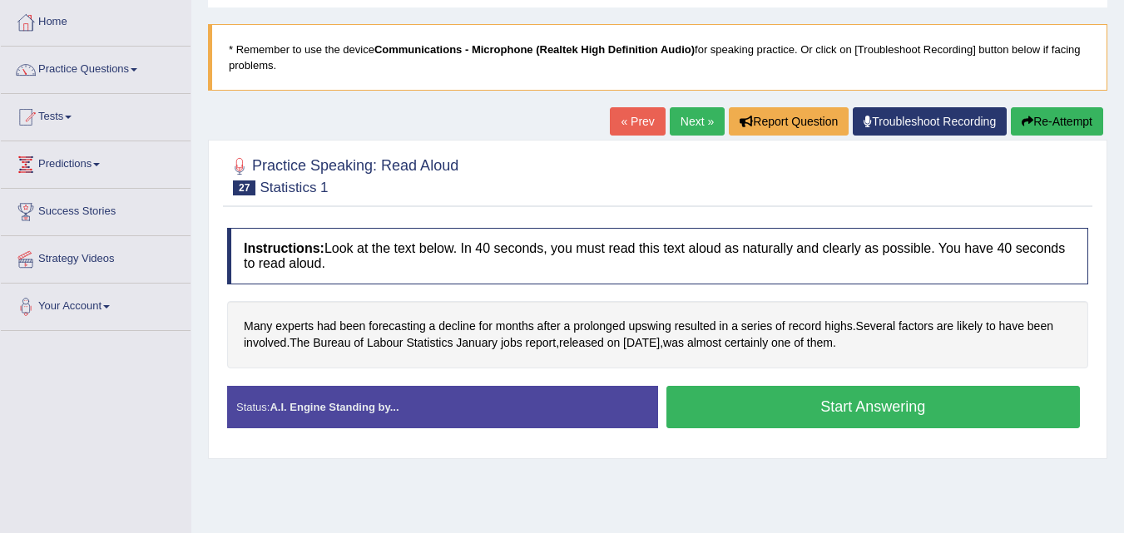
click at [883, 409] on button "Start Answering" at bounding box center [873, 407] width 414 height 42
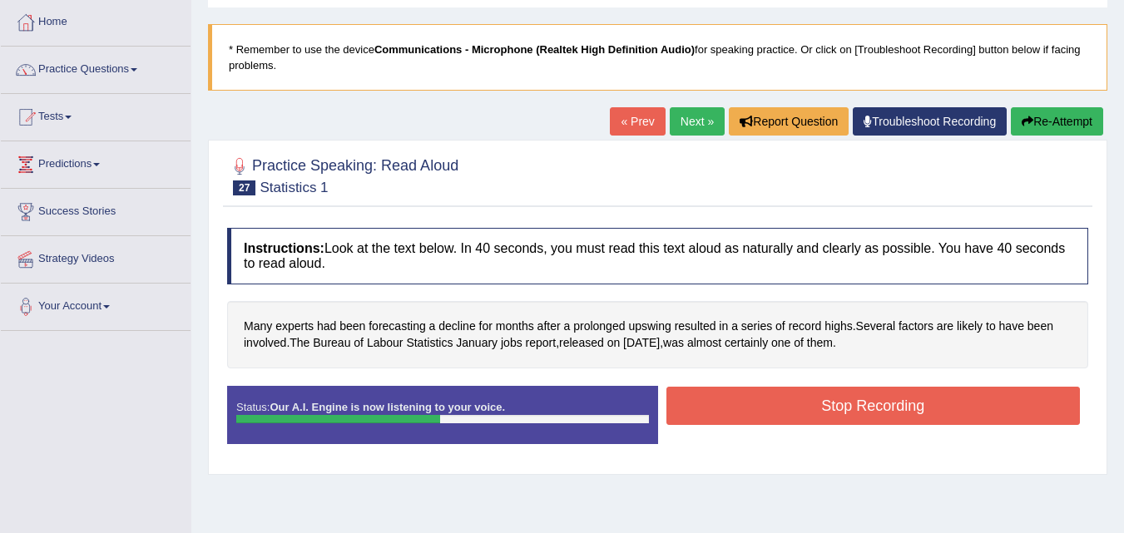
click at [883, 409] on button "Stop Recording" at bounding box center [873, 406] width 414 height 38
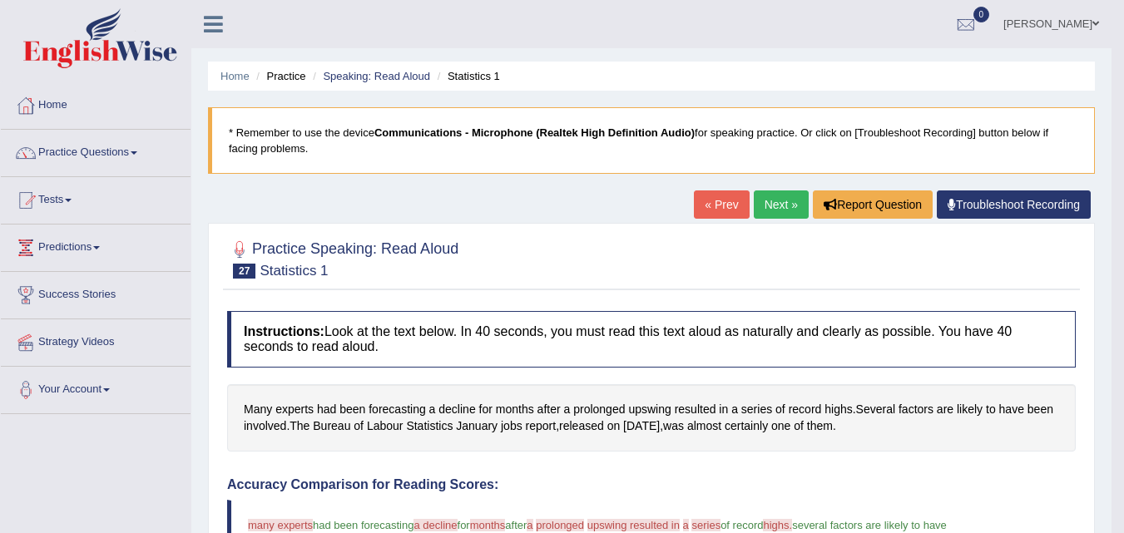
click at [766, 201] on link "Next »" at bounding box center [781, 205] width 55 height 28
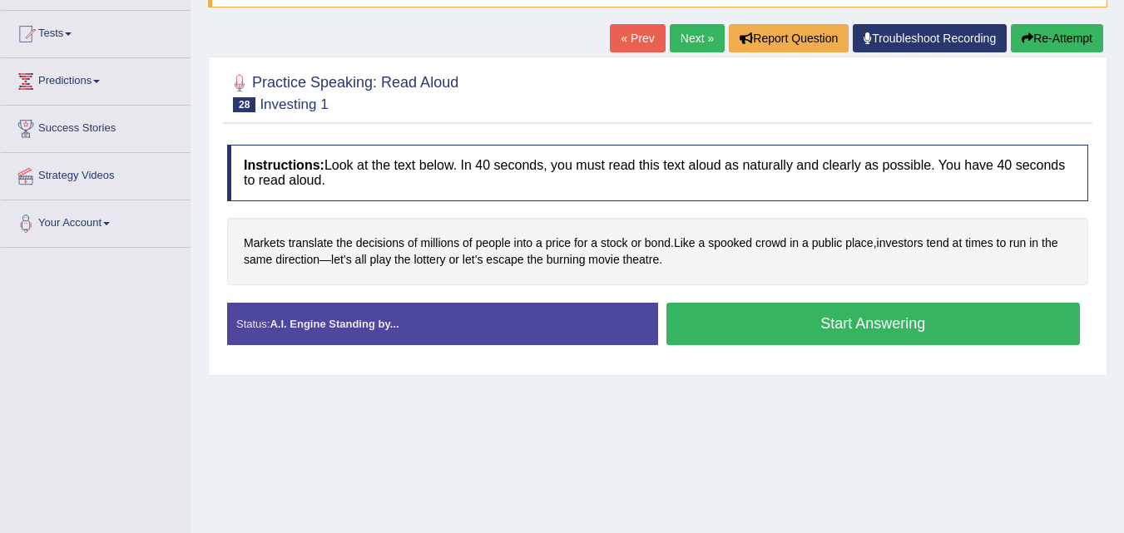
click at [872, 317] on button "Start Answering" at bounding box center [873, 324] width 414 height 42
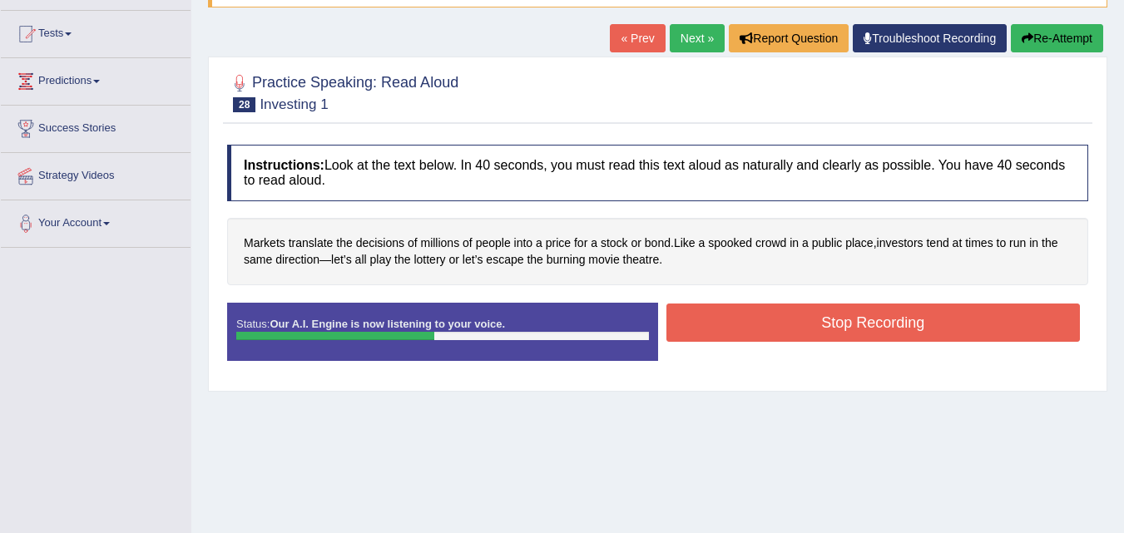
click at [872, 317] on button "Stop Recording" at bounding box center [873, 323] width 414 height 38
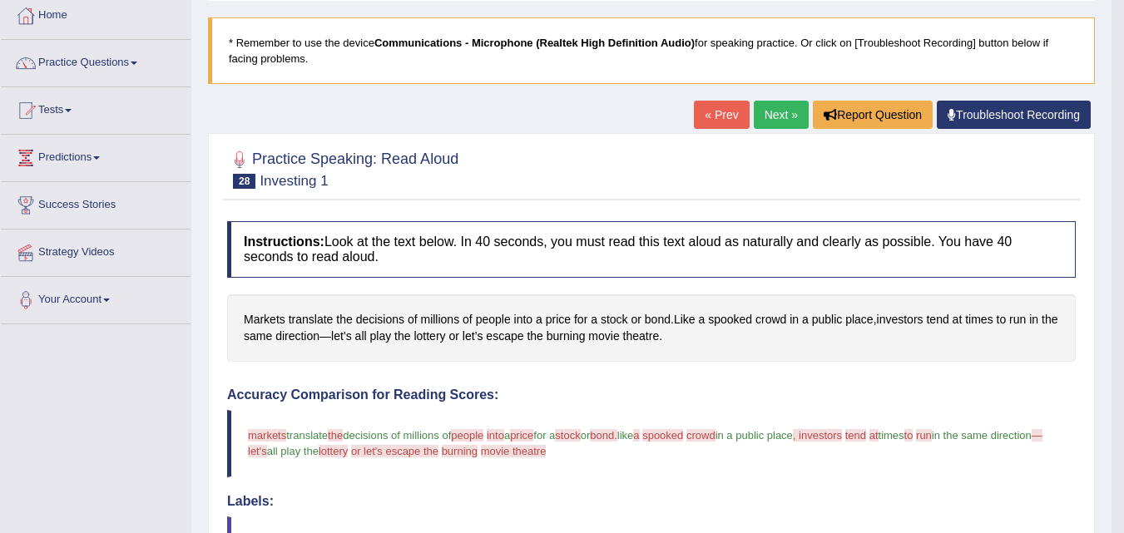
scroll to position [83, 0]
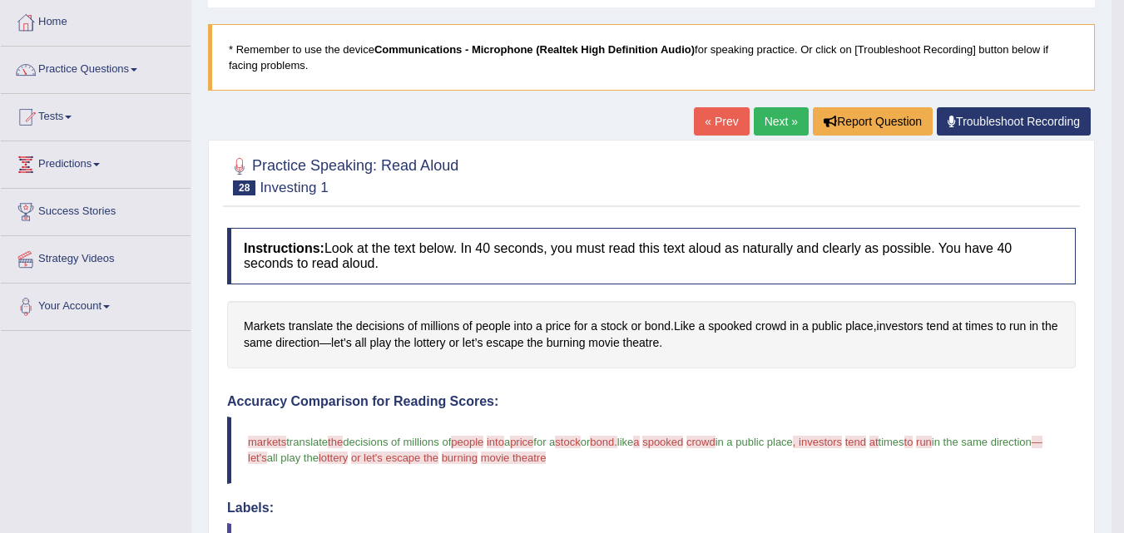
click at [766, 107] on div "Home Practice Speaking: Read Aloud Investing 1 * Remember to use the device Com…" at bounding box center [651, 512] width 920 height 1191
click at [777, 127] on link "Next »" at bounding box center [781, 121] width 55 height 28
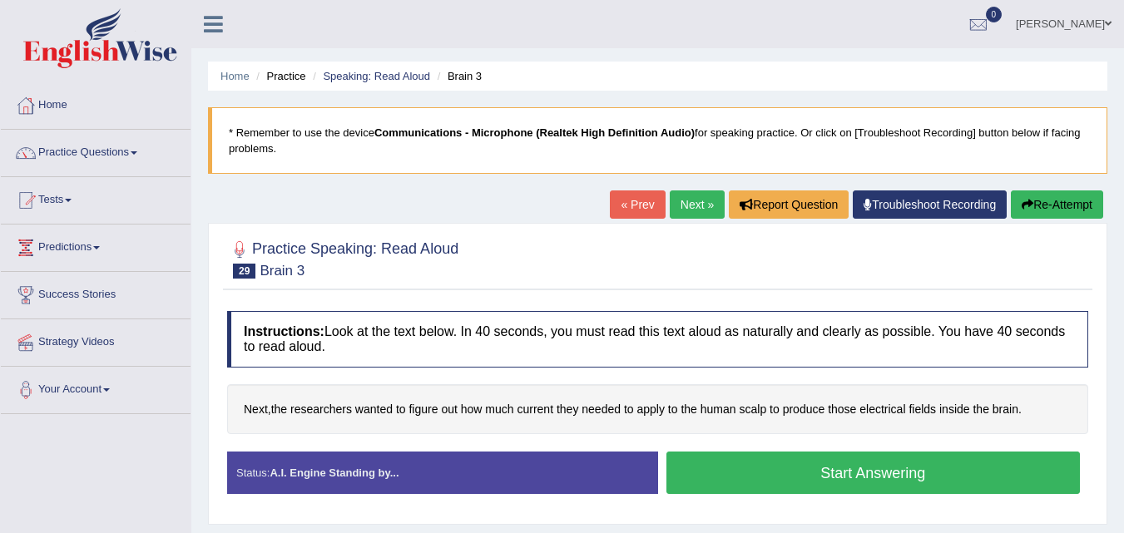
click at [801, 472] on button "Start Answering" at bounding box center [873, 473] width 414 height 42
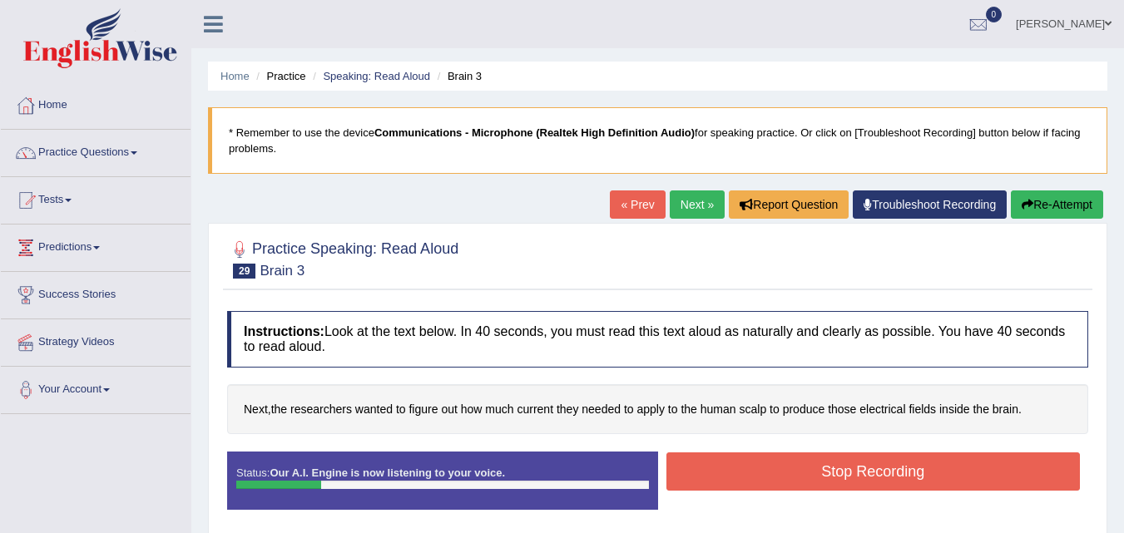
click at [801, 471] on button "Stop Recording" at bounding box center [873, 472] width 414 height 38
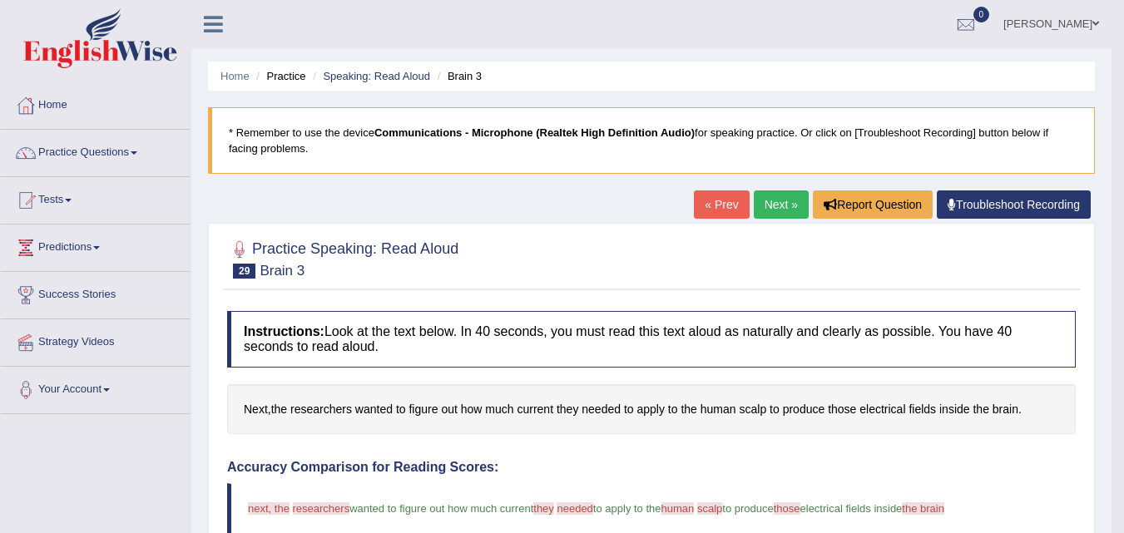
click at [765, 196] on link "Next »" at bounding box center [781, 205] width 55 height 28
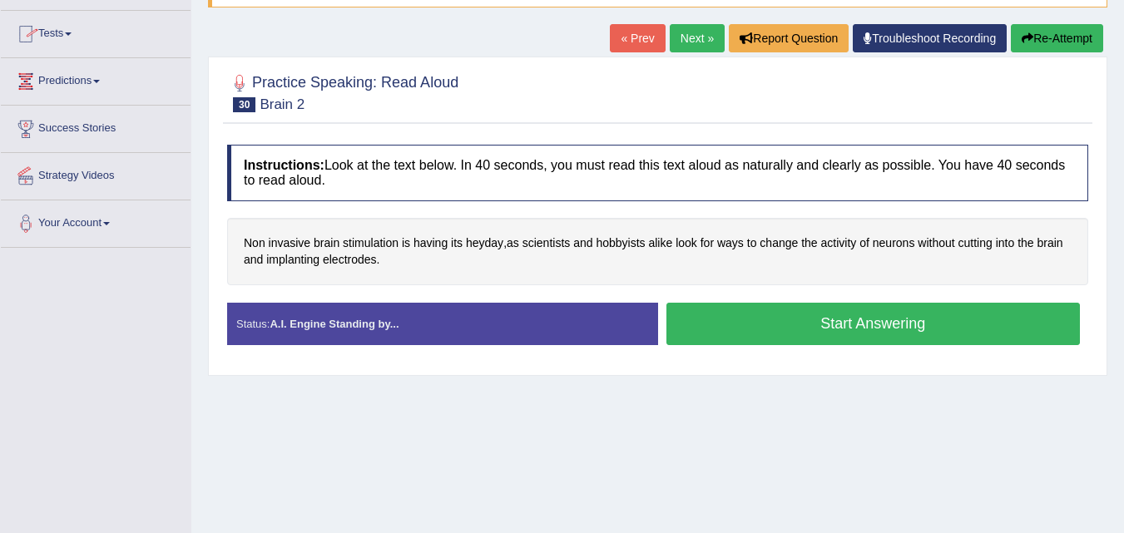
click at [92, 77] on link "Predictions" at bounding box center [96, 79] width 190 height 42
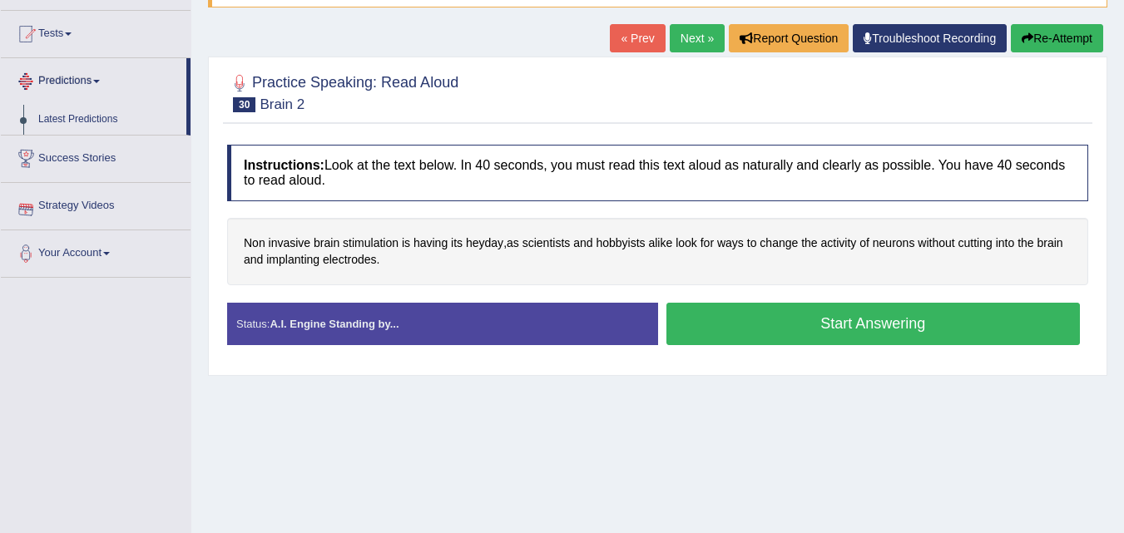
click at [100, 82] on span at bounding box center [96, 81] width 7 height 3
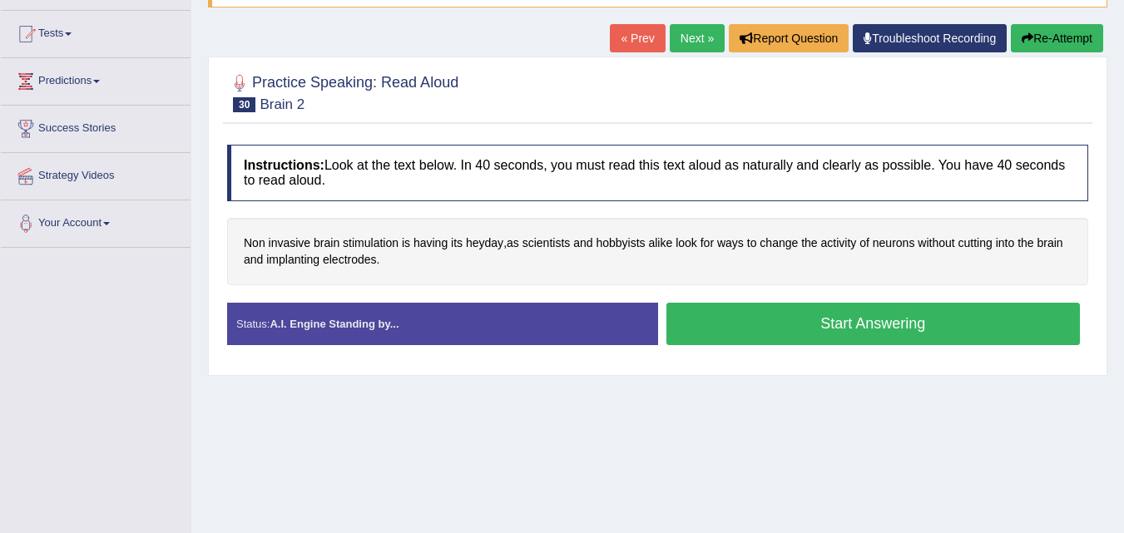
click at [100, 82] on span at bounding box center [96, 81] width 7 height 3
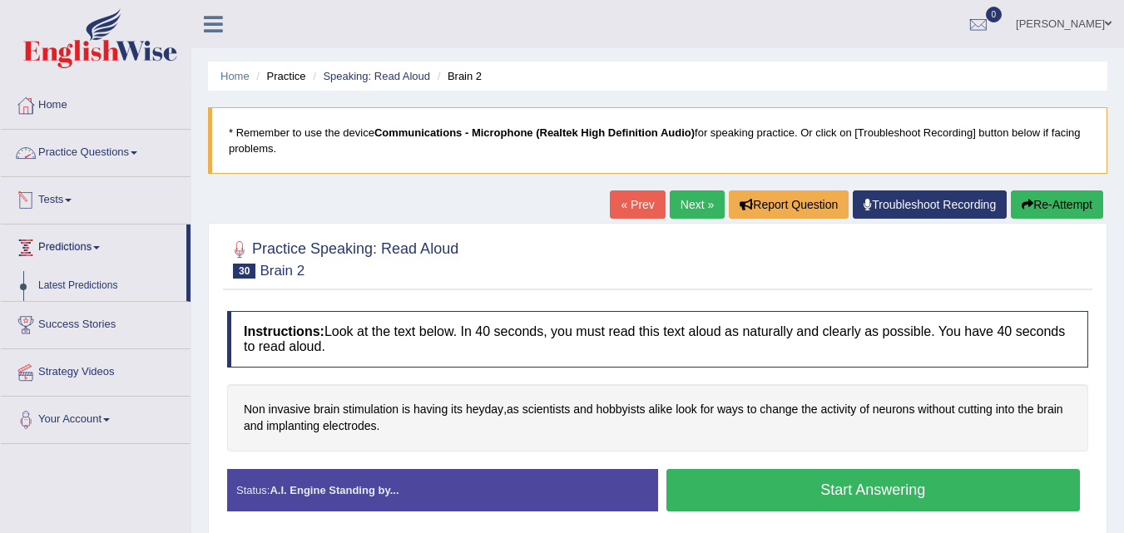
click at [132, 152] on link "Practice Questions" at bounding box center [96, 151] width 190 height 42
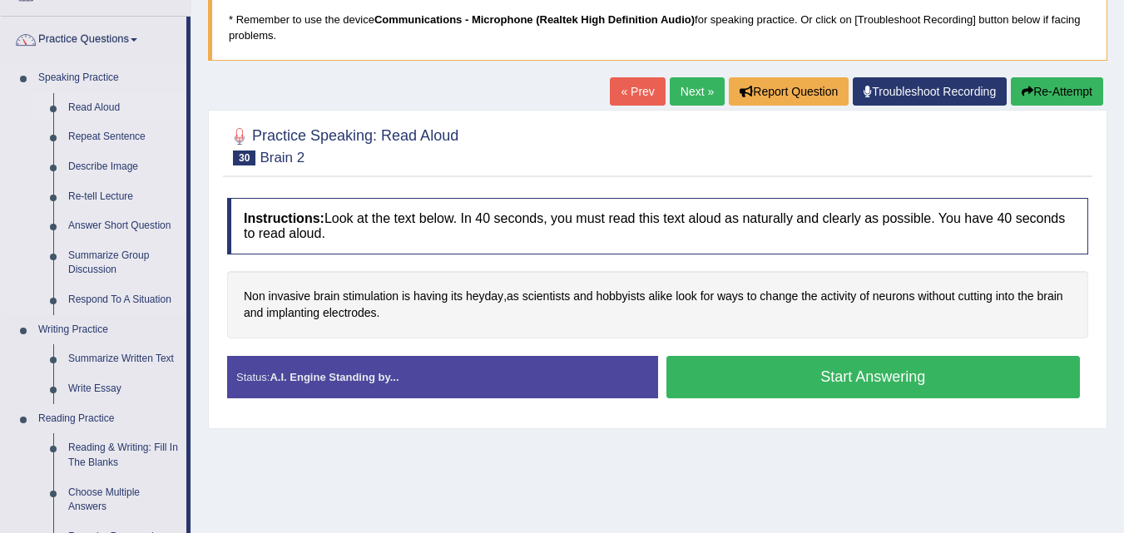
scroll to position [83, 0]
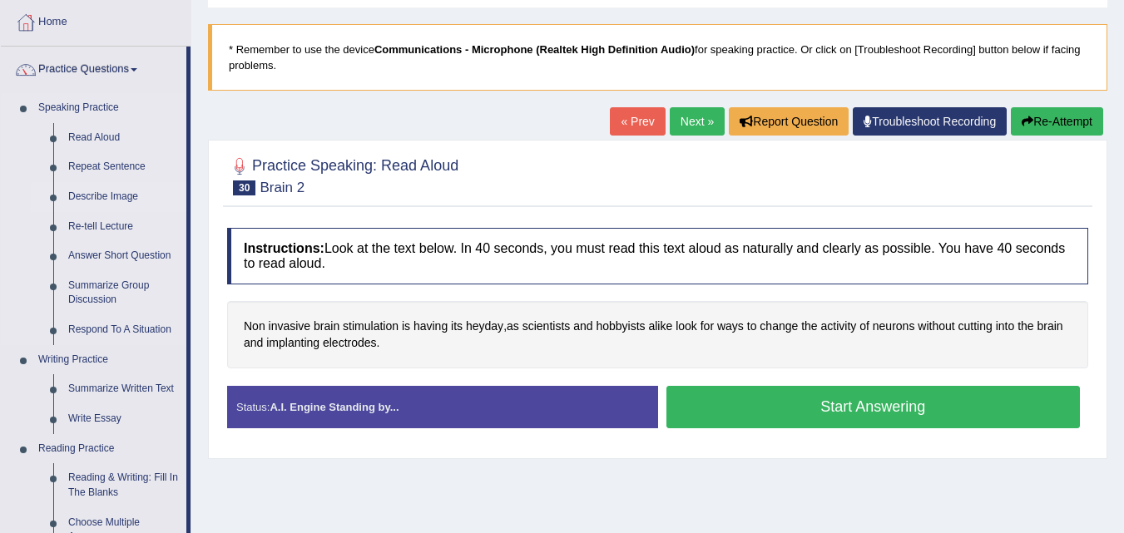
click at [113, 195] on link "Describe Image" at bounding box center [124, 197] width 126 height 30
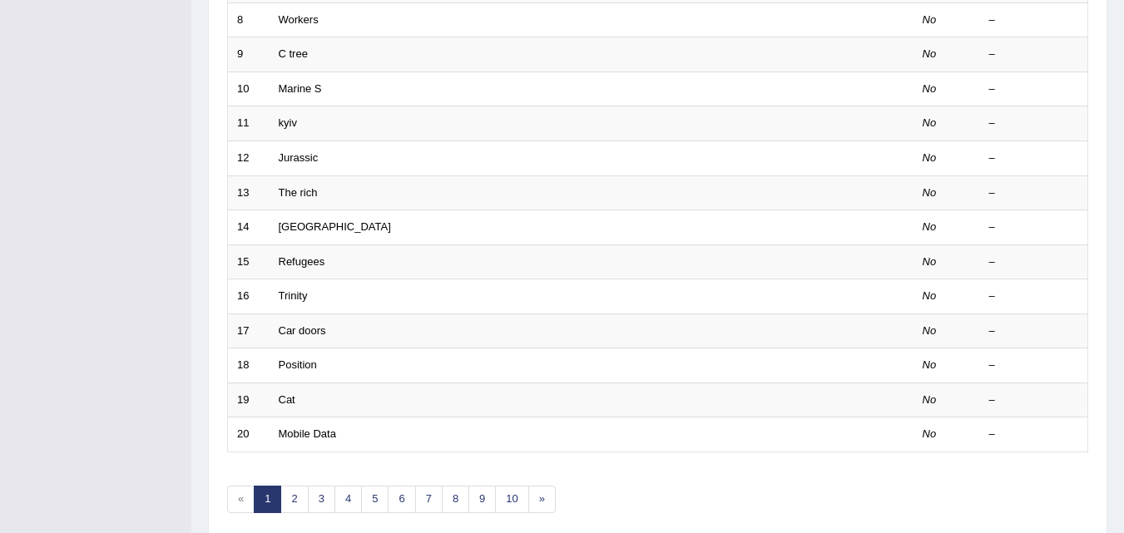
scroll to position [568, 0]
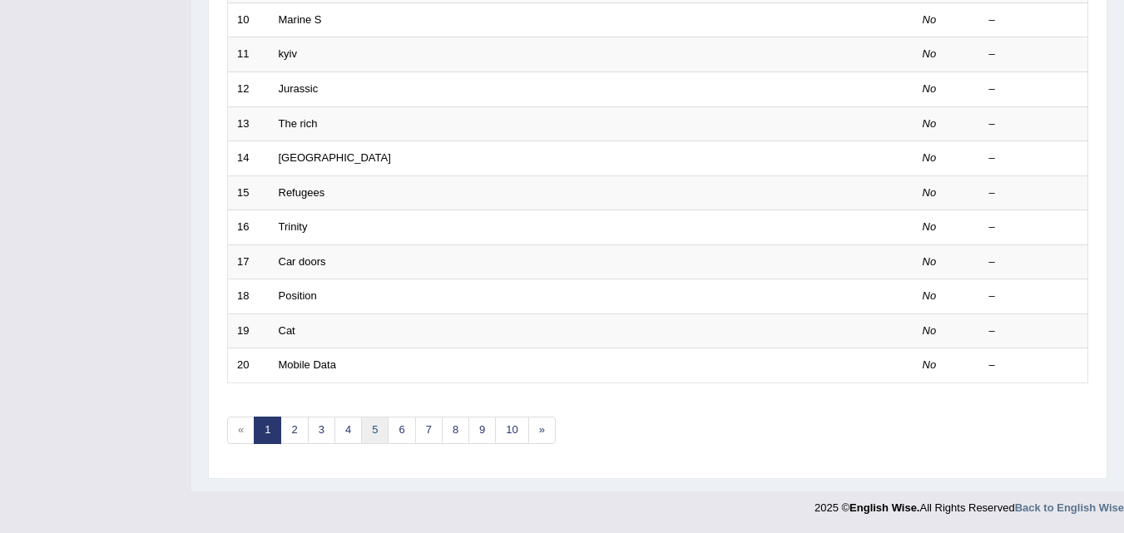
click at [384, 433] on link "5" at bounding box center [374, 430] width 27 height 27
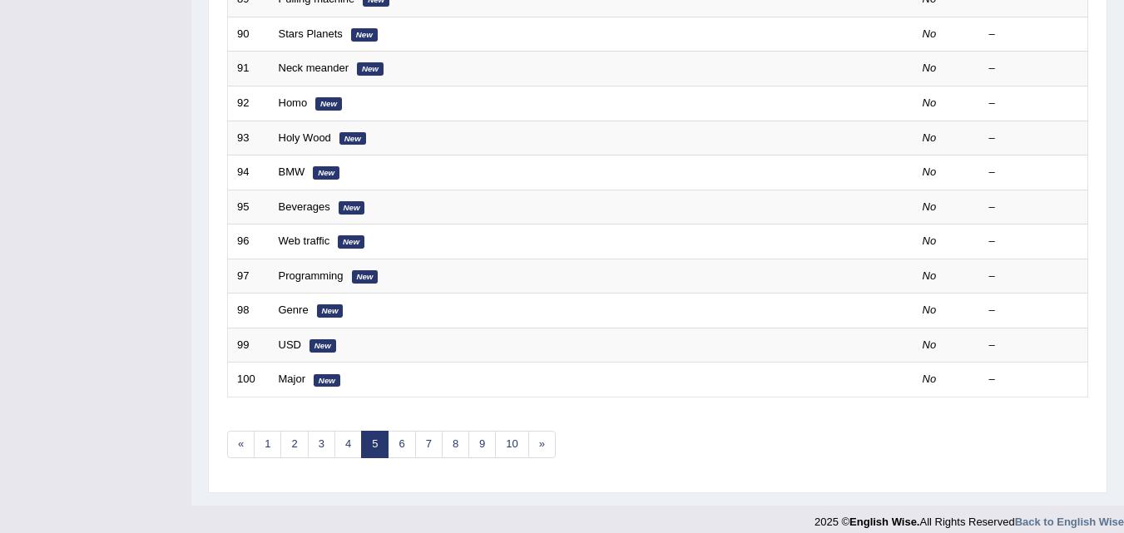
scroll to position [568, 0]
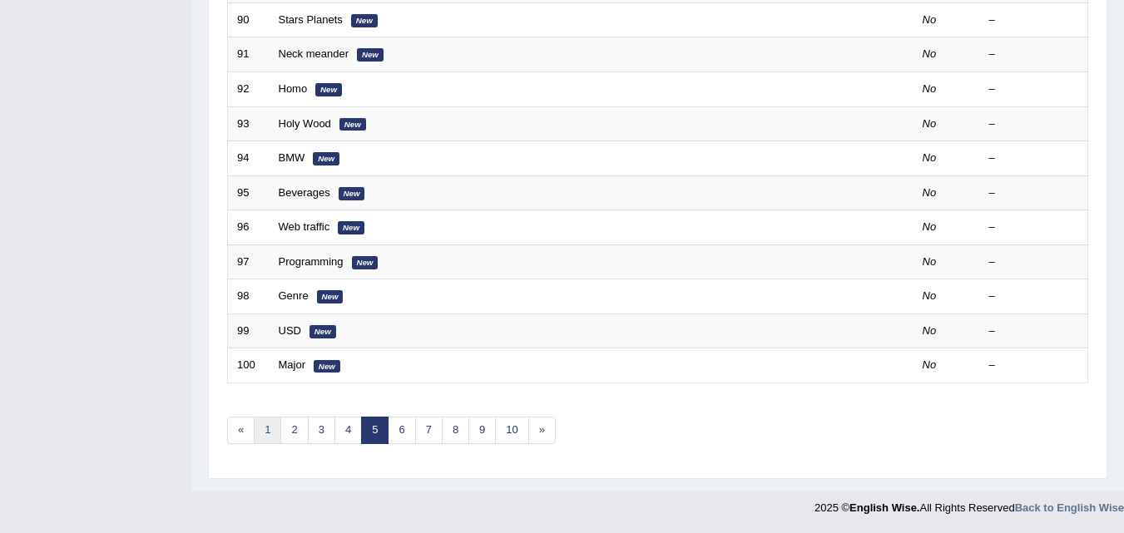
click at [266, 426] on link "1" at bounding box center [267, 430] width 27 height 27
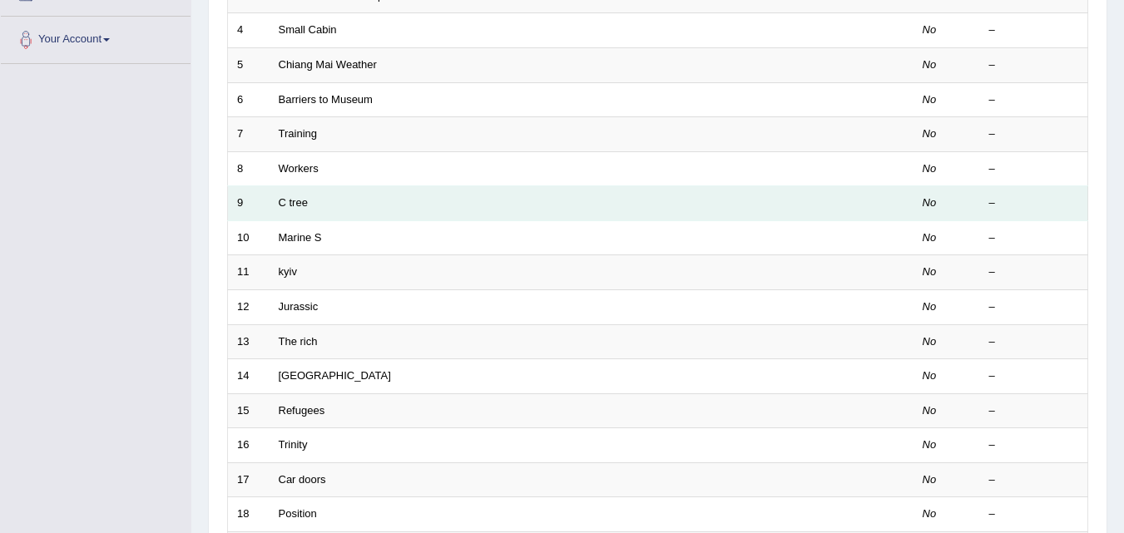
scroll to position [568, 0]
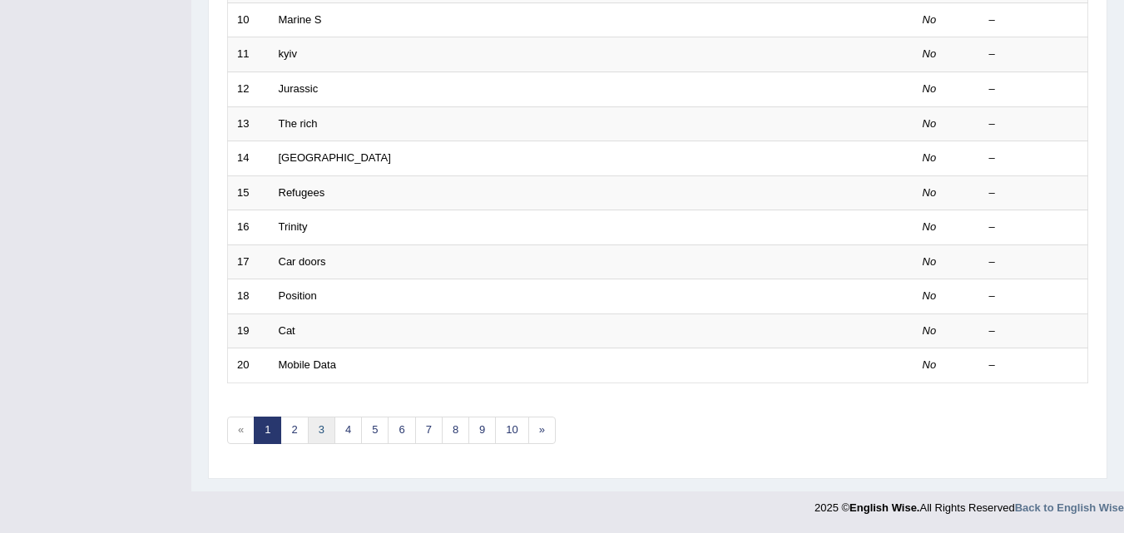
click at [319, 438] on link "3" at bounding box center [321, 430] width 27 height 27
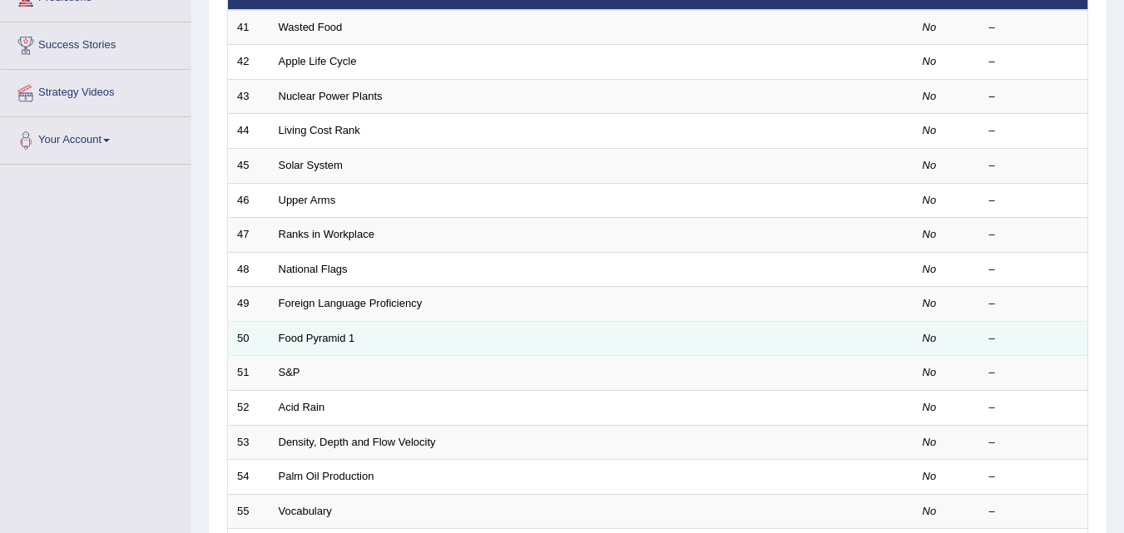
click at [317, 345] on td "Food Pyramid 1" at bounding box center [529, 338] width 519 height 35
click at [326, 339] on link "Food Pyramid 1" at bounding box center [317, 338] width 77 height 12
click at [331, 338] on link "Food Pyramid 1" at bounding box center [317, 338] width 77 height 12
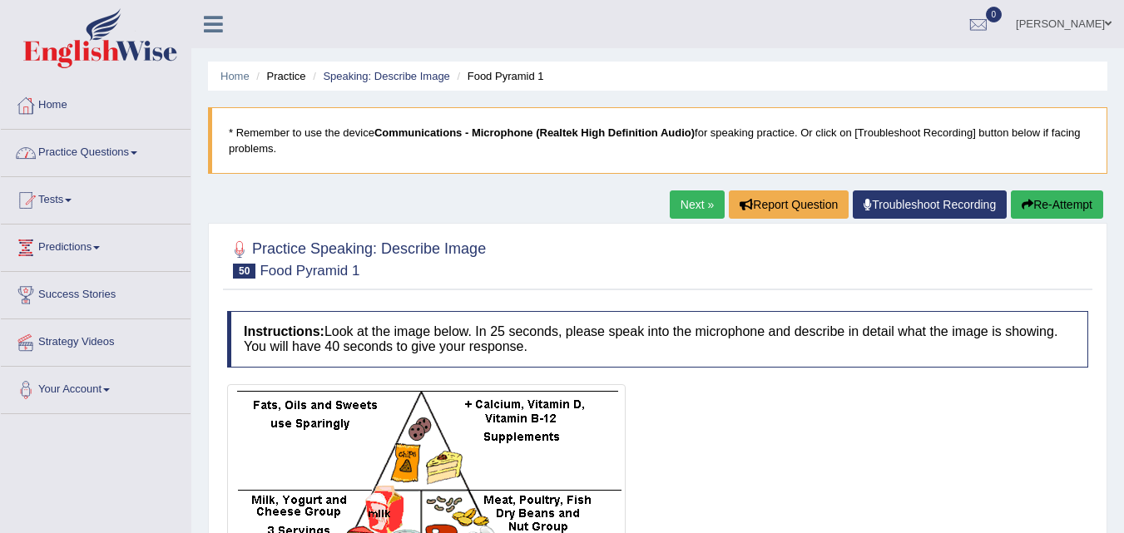
click at [136, 145] on link "Practice Questions" at bounding box center [96, 151] width 190 height 42
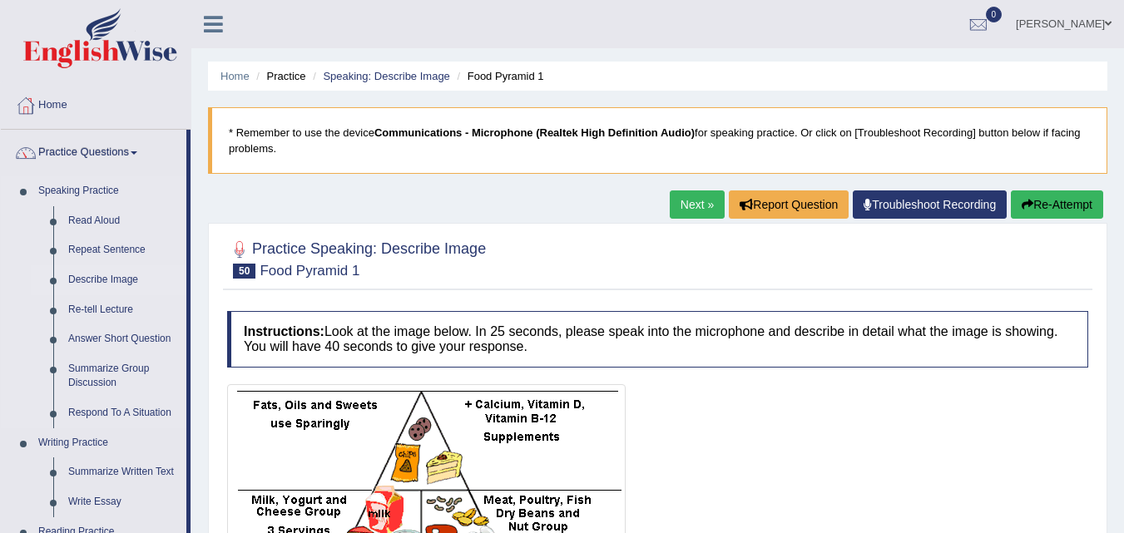
click at [106, 277] on link "Describe Image" at bounding box center [124, 280] width 126 height 30
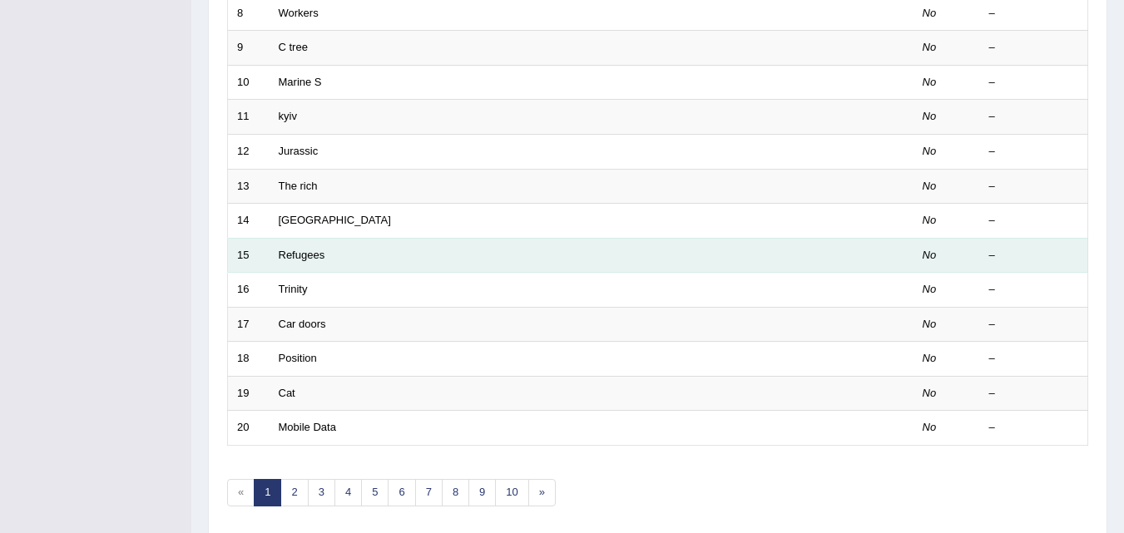
scroll to position [568, 0]
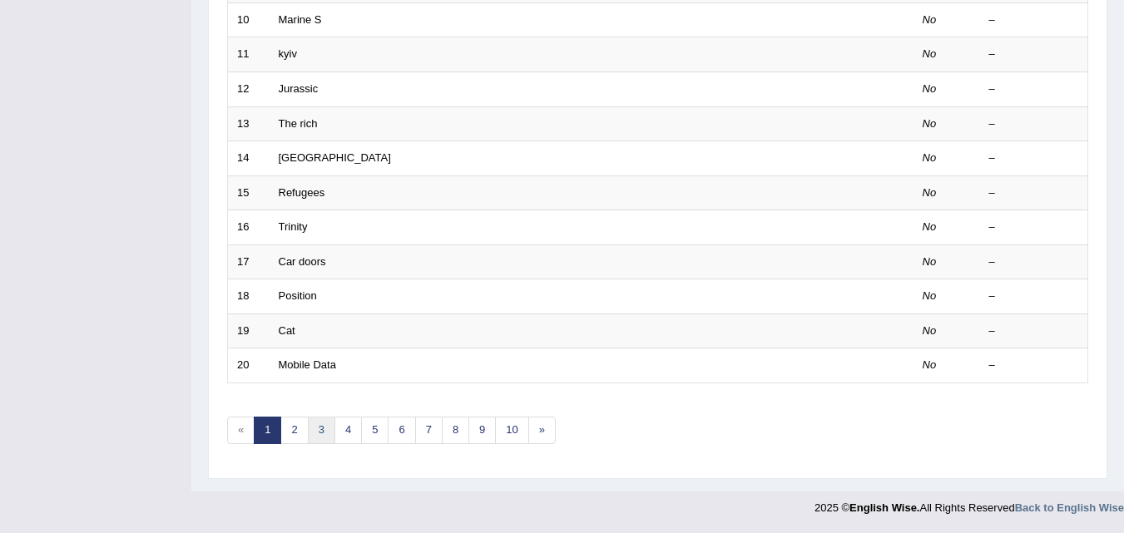
click at [323, 433] on link "3" at bounding box center [321, 430] width 27 height 27
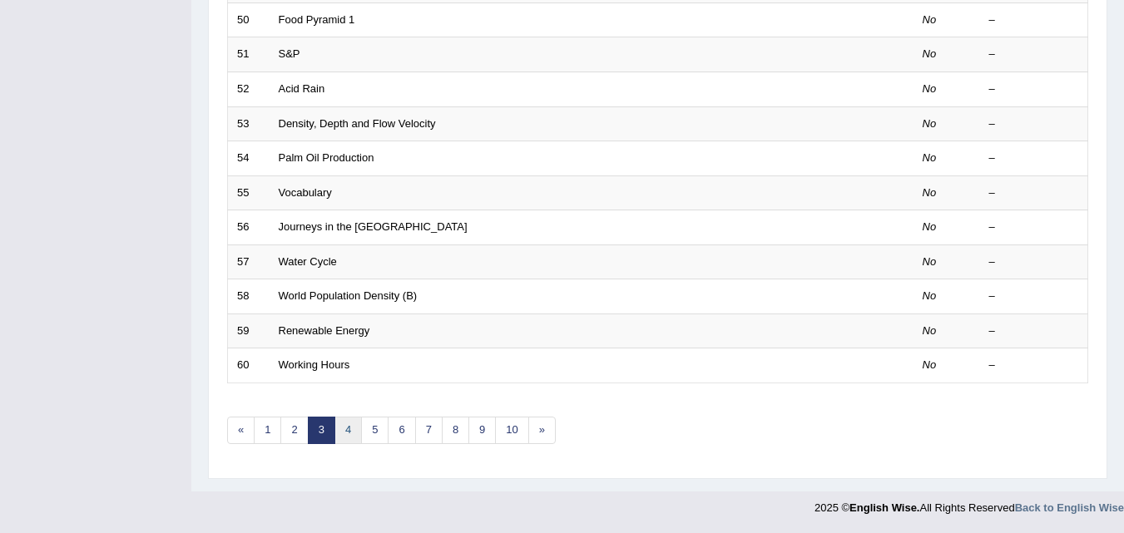
click at [354, 429] on link "4" at bounding box center [347, 430] width 27 height 27
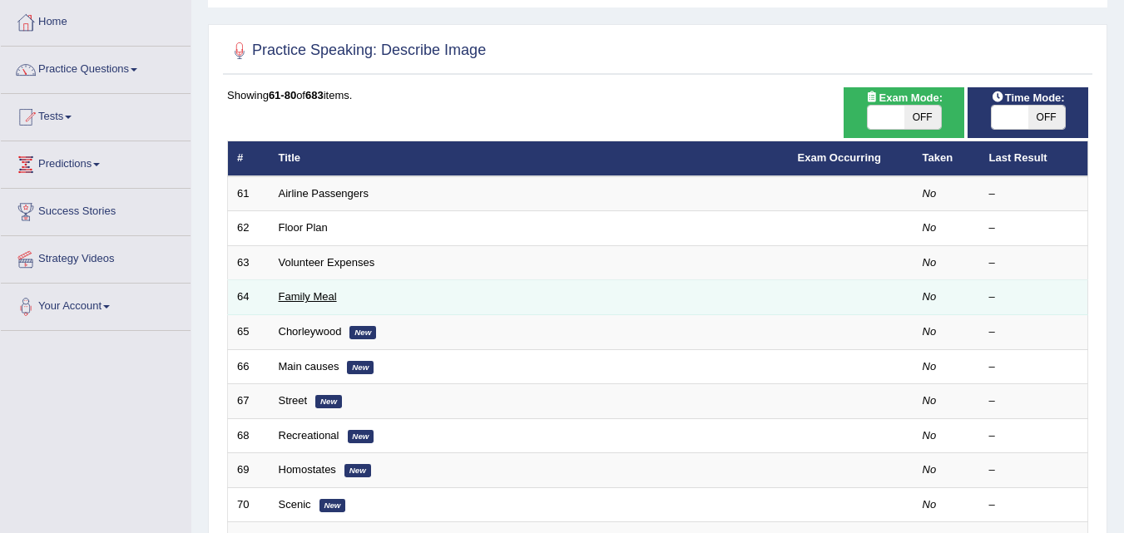
click at [320, 300] on link "Family Meal" at bounding box center [308, 296] width 58 height 12
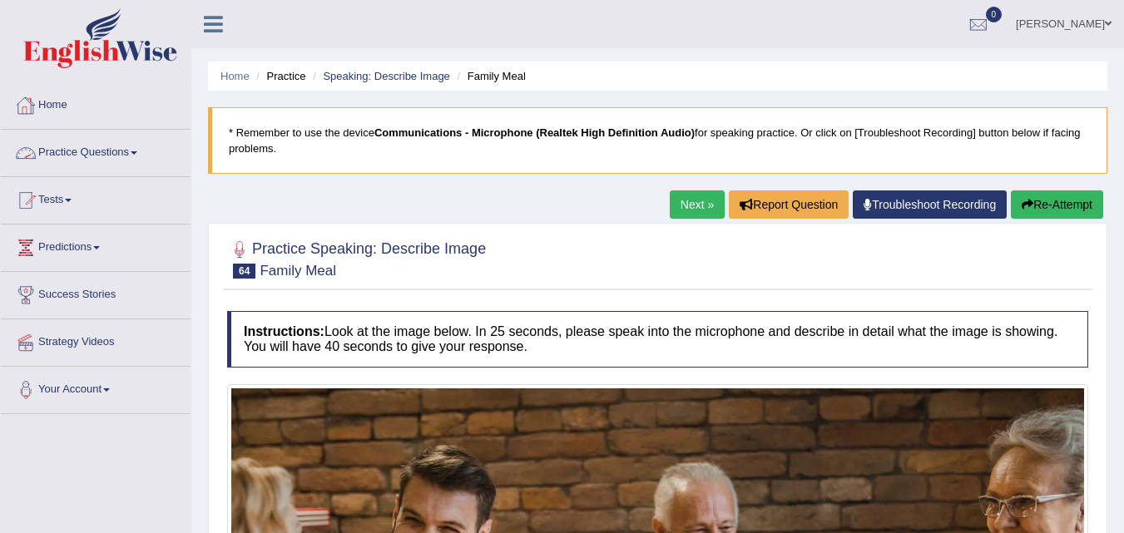
click at [132, 151] on link "Practice Questions" at bounding box center [96, 151] width 190 height 42
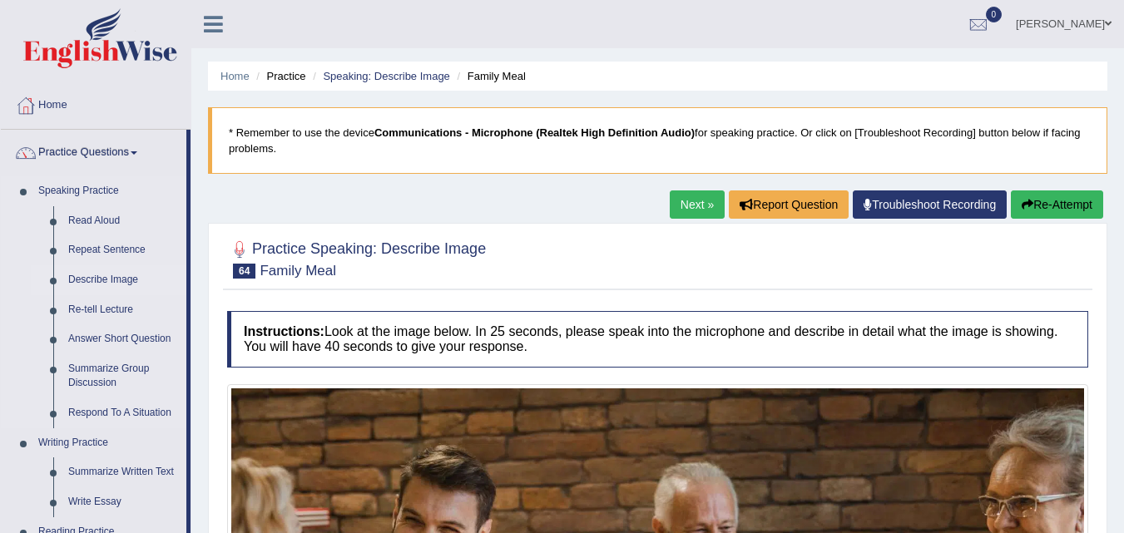
click at [111, 281] on link "Describe Image" at bounding box center [124, 280] width 126 height 30
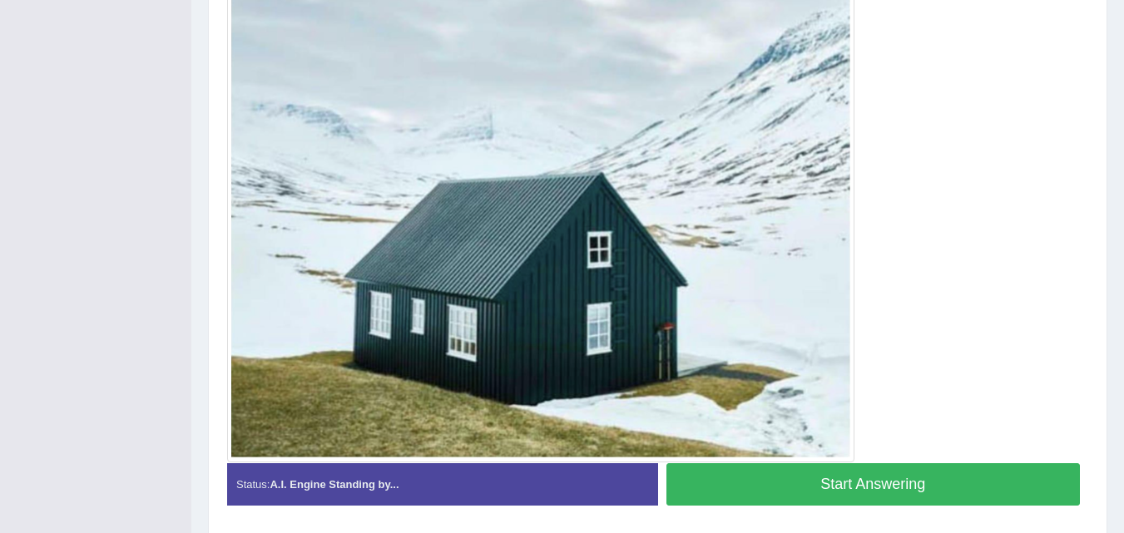
scroll to position [339, 0]
